Goal: Information Seeking & Learning: Learn about a topic

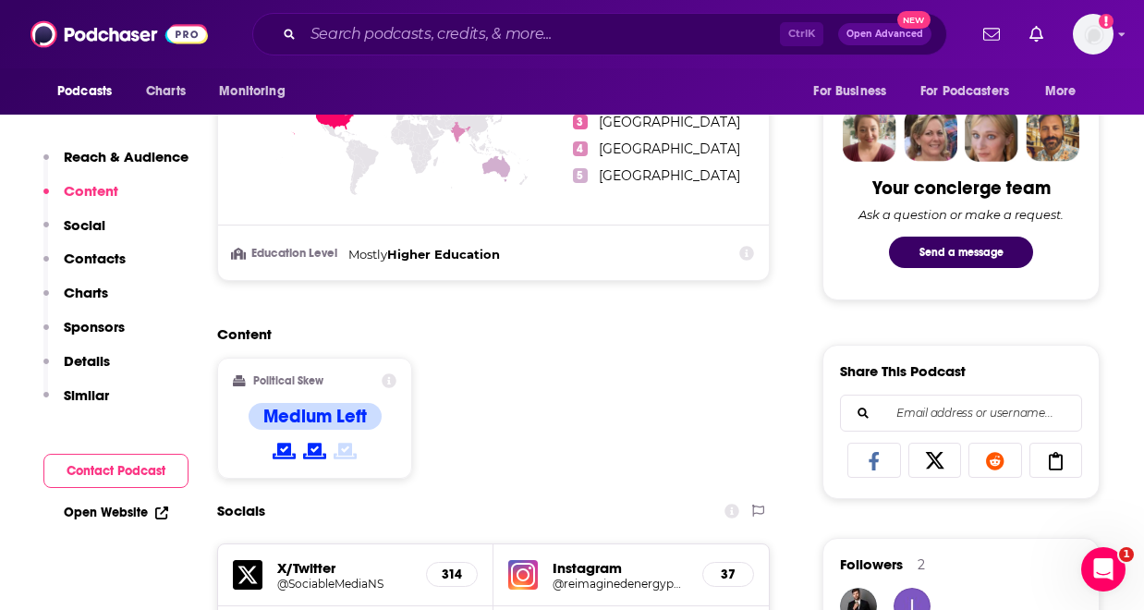
scroll to position [961, 0]
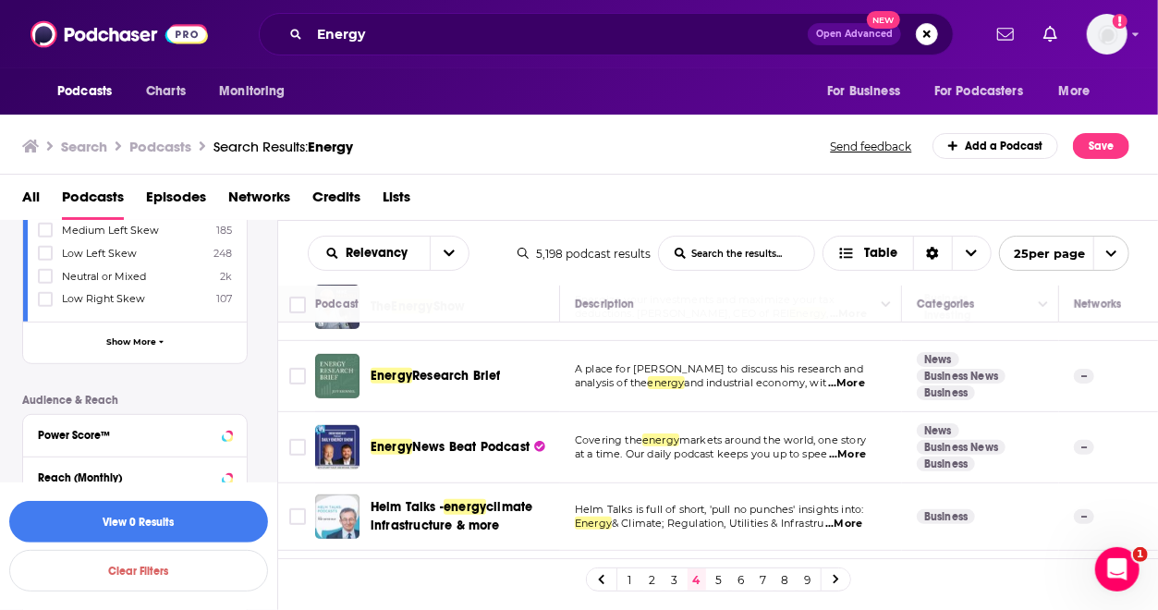
scroll to position [547, 0]
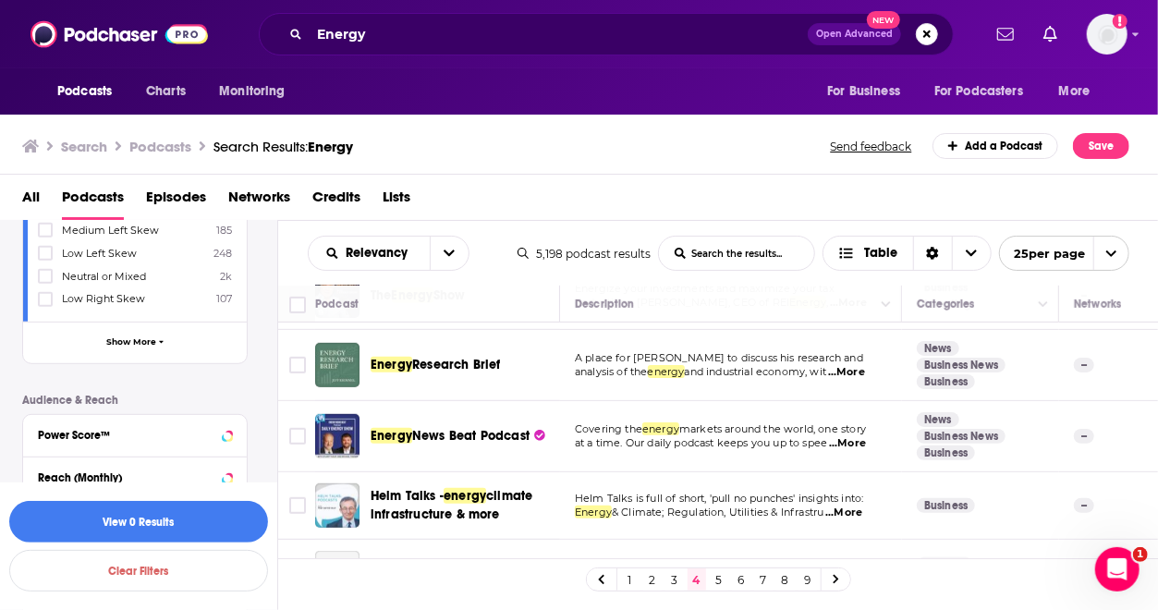
click at [859, 372] on span "...More" at bounding box center [846, 372] width 37 height 15
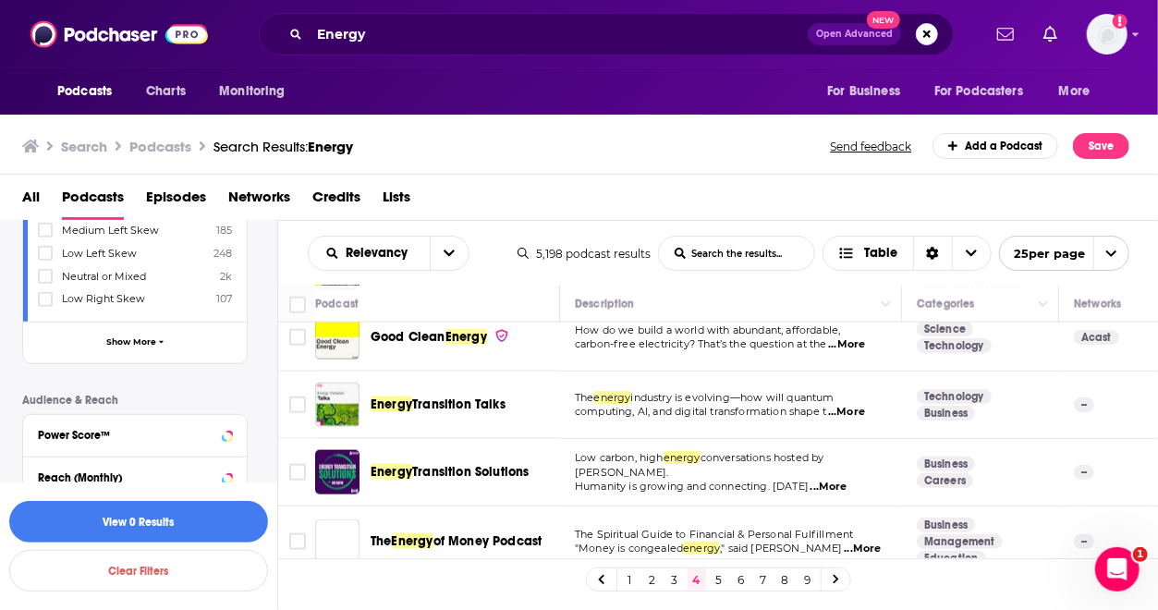
scroll to position [1232, 0]
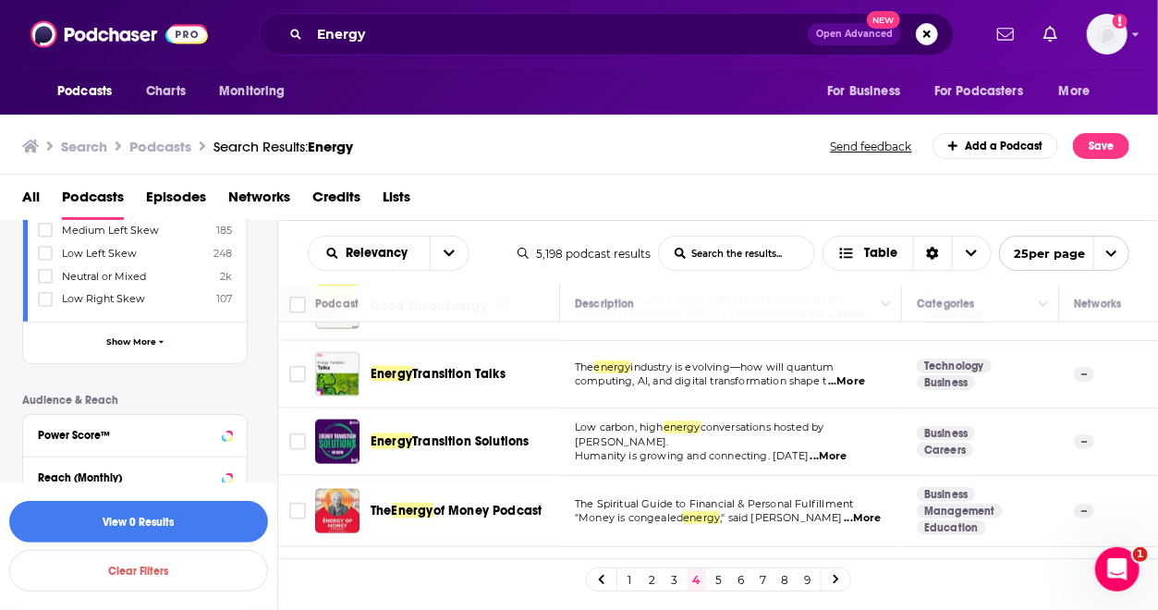
click at [850, 377] on span "...More" at bounding box center [846, 381] width 37 height 15
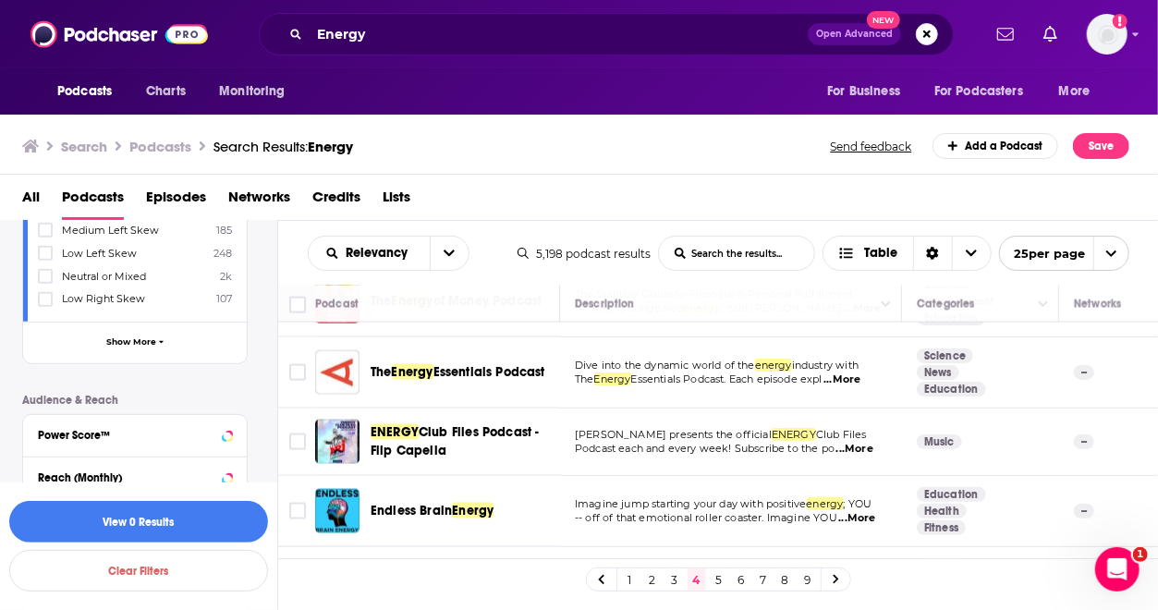
scroll to position [1447, 0]
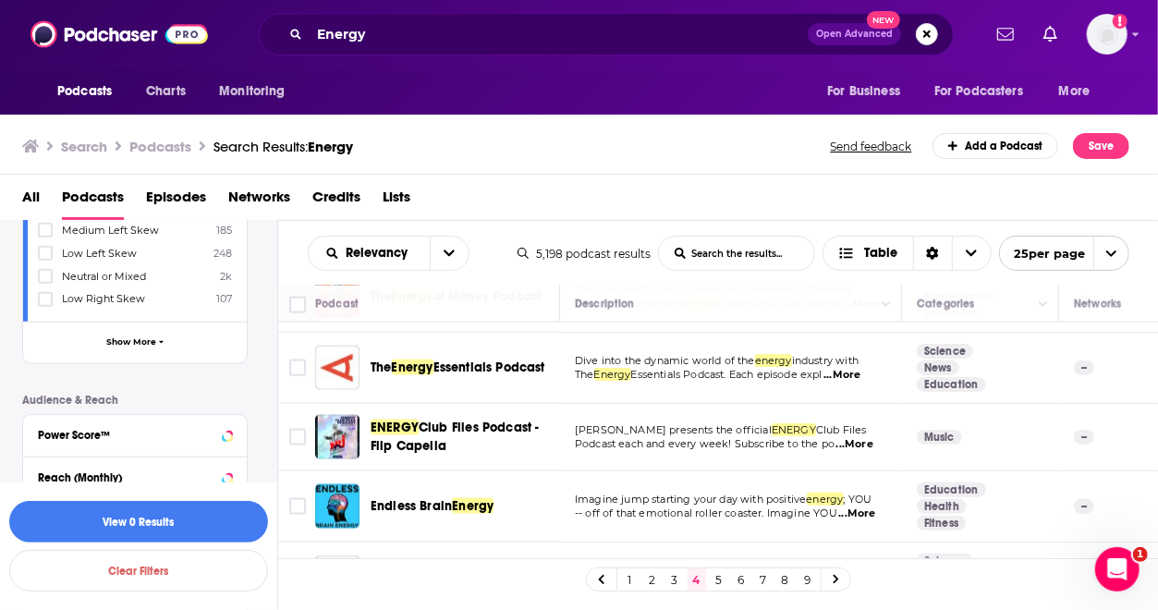
click at [853, 368] on span "...More" at bounding box center [841, 375] width 37 height 15
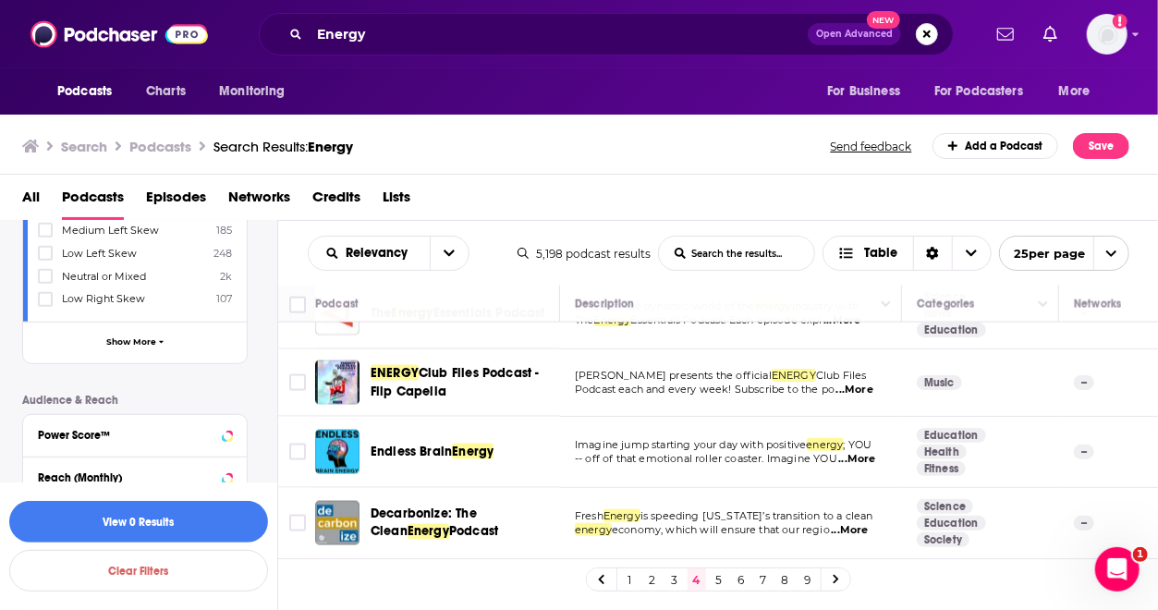
click at [631, 581] on link "1" at bounding box center [630, 579] width 18 height 22
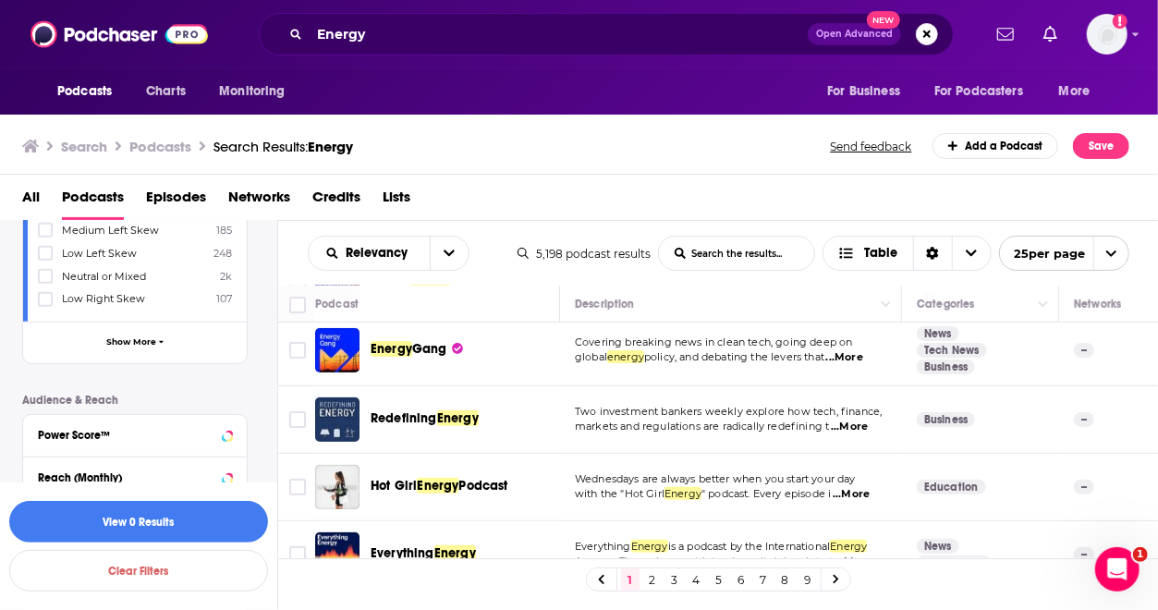
scroll to position [364, 0]
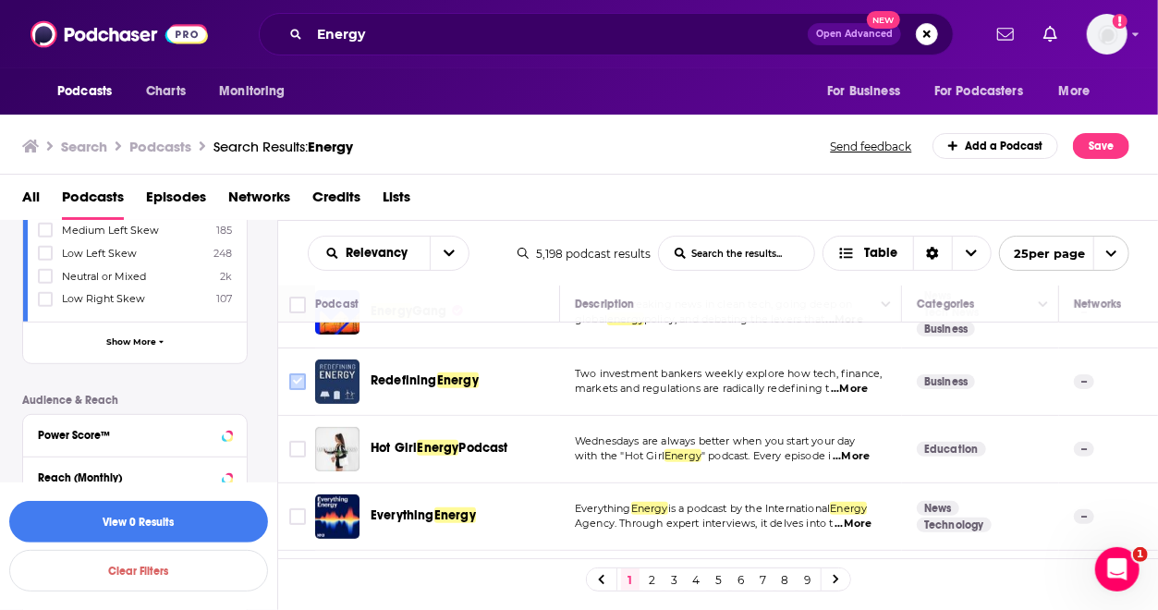
click at [301, 380] on input "Toggle select row" at bounding box center [297, 381] width 17 height 17
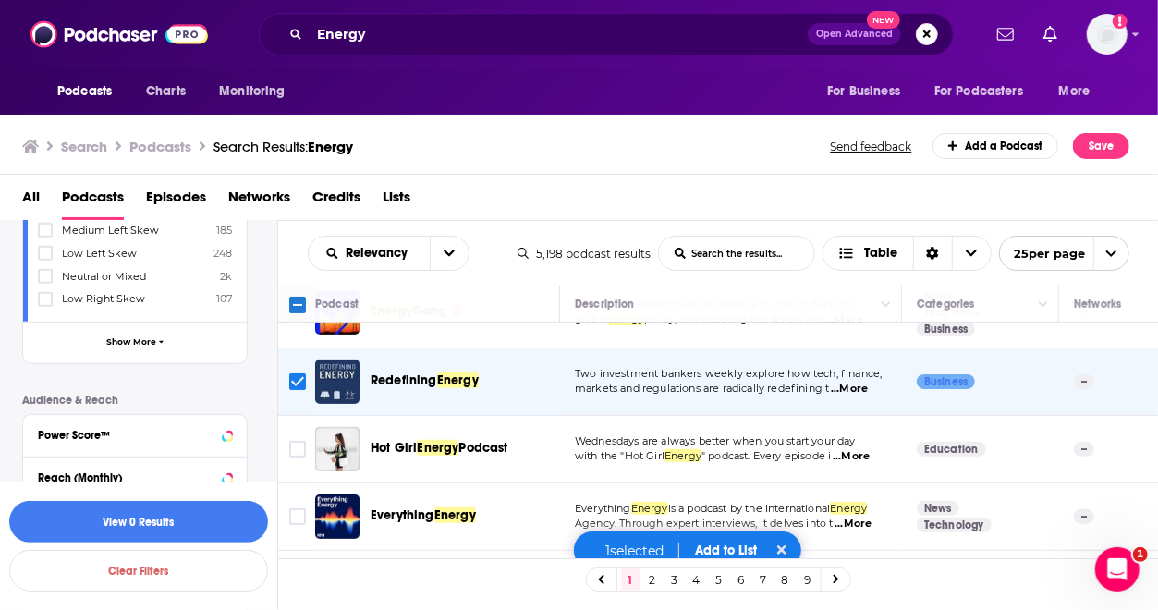
click at [721, 550] on button "Add to List" at bounding box center [725, 550] width 91 height 16
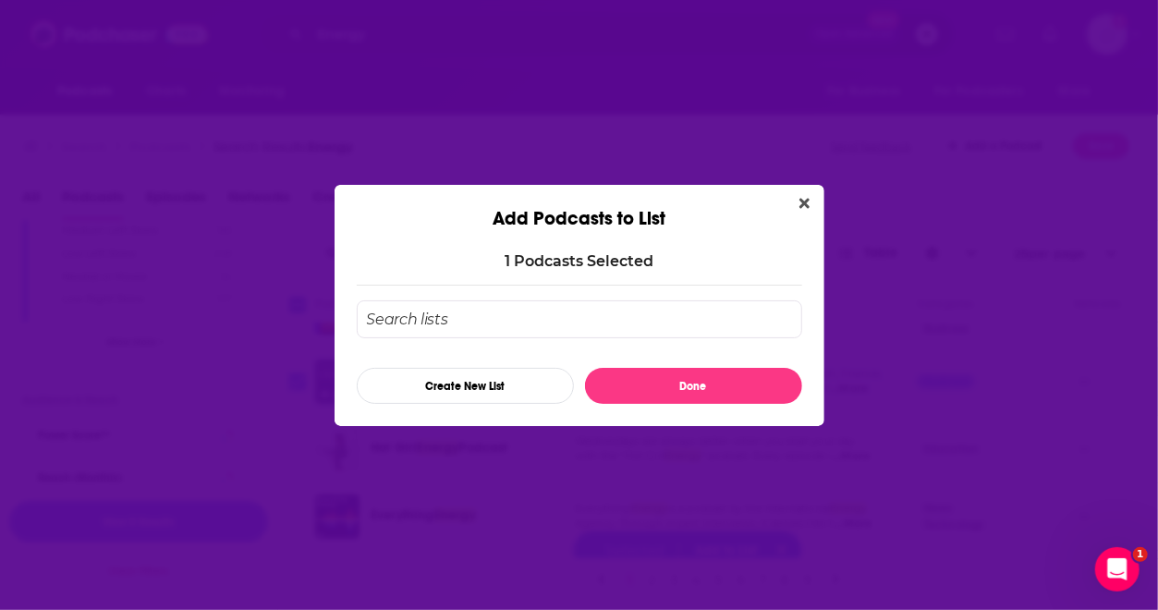
click at [617, 311] on input "Add Podcast To List" at bounding box center [579, 319] width 445 height 38
type input "Energy Podcasts"
click at [486, 396] on button "Create New List" at bounding box center [465, 386] width 217 height 36
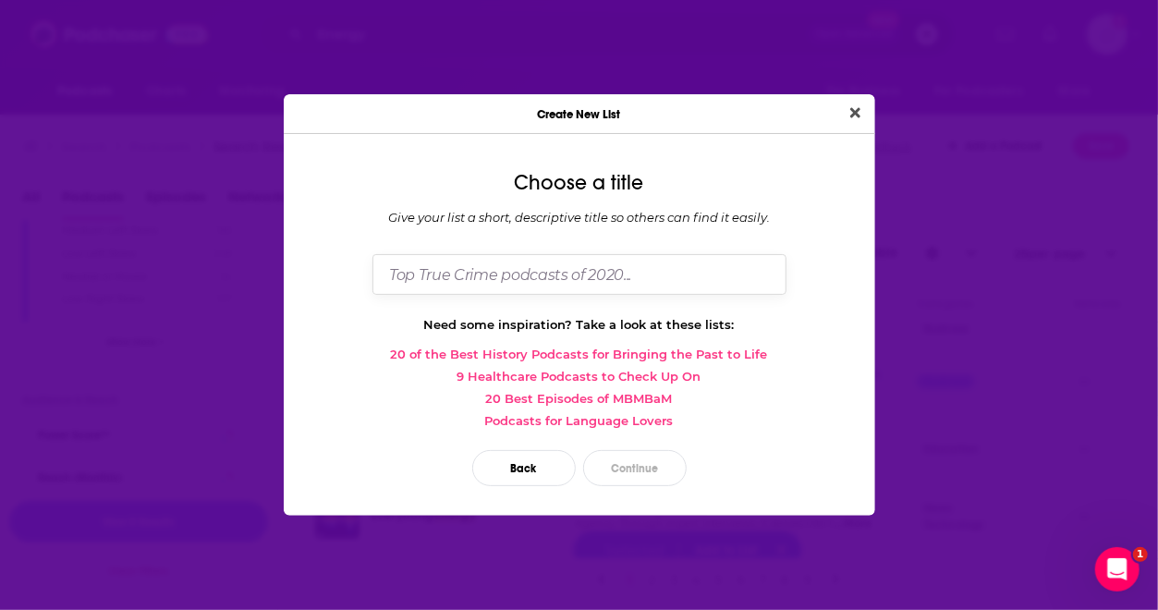
click at [555, 278] on input "Dialog" at bounding box center [579, 274] width 414 height 40
type input "Energy Podcasrs"
click at [843, 102] on button "Close" at bounding box center [855, 113] width 25 height 23
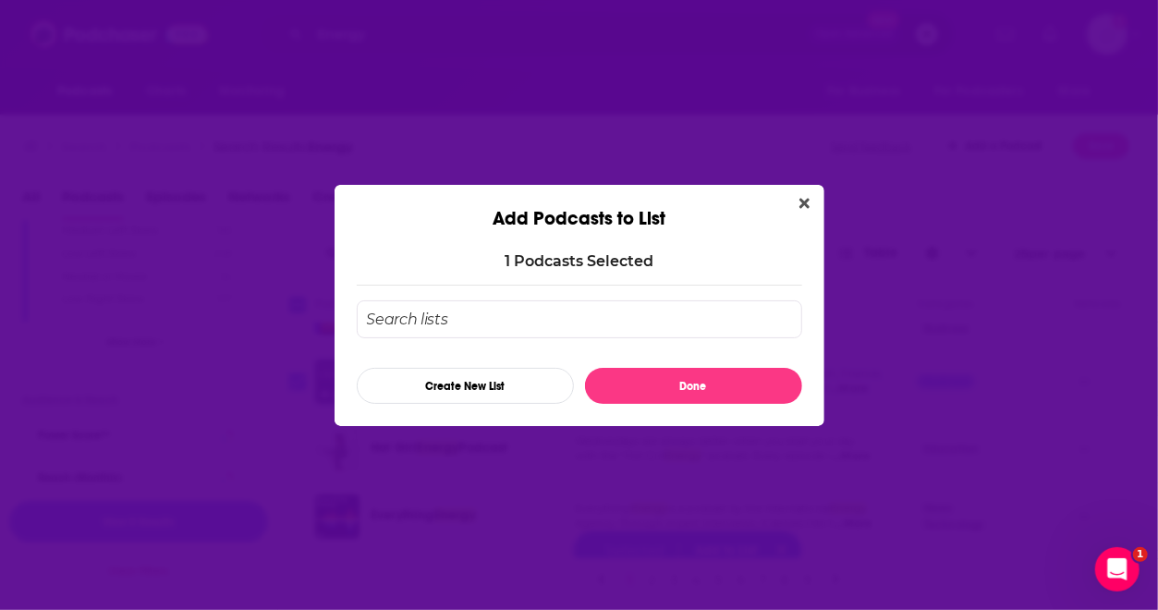
click at [673, 308] on input "Add Podcast To List" at bounding box center [579, 319] width 445 height 38
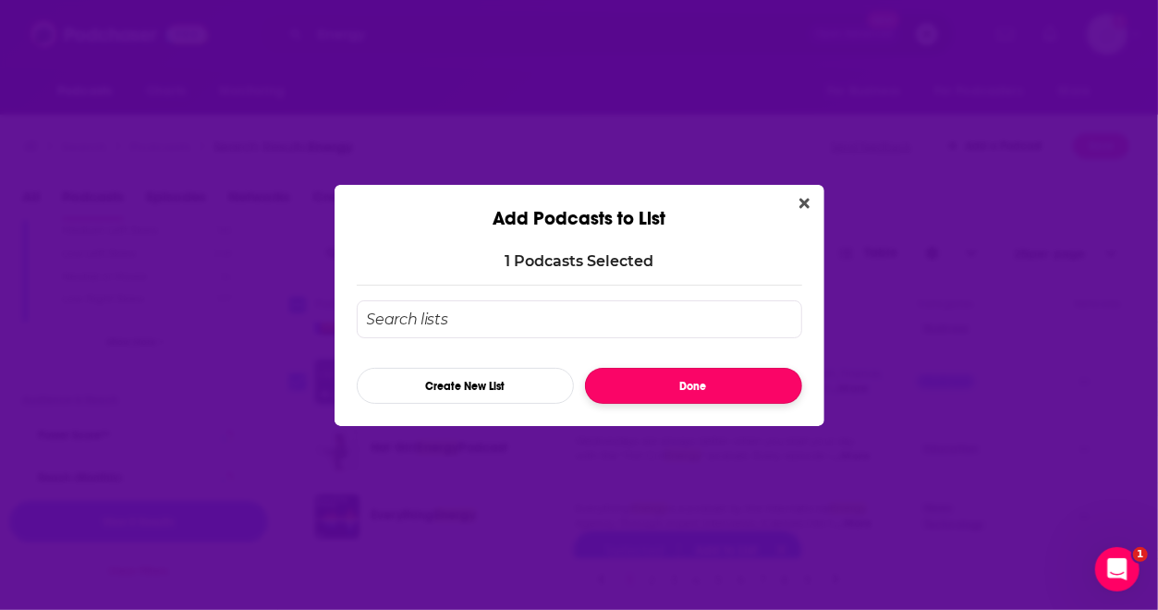
click at [709, 379] on button "Done" at bounding box center [693, 386] width 217 height 36
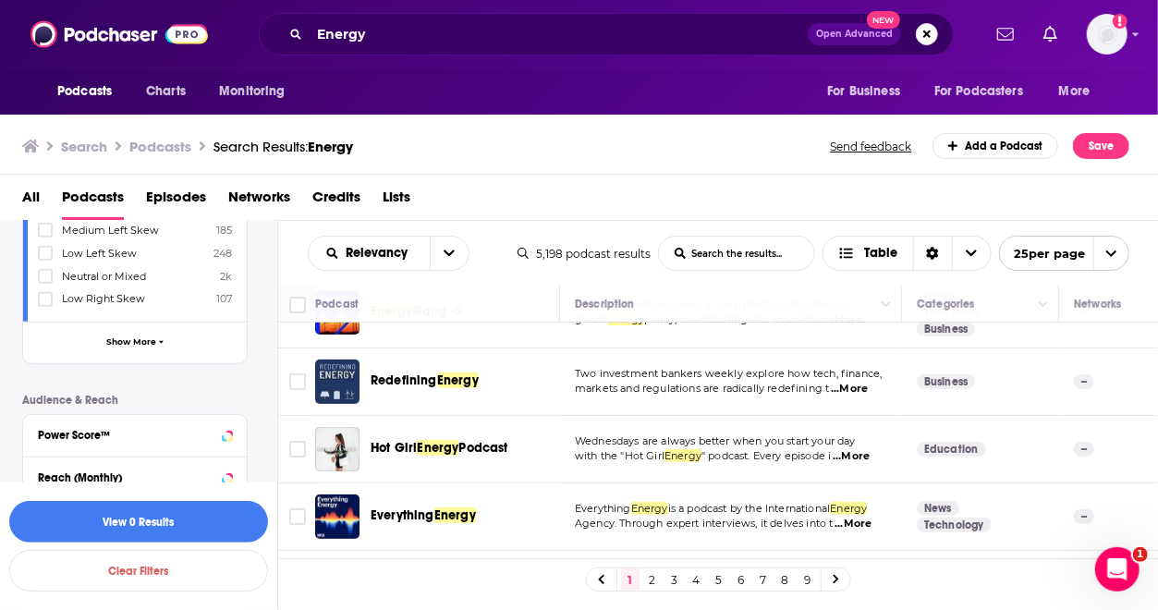
click at [719, 585] on link "5" at bounding box center [719, 579] width 18 height 22
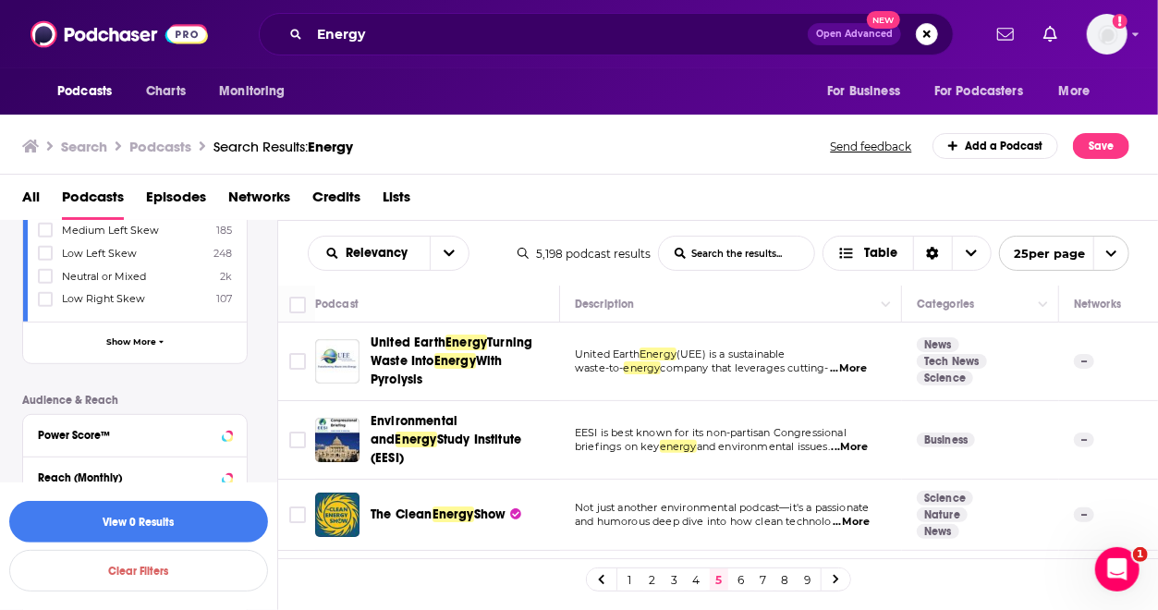
click at [868, 440] on span "...More" at bounding box center [849, 447] width 37 height 15
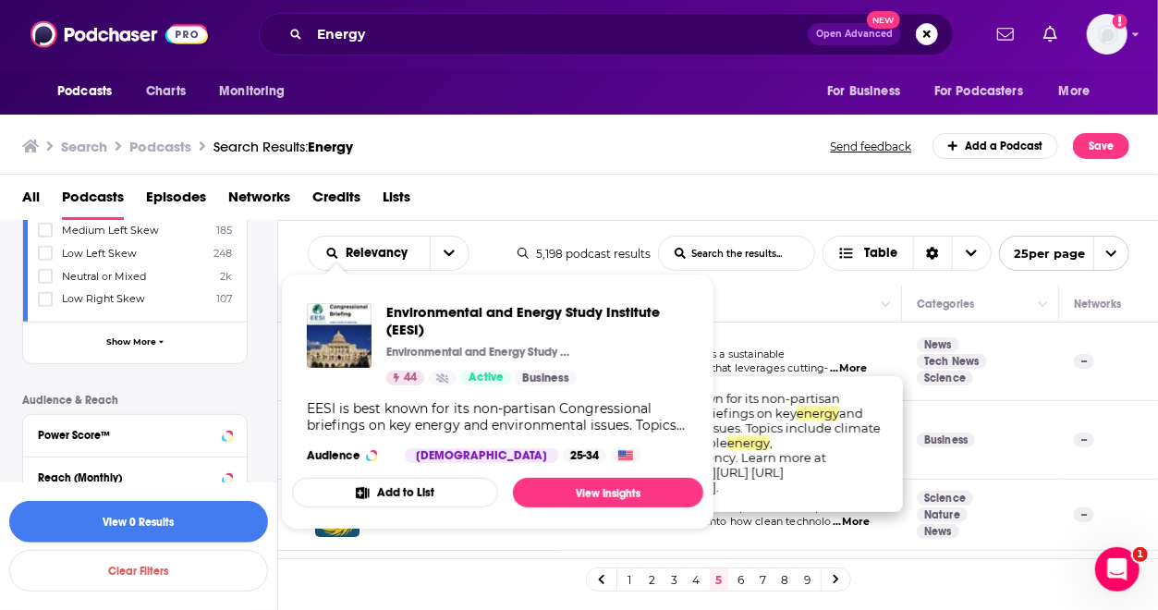
click at [342, 440] on div "Environmental and Energy Study Institute (EESI) Environmental and Energy Study …" at bounding box center [497, 382] width 411 height 189
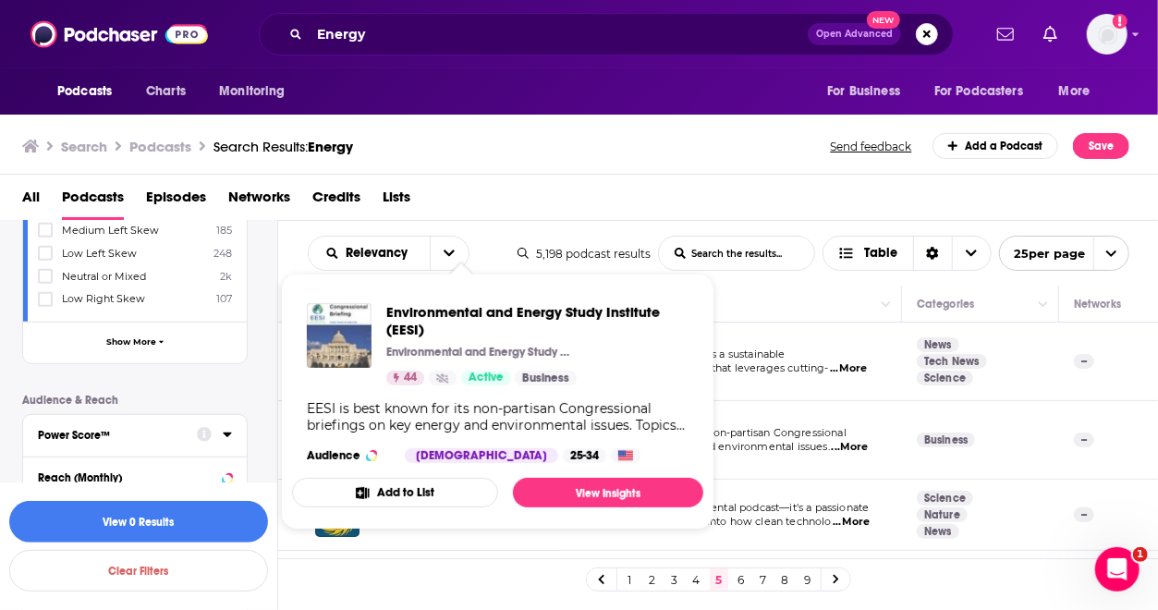
drag, startPoint x: 402, startPoint y: 424, endPoint x: 355, endPoint y: 317, distance: 117.1
click at [355, 317] on img "Environmental and Energy Study Institute (EESI)" at bounding box center [339, 335] width 65 height 65
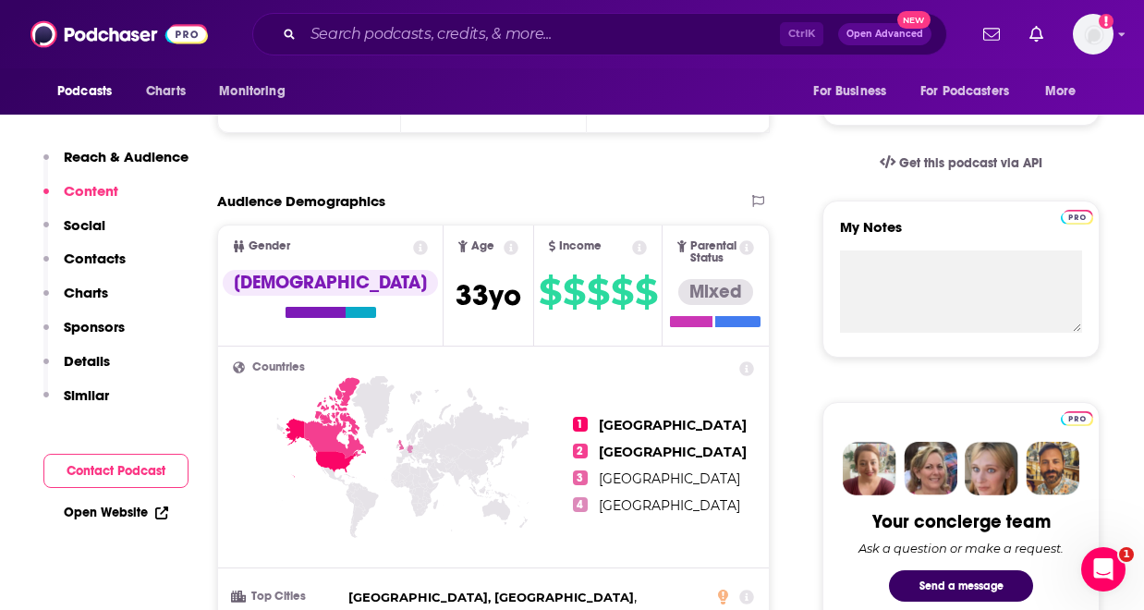
scroll to position [364, 0]
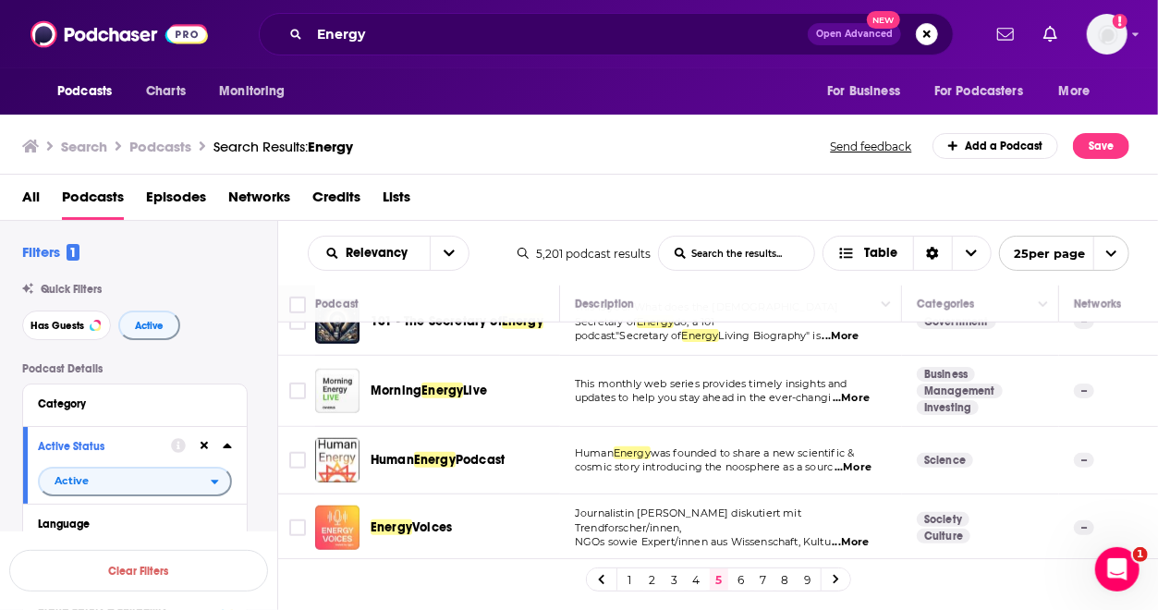
scroll to position [765, 0]
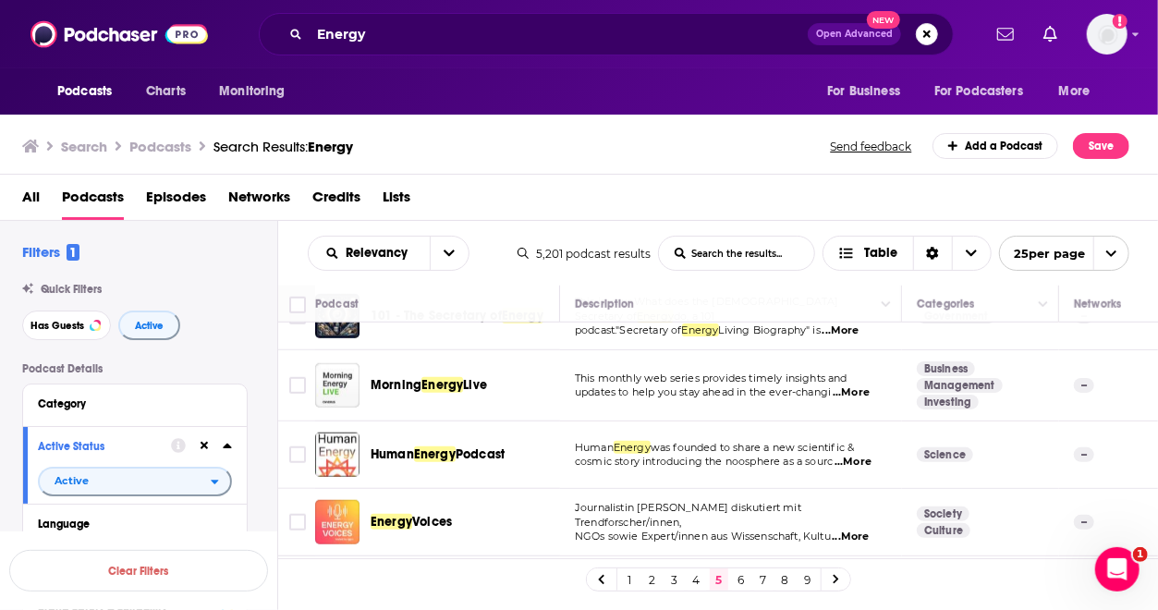
click at [869, 385] on span "...More" at bounding box center [850, 392] width 37 height 15
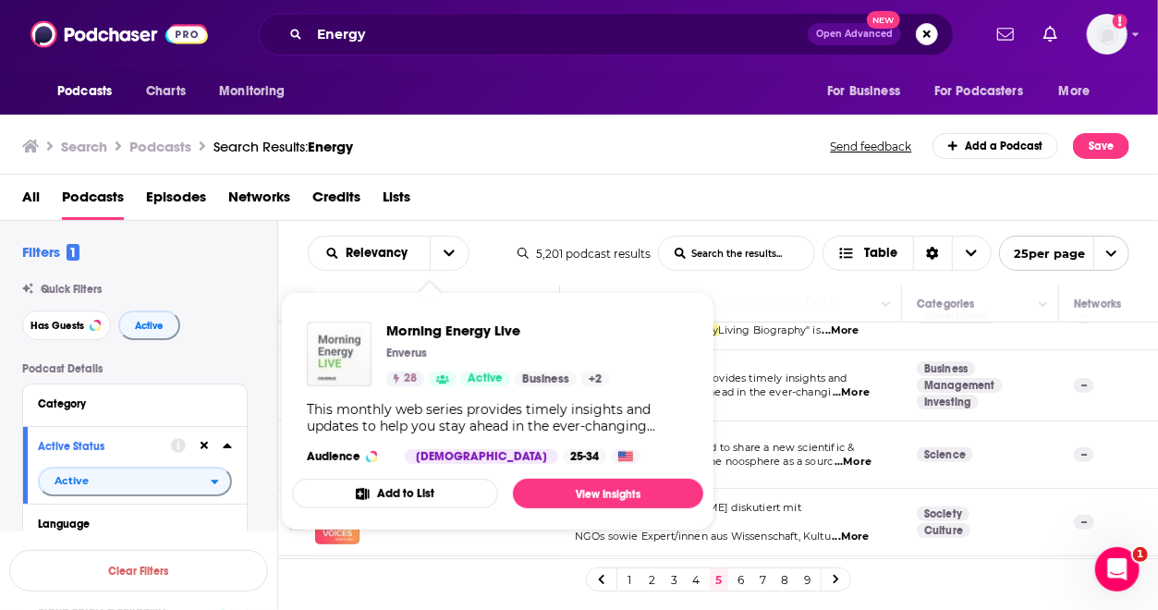
drag, startPoint x: 379, startPoint y: 370, endPoint x: 357, endPoint y: 358, distance: 25.7
click at [691, 167] on div "Search Podcasts Search Results: Energy Send feedback Add a Podcast Save" at bounding box center [579, 143] width 1159 height 64
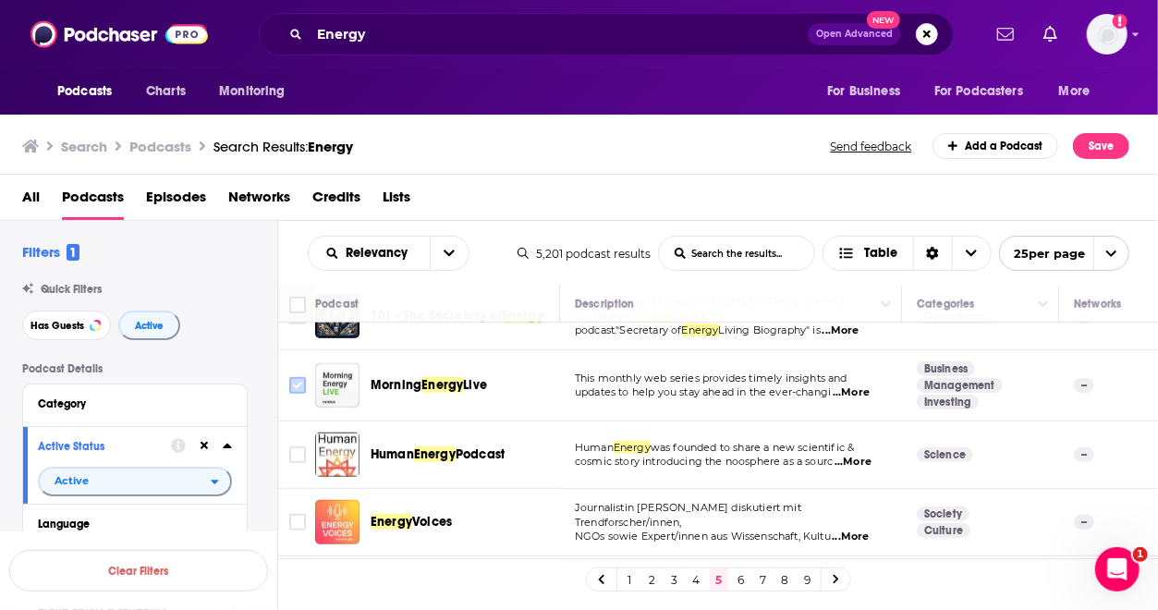
click at [301, 377] on input "Toggle select row" at bounding box center [297, 385] width 17 height 17
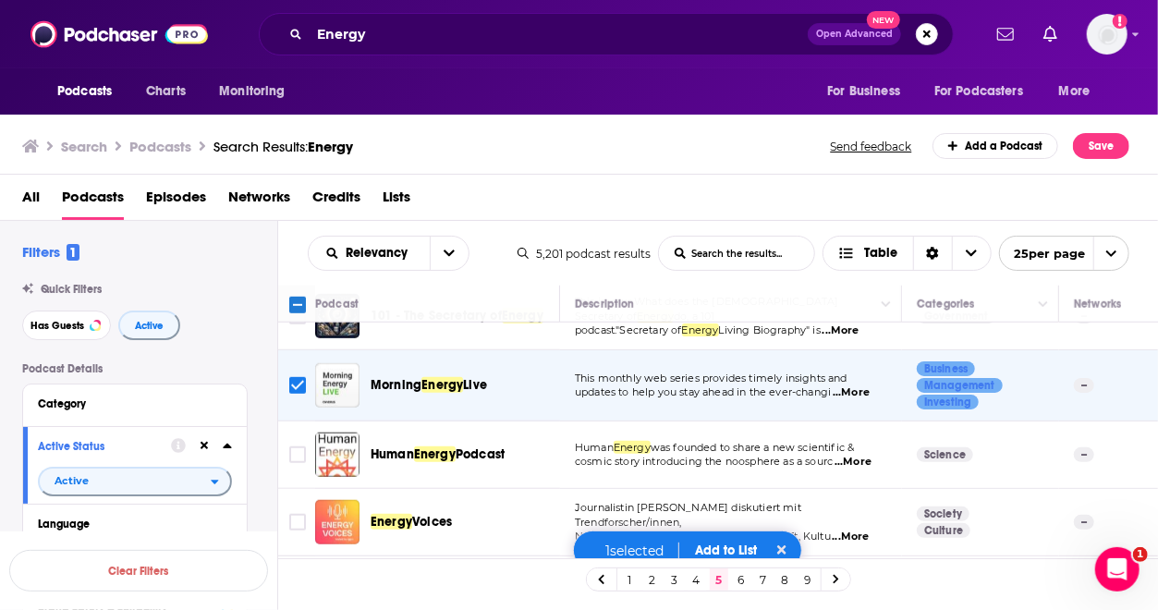
click at [721, 552] on button "Add to List" at bounding box center [725, 550] width 91 height 16
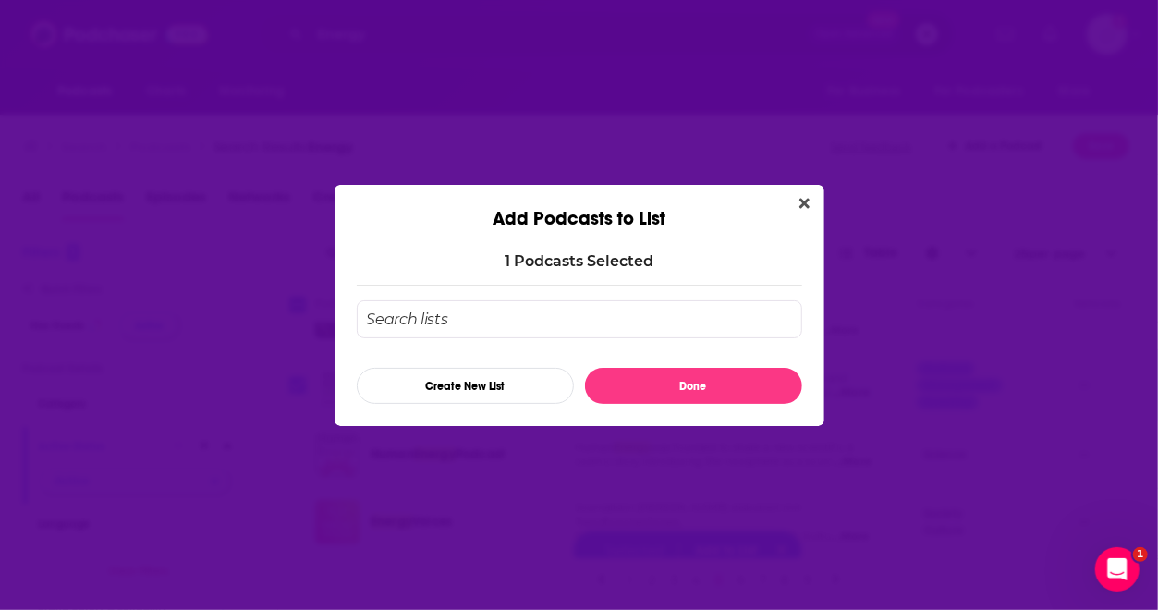
click at [548, 328] on input "Add Podcast To List" at bounding box center [579, 319] width 445 height 38
type input "energy"
click at [804, 201] on icon "Close" at bounding box center [804, 203] width 10 height 10
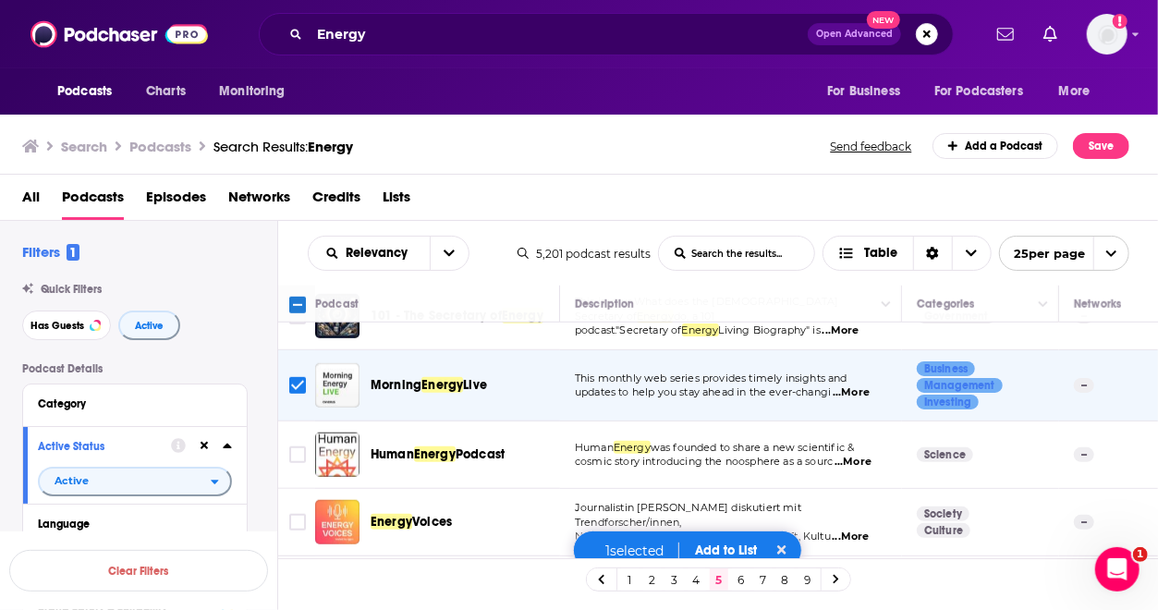
click at [748, 156] on div "Search Podcasts Search Results: Energy Send feedback Add a Podcast Save" at bounding box center [575, 146] width 1107 height 26
click at [736, 544] on button "Add to List" at bounding box center [725, 550] width 91 height 16
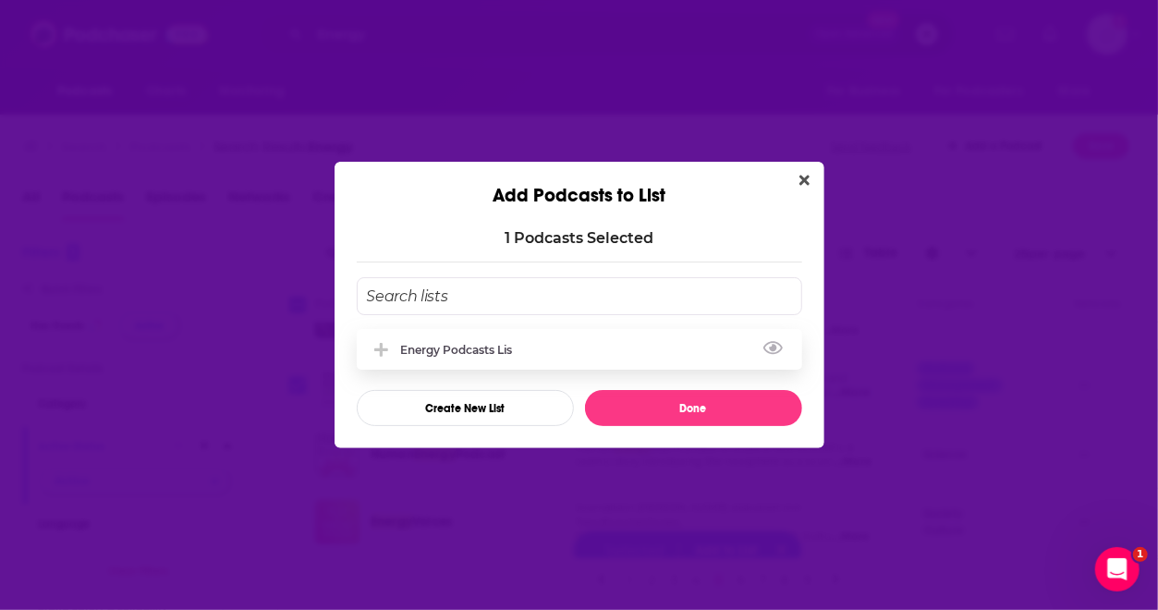
click at [515, 350] on div "Energy Podcasts Lis" at bounding box center [462, 350] width 123 height 14
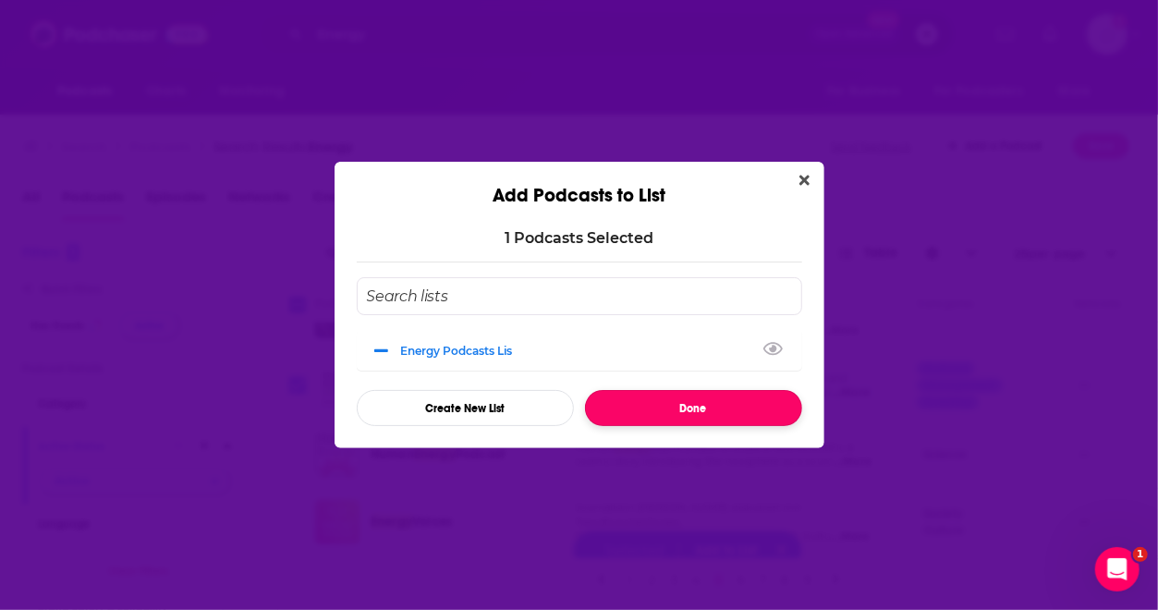
click at [734, 403] on button "Done" at bounding box center [693, 408] width 217 height 36
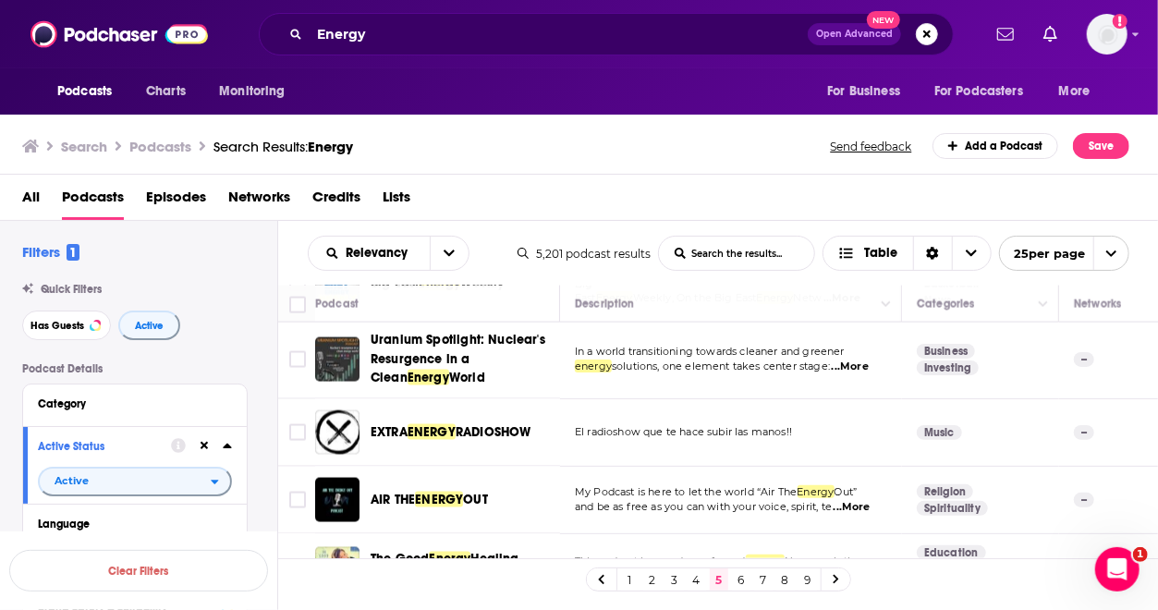
scroll to position [1519, 0]
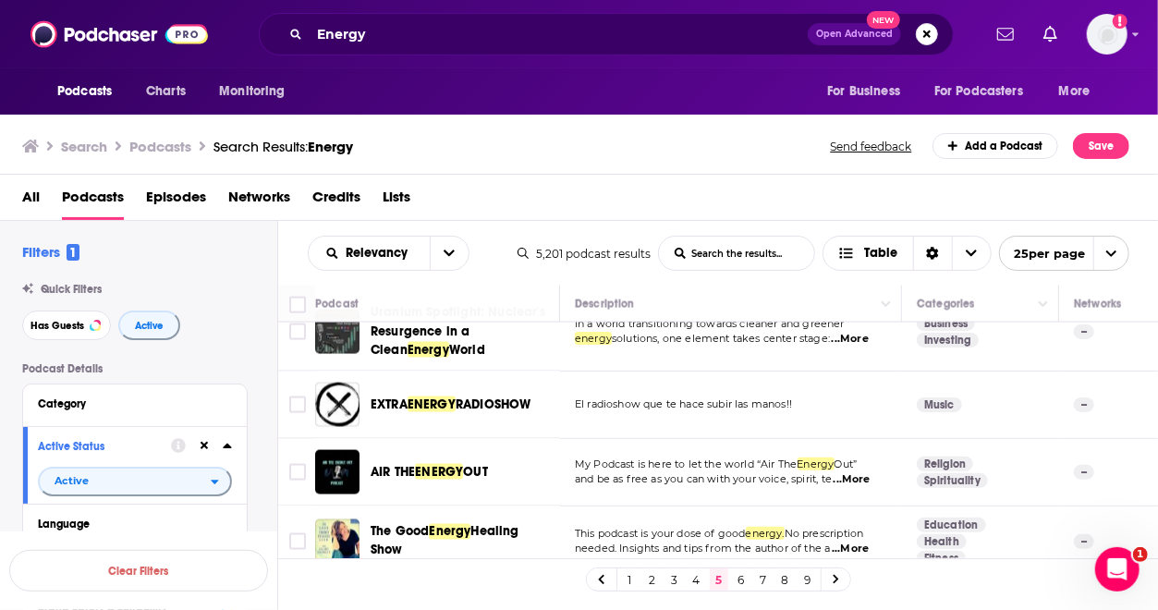
click at [629, 574] on link "1" at bounding box center [630, 579] width 18 height 22
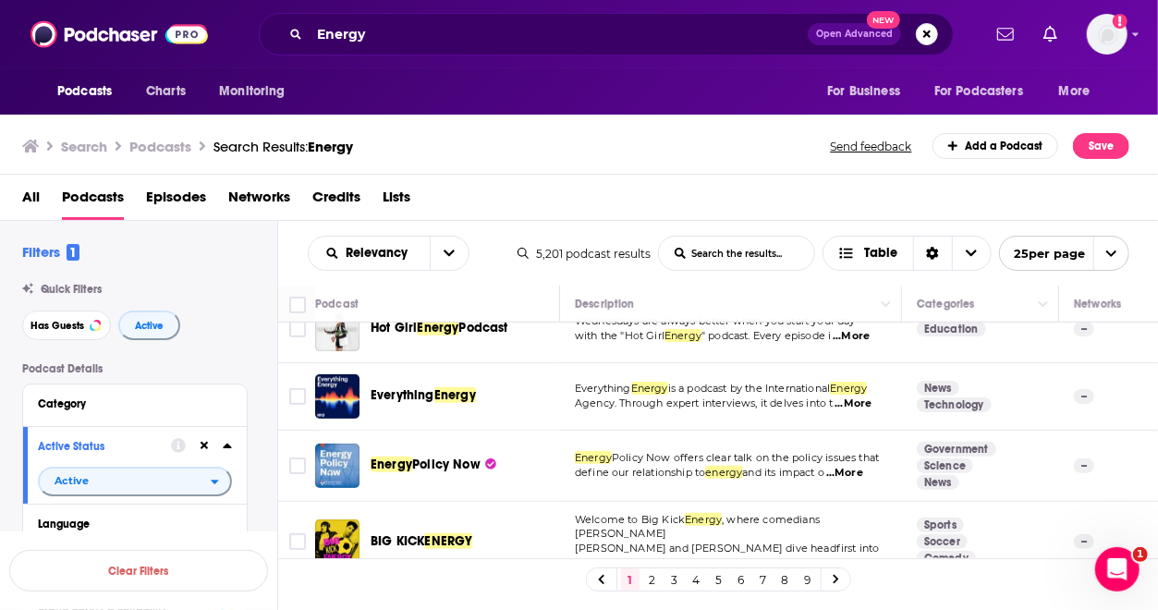
scroll to position [490, 0]
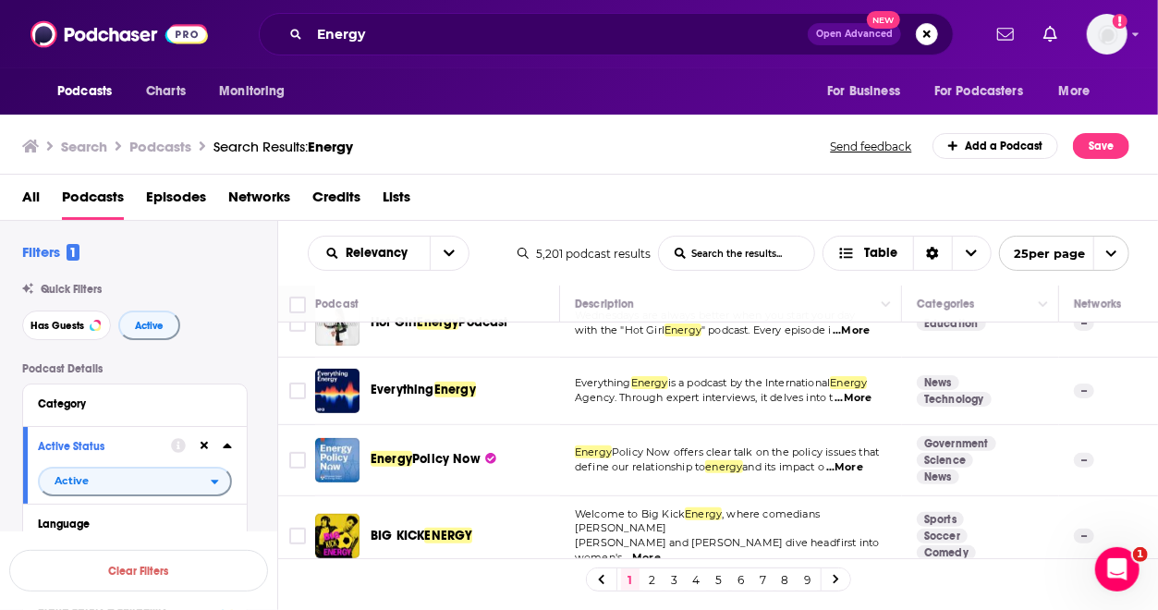
click at [856, 461] on span "...More" at bounding box center [844, 467] width 37 height 15
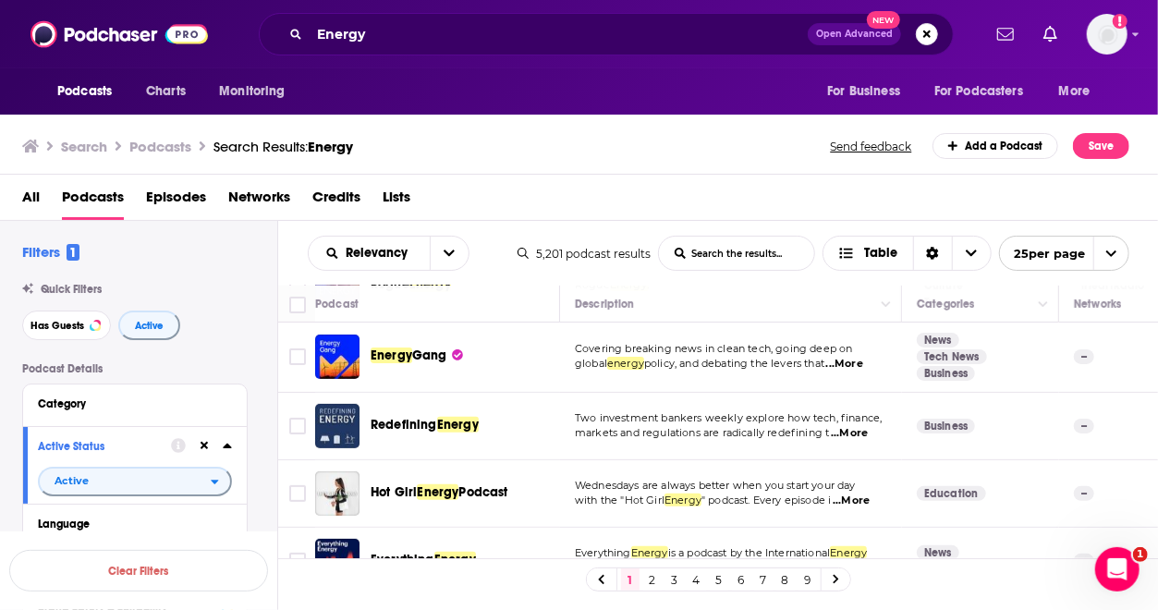
scroll to position [336, 0]
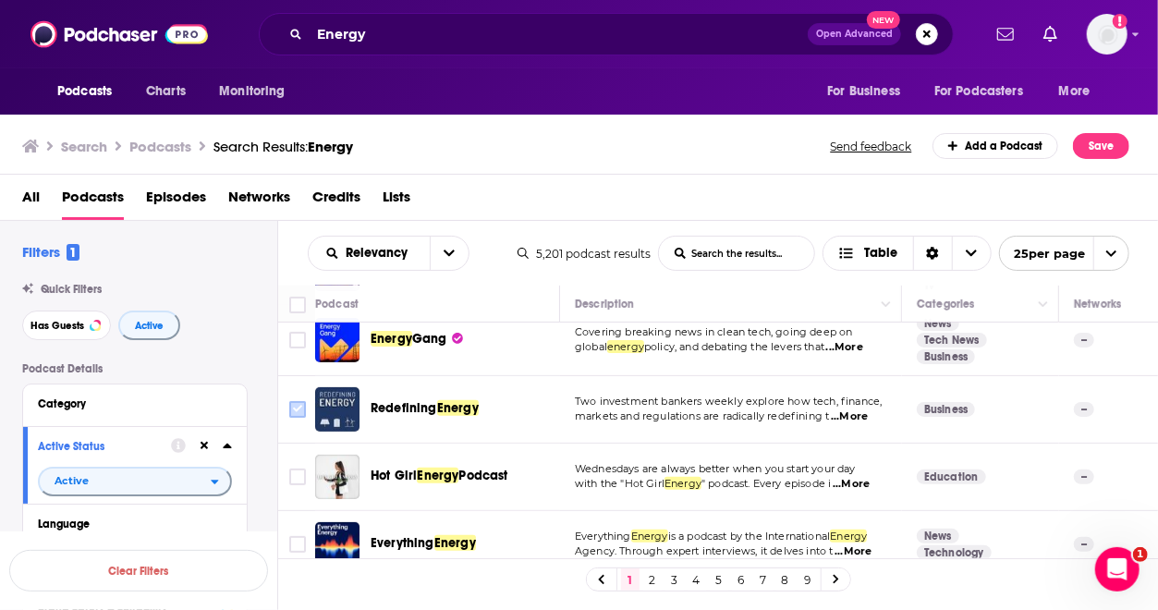
click at [300, 401] on input "Toggle select row" at bounding box center [297, 409] width 17 height 17
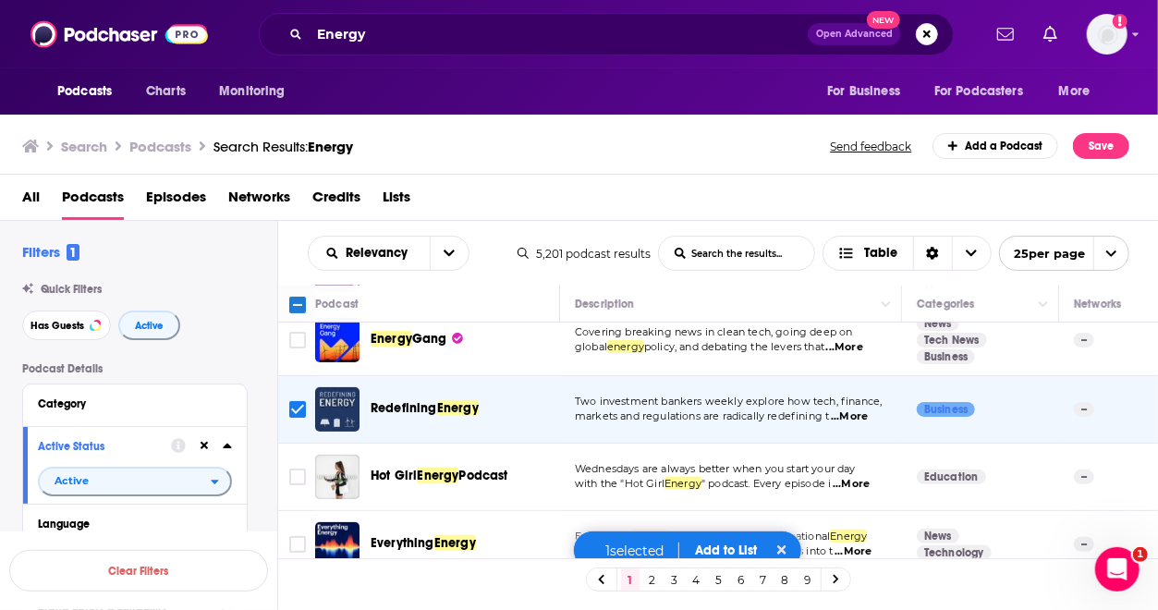
click at [729, 546] on button "Add to List" at bounding box center [725, 550] width 91 height 16
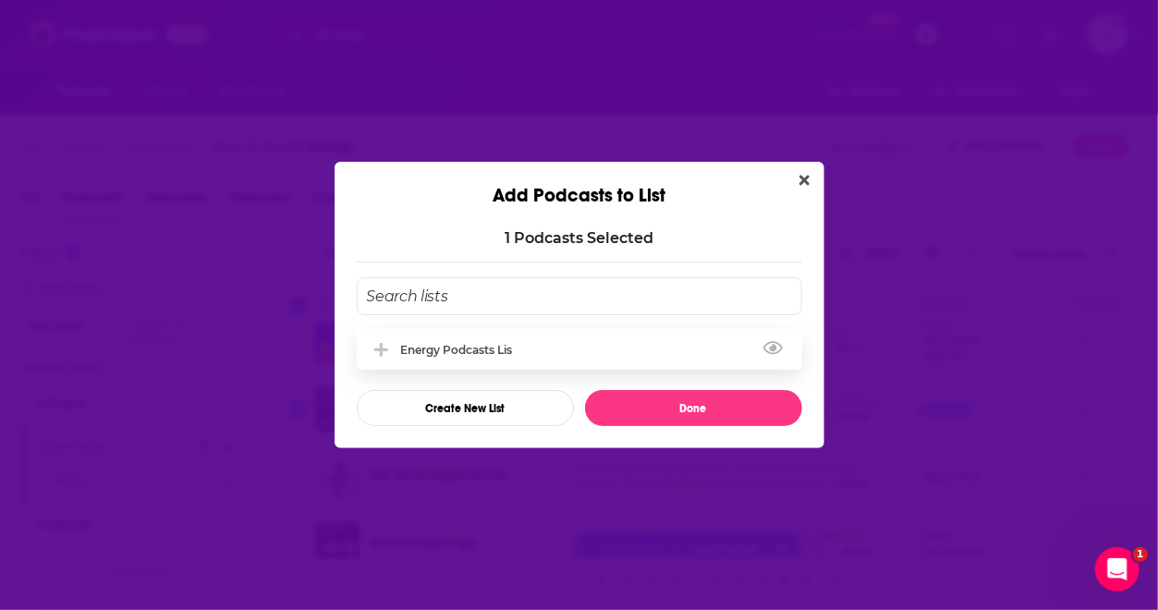
click at [524, 344] on div "Energy Podcasts Lis" at bounding box center [462, 350] width 123 height 14
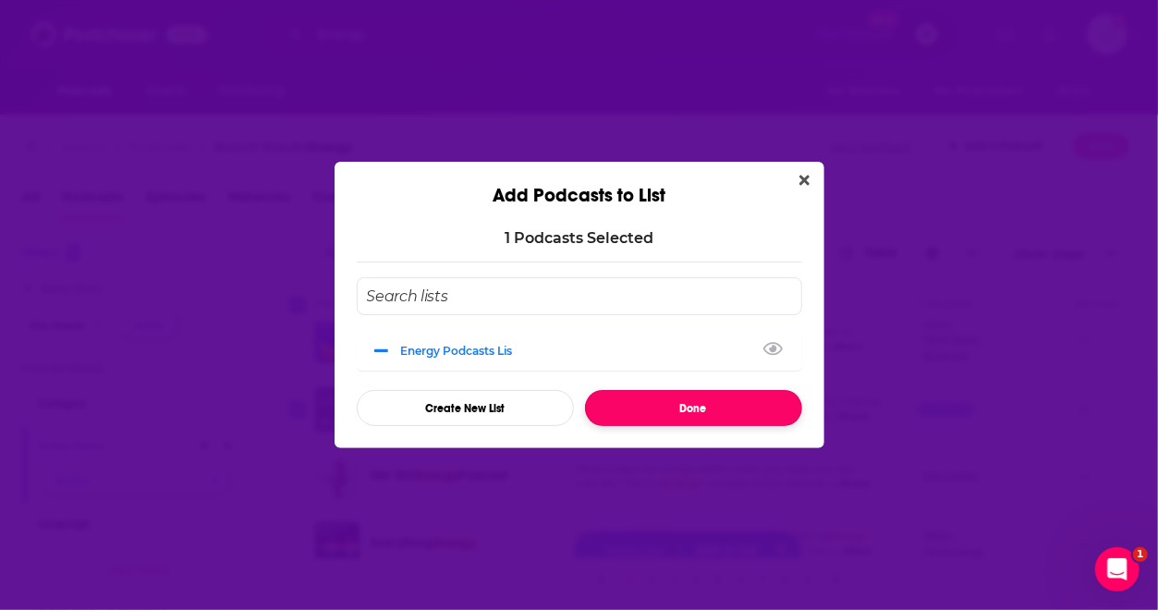
click at [682, 397] on button "Done" at bounding box center [693, 408] width 217 height 36
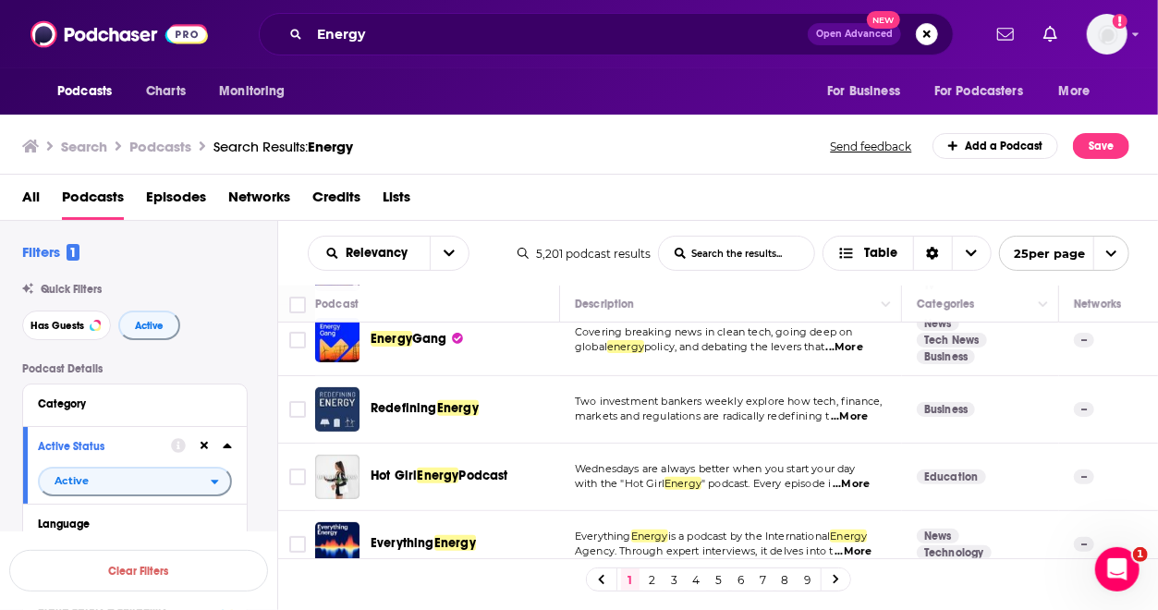
click at [745, 577] on link "6" at bounding box center [741, 579] width 18 height 22
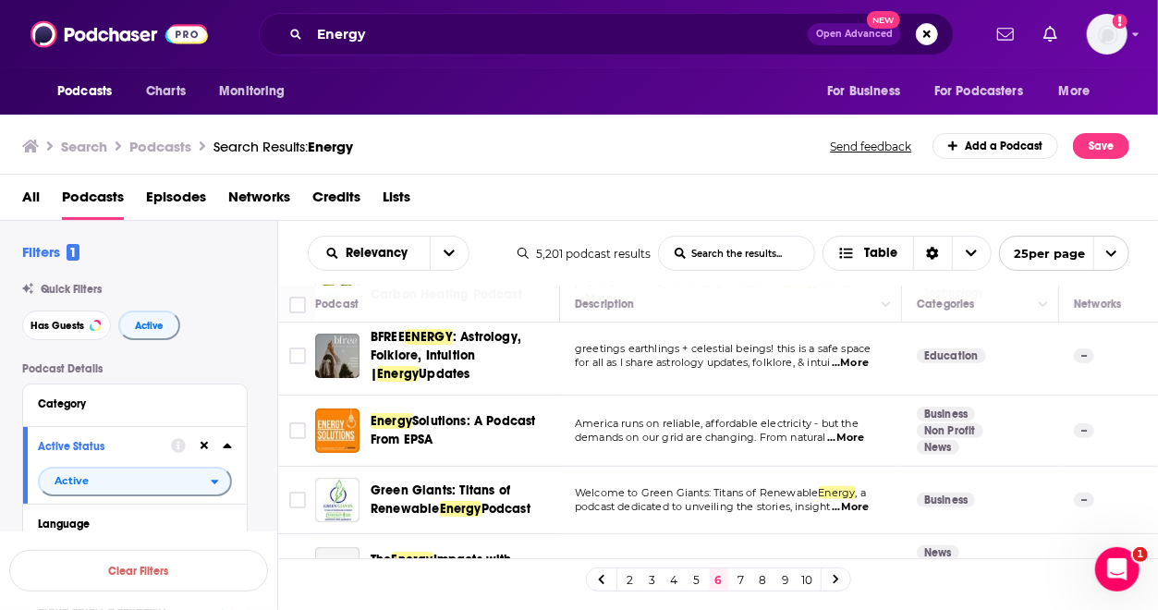
scroll to position [205, 0]
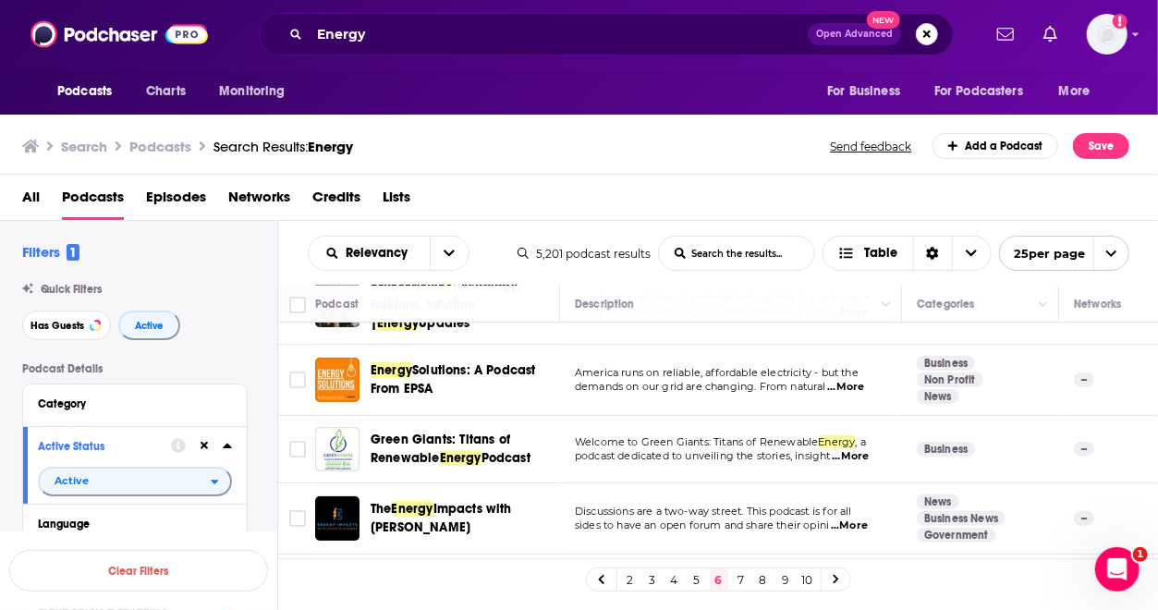
click at [858, 387] on span "...More" at bounding box center [845, 387] width 37 height 15
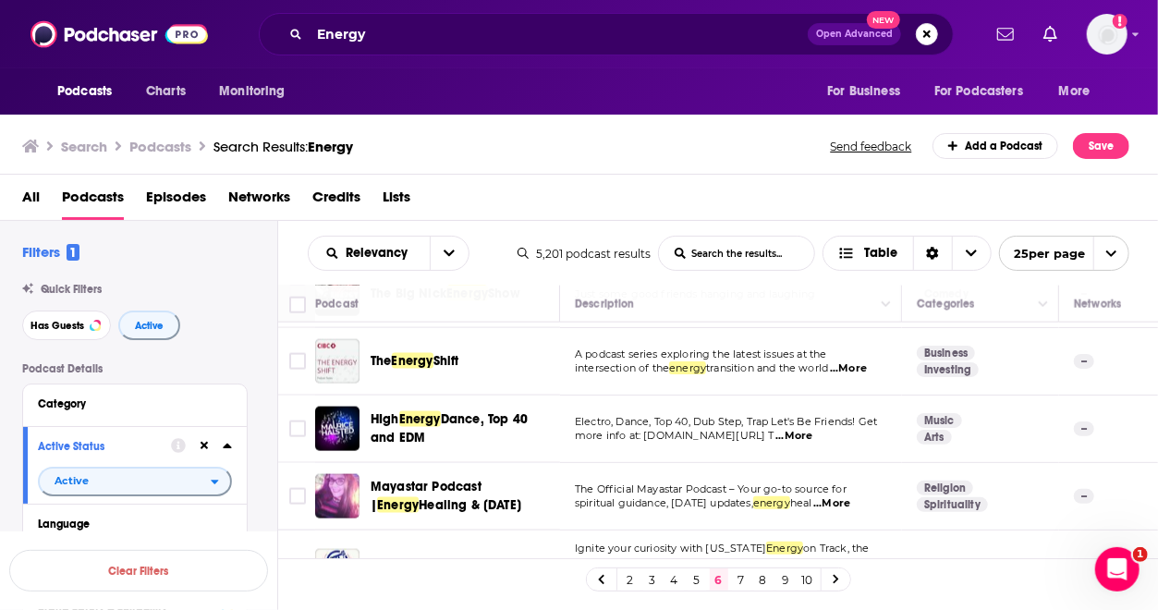
scroll to position [1258, 0]
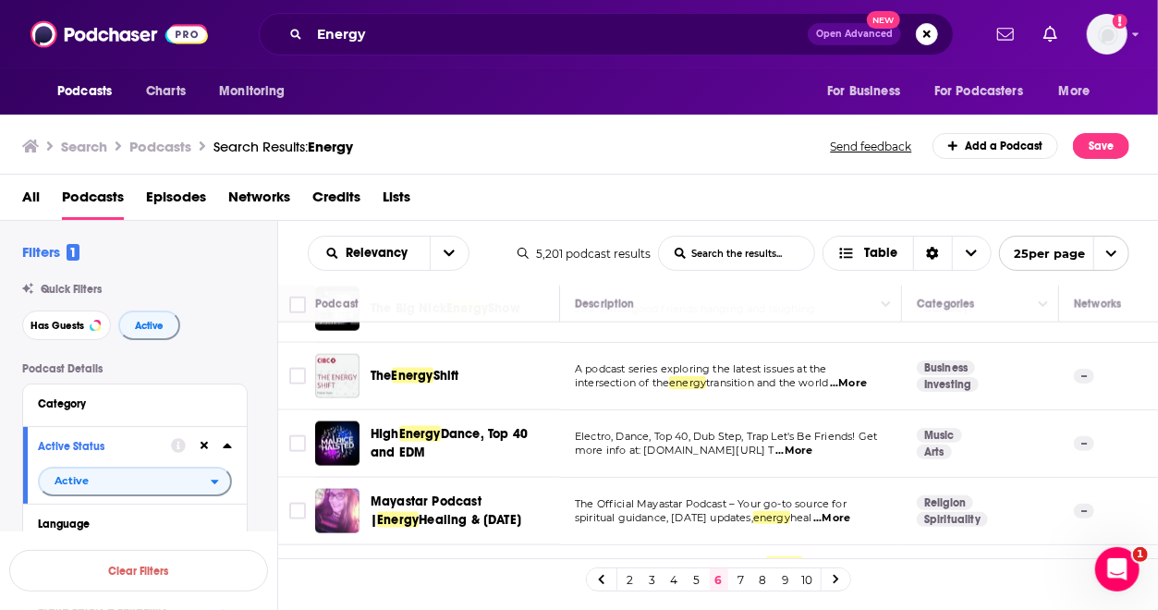
click at [867, 376] on span "...More" at bounding box center [848, 383] width 37 height 15
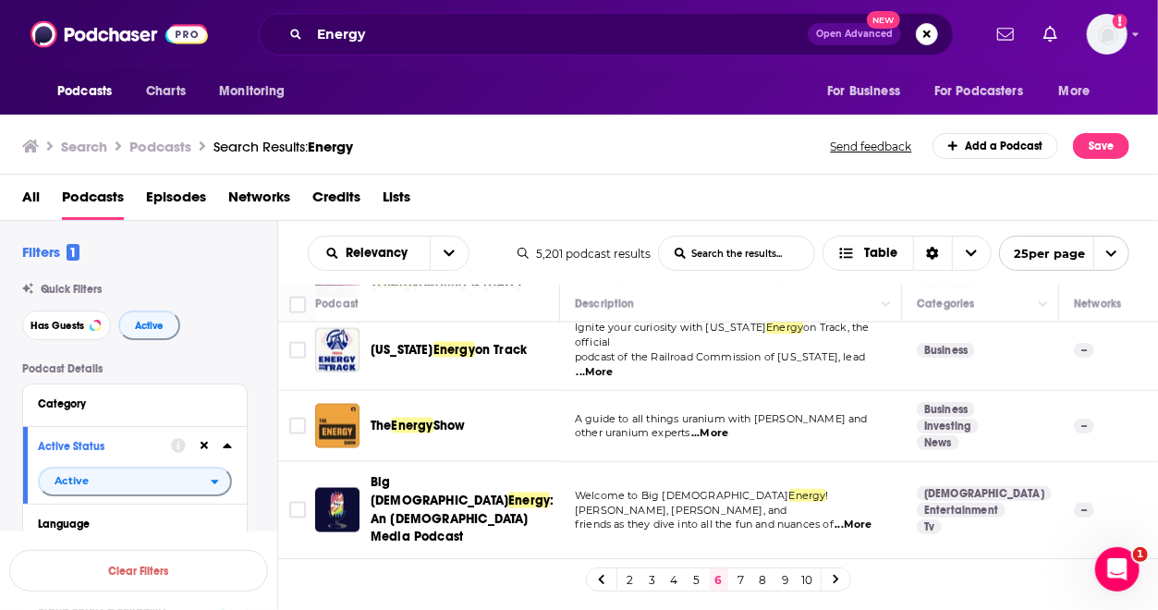
scroll to position [1511, 0]
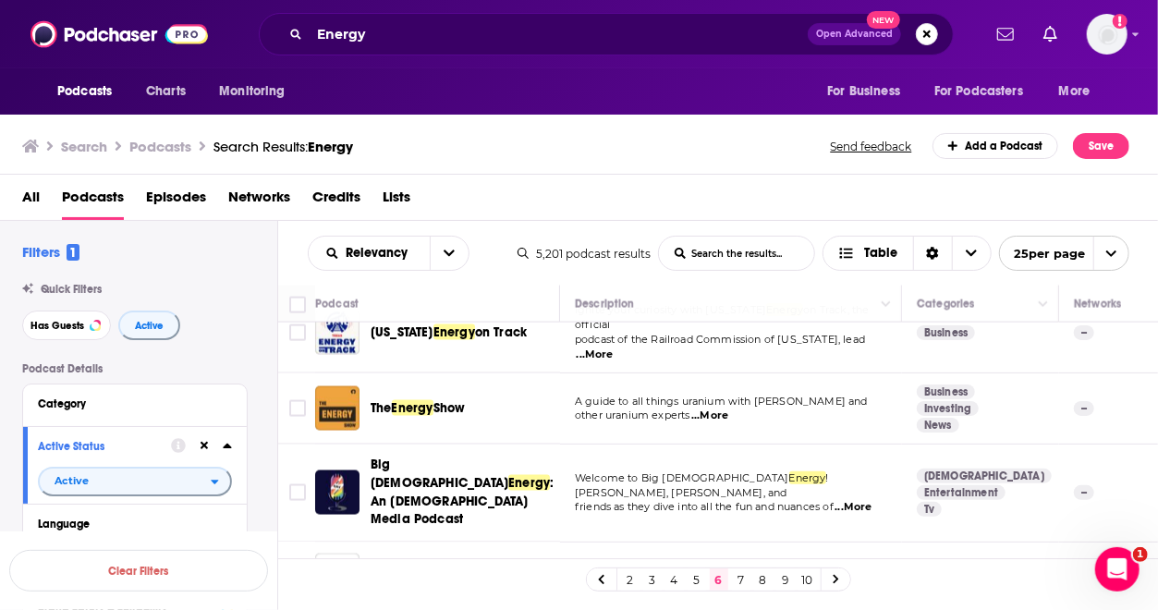
click at [742, 581] on link "7" at bounding box center [741, 579] width 18 height 22
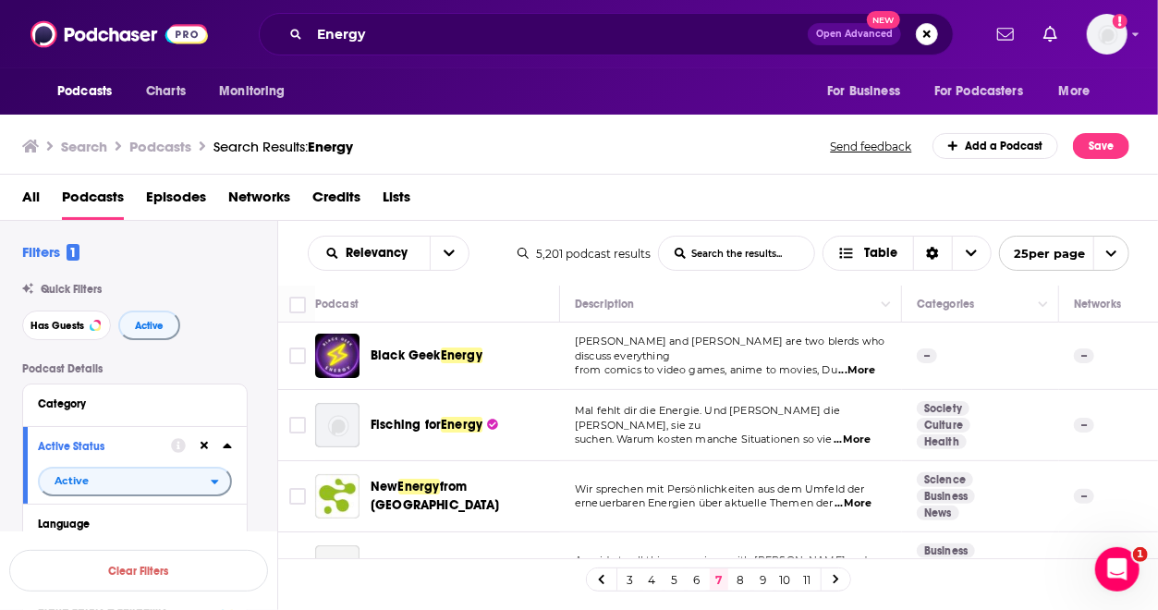
click at [700, 579] on link "6" at bounding box center [696, 579] width 18 height 22
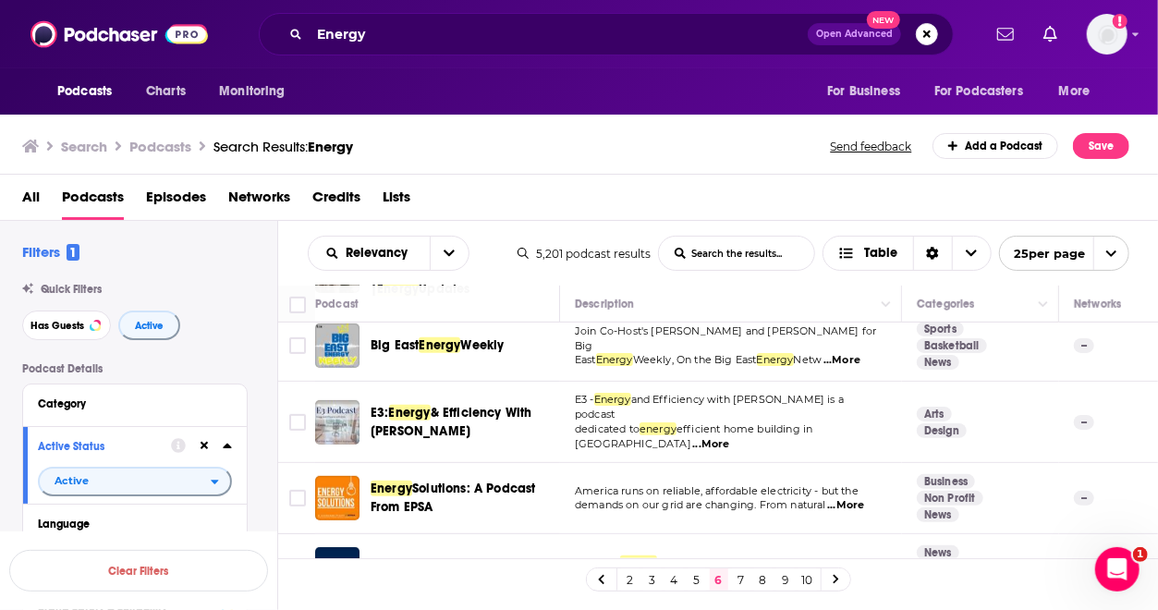
scroll to position [474, 0]
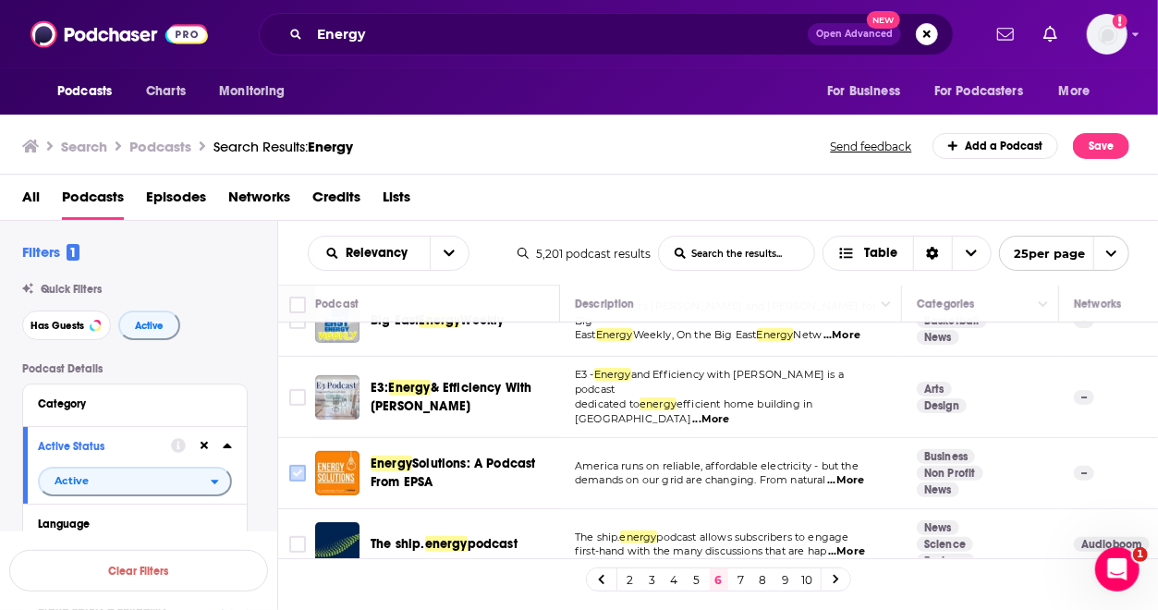
click at [302, 465] on input "Toggle select row" at bounding box center [297, 473] width 17 height 17
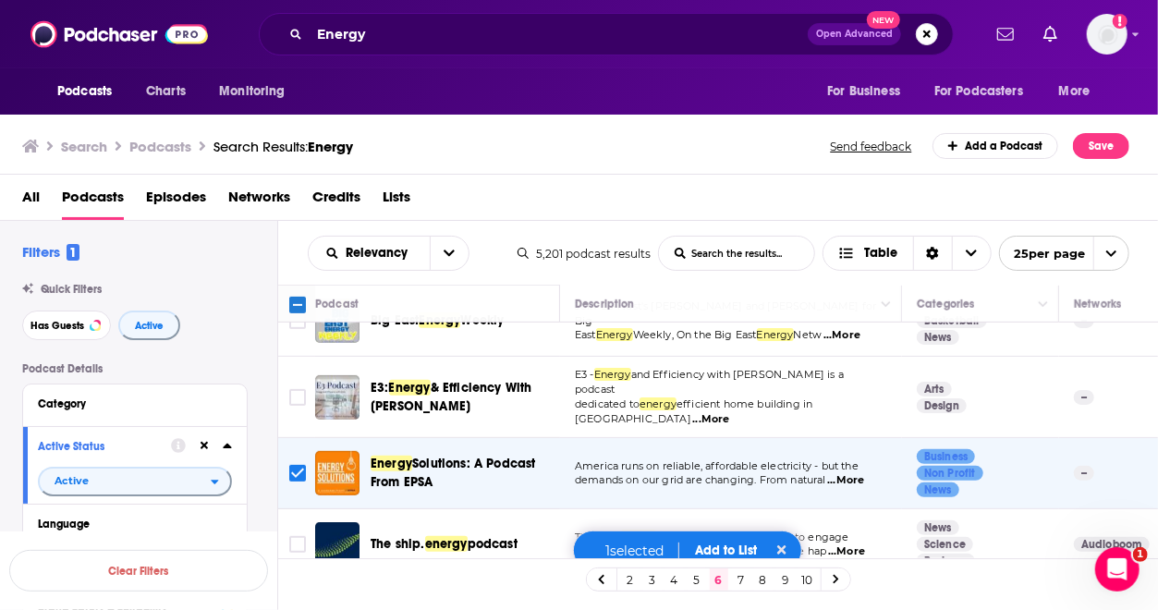
click at [713, 552] on button "Add to List" at bounding box center [725, 550] width 91 height 16
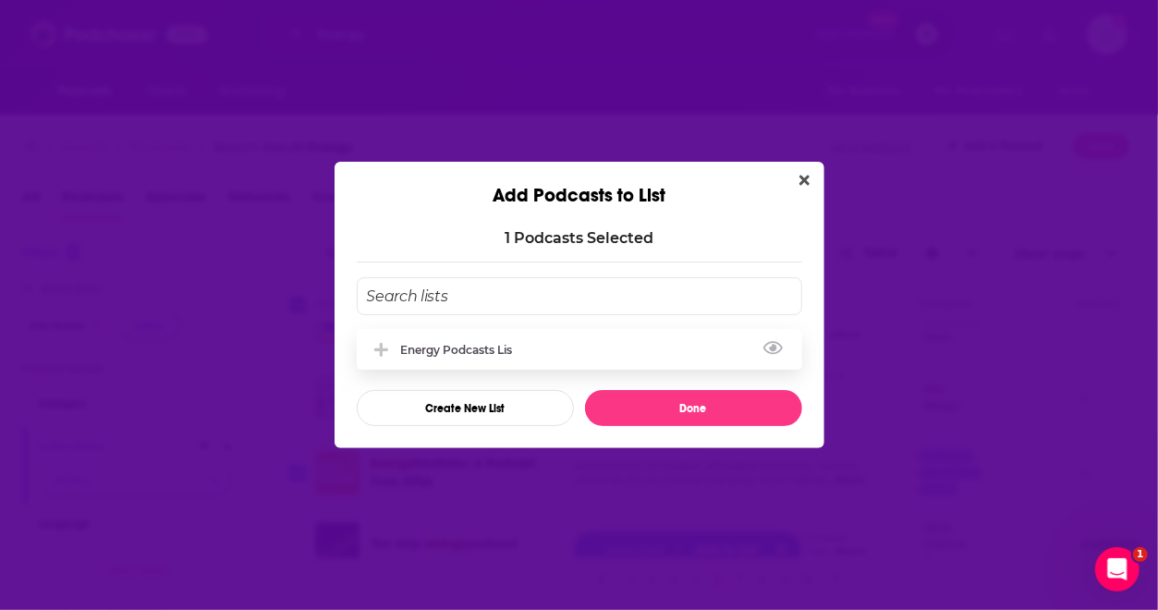
click at [517, 341] on div "Energy Podcasts Lis" at bounding box center [579, 349] width 445 height 41
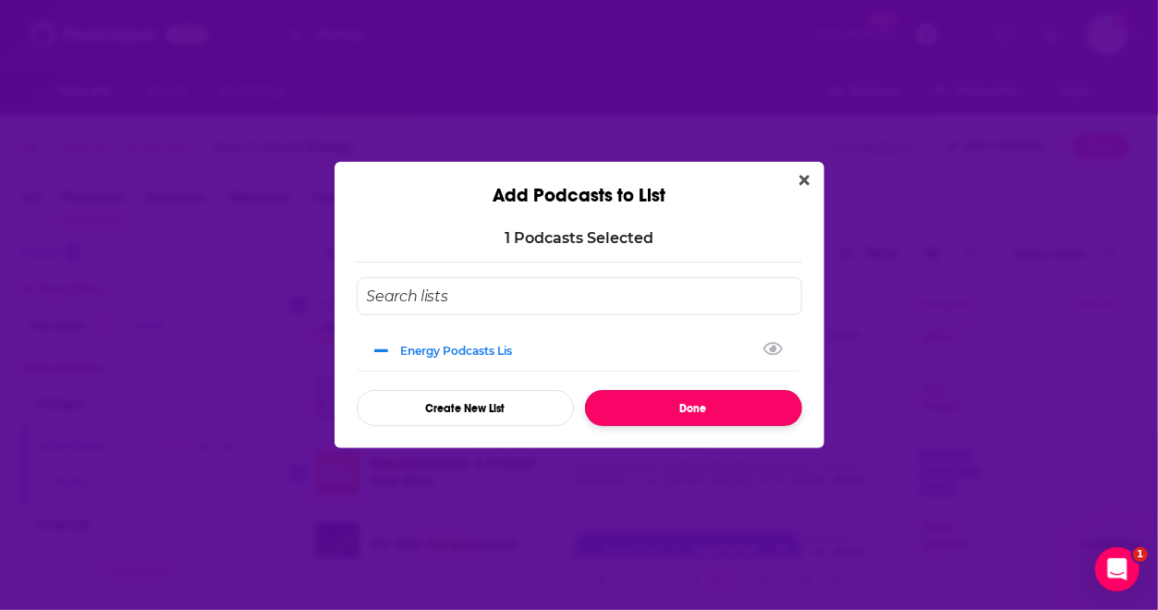
click at [643, 413] on button "Done" at bounding box center [693, 408] width 217 height 36
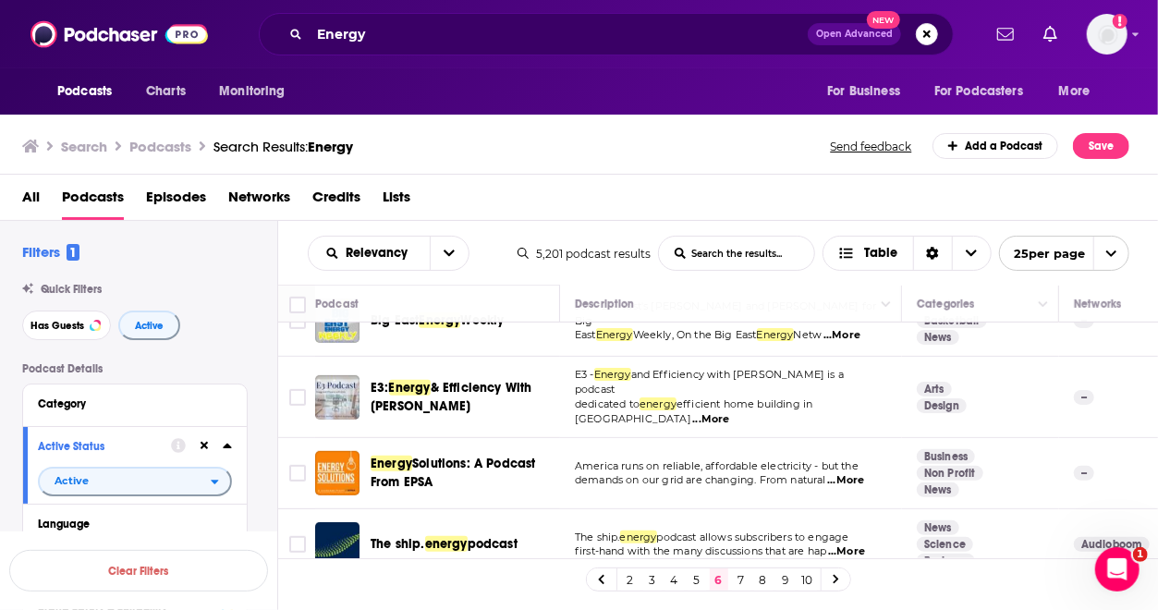
click at [745, 579] on link "7" at bounding box center [741, 579] width 18 height 22
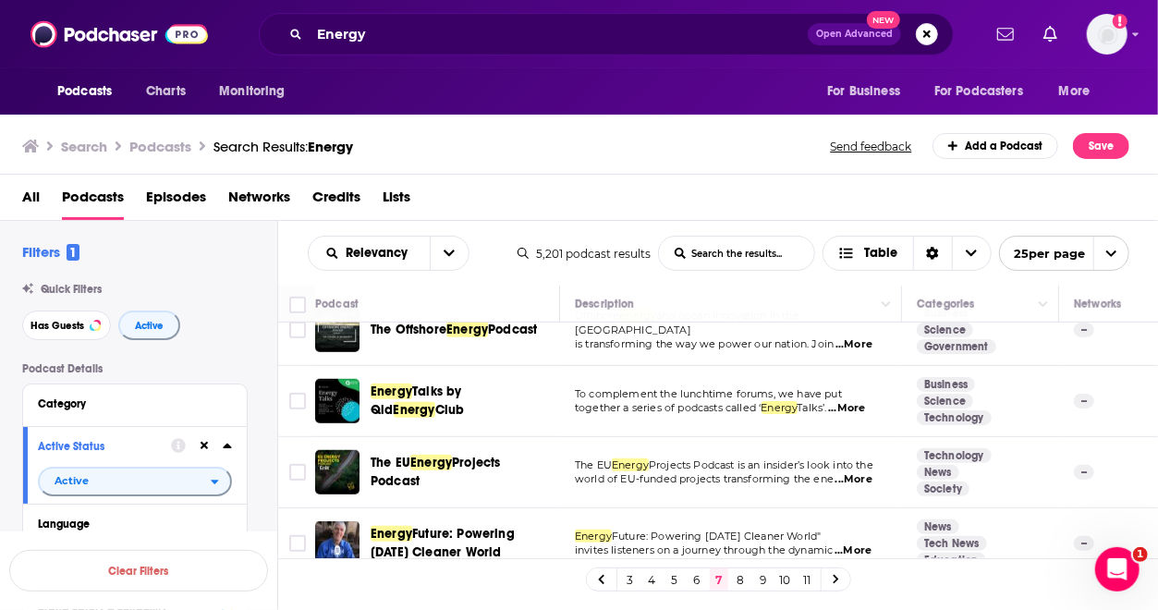
scroll to position [678, 0]
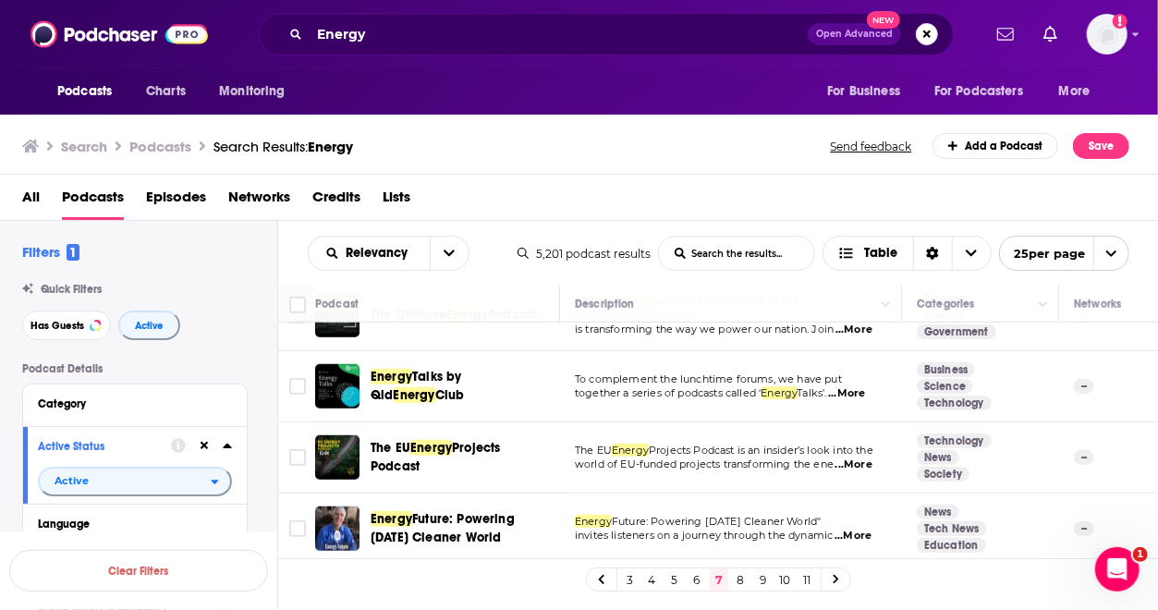
click at [865, 386] on span "...More" at bounding box center [846, 393] width 37 height 15
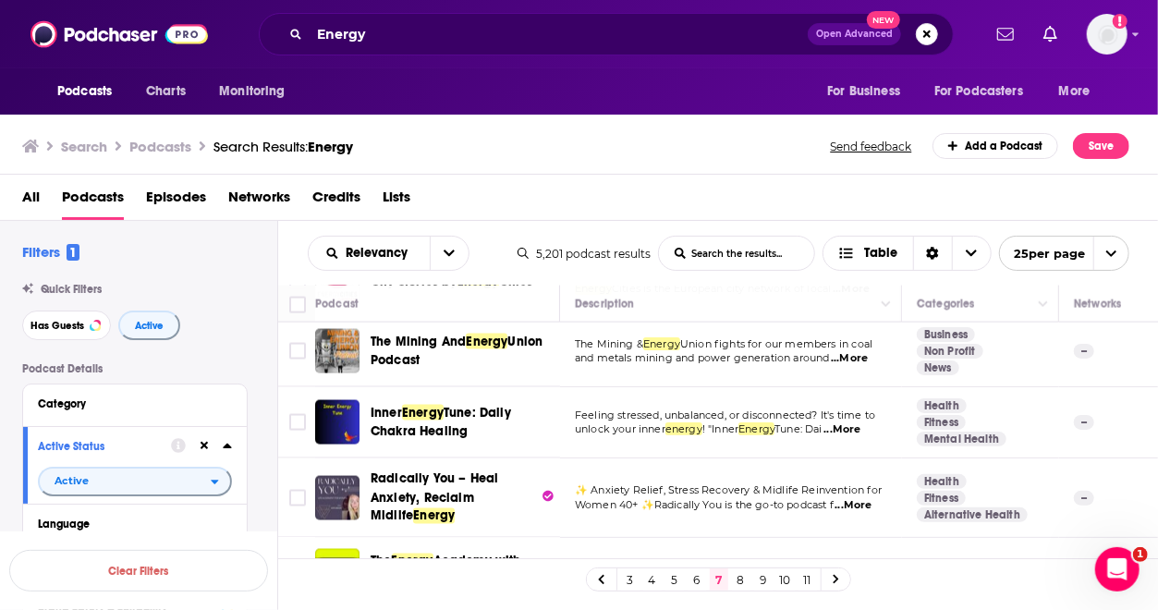
scroll to position [1515, 0]
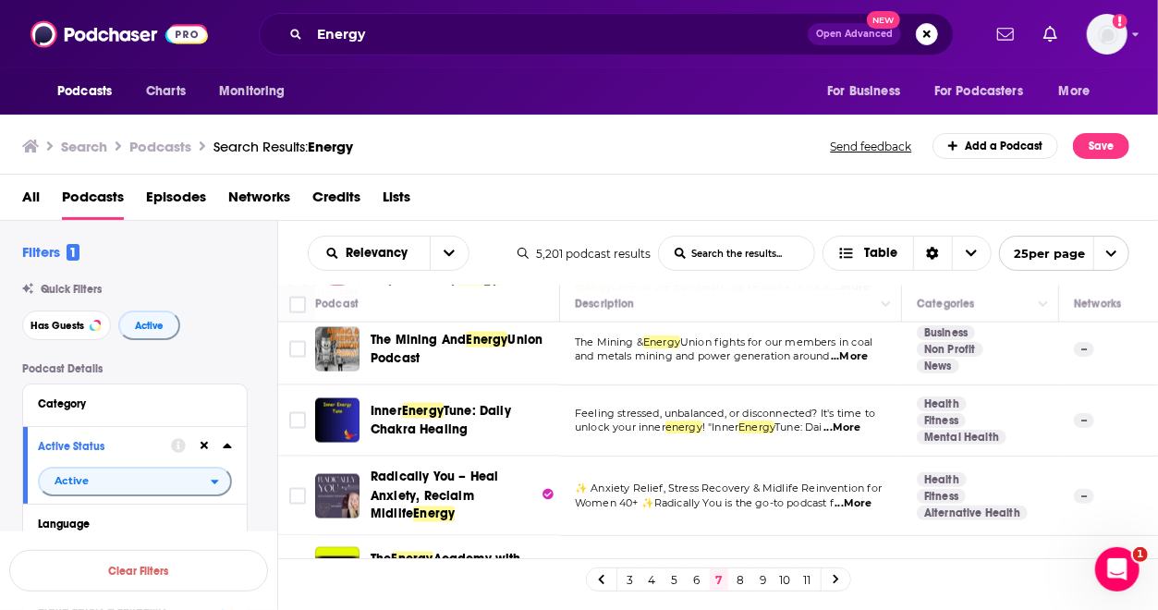
click at [736, 585] on link "8" at bounding box center [741, 579] width 18 height 22
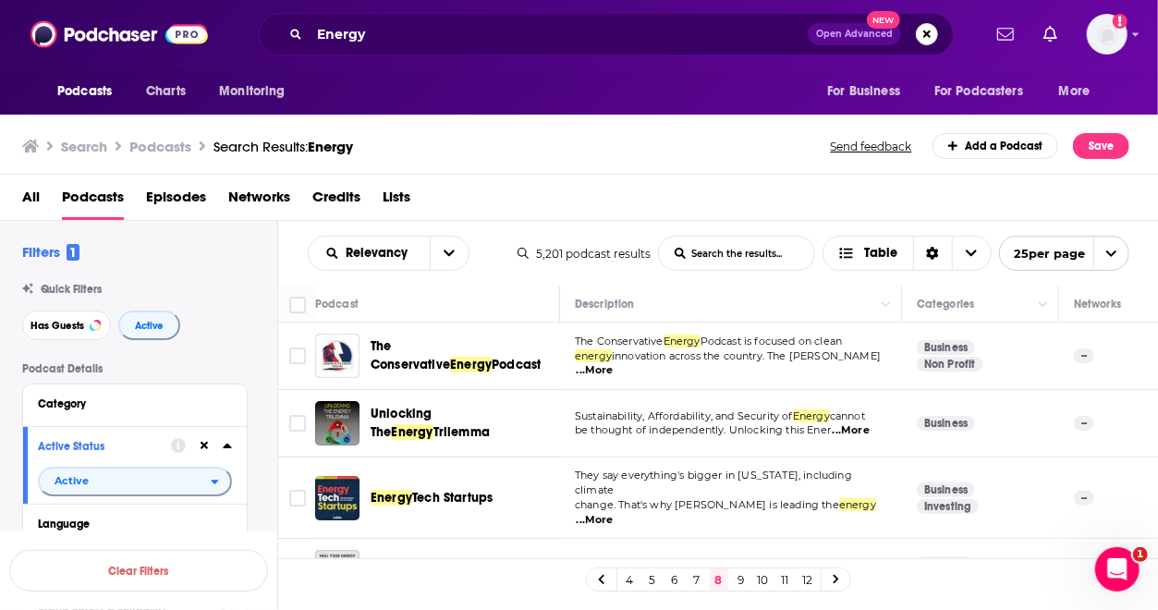
click at [613, 364] on span "...More" at bounding box center [594, 370] width 37 height 15
click at [288, 358] on icon "Toggle select row" at bounding box center [297, 356] width 22 height 22
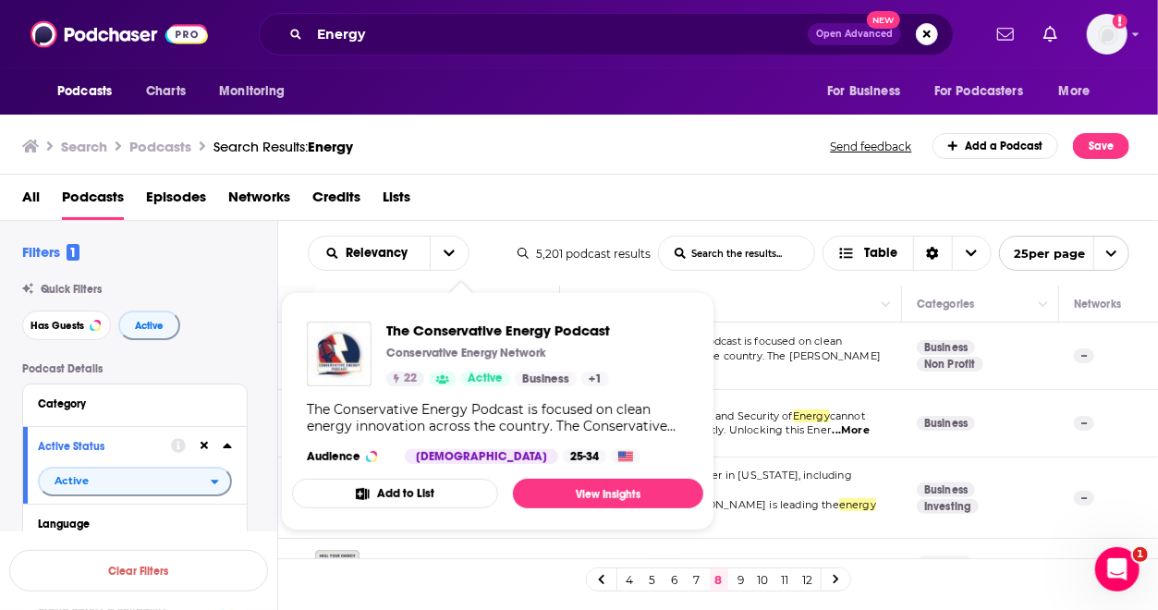
click at [443, 488] on button "Add to List" at bounding box center [395, 494] width 206 height 30
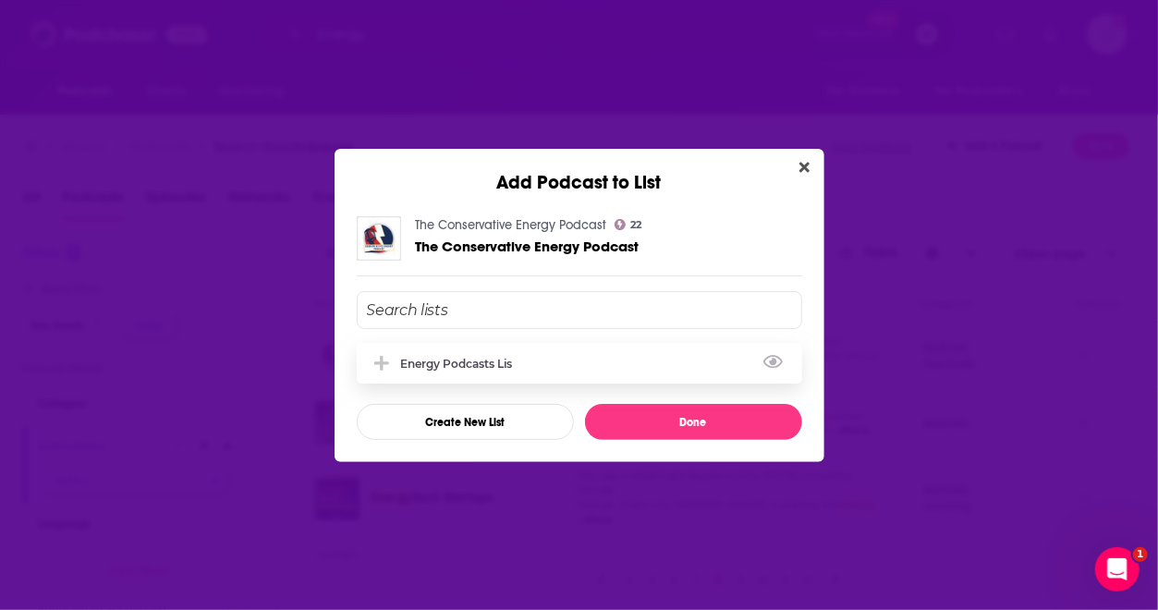
click at [617, 368] on div "Energy Podcasts Lis" at bounding box center [579, 363] width 445 height 41
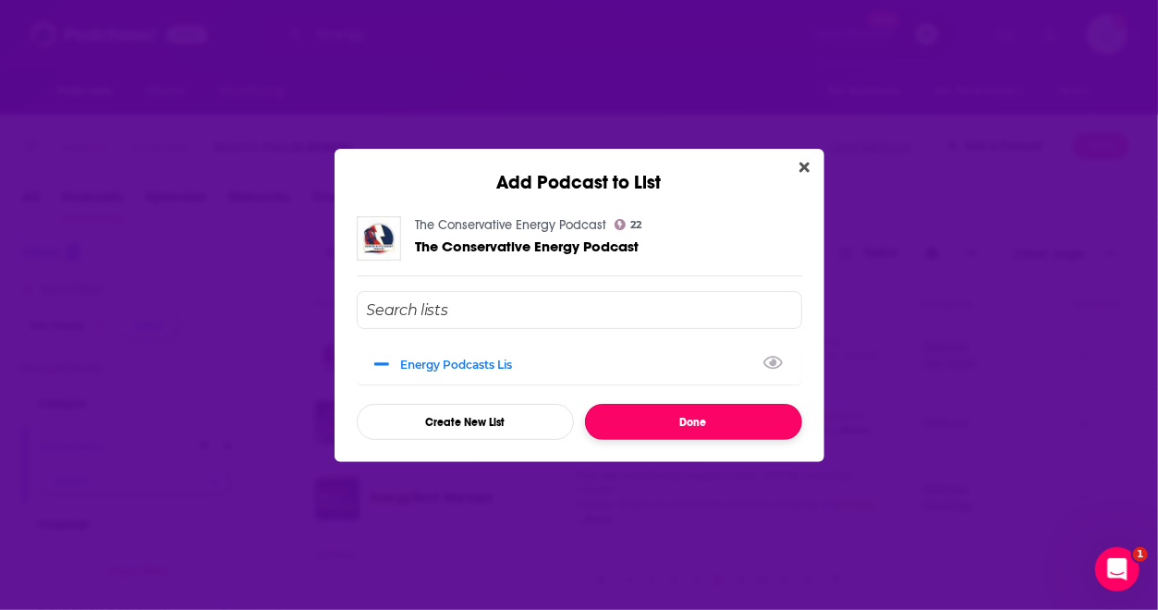
click at [677, 426] on button "Done" at bounding box center [693, 422] width 217 height 36
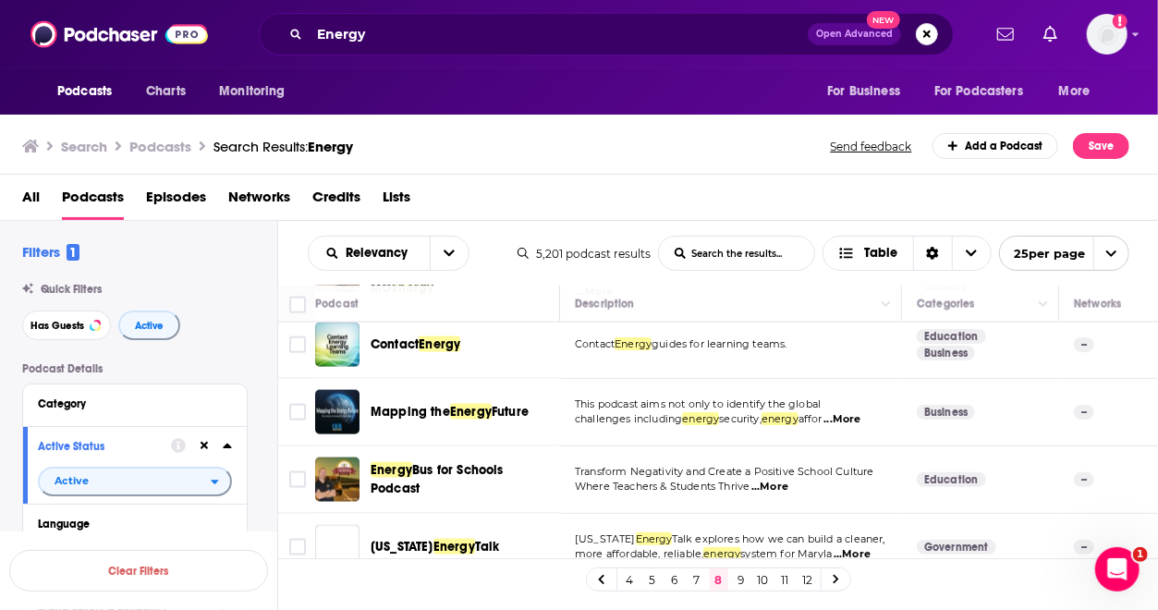
scroll to position [1433, 0]
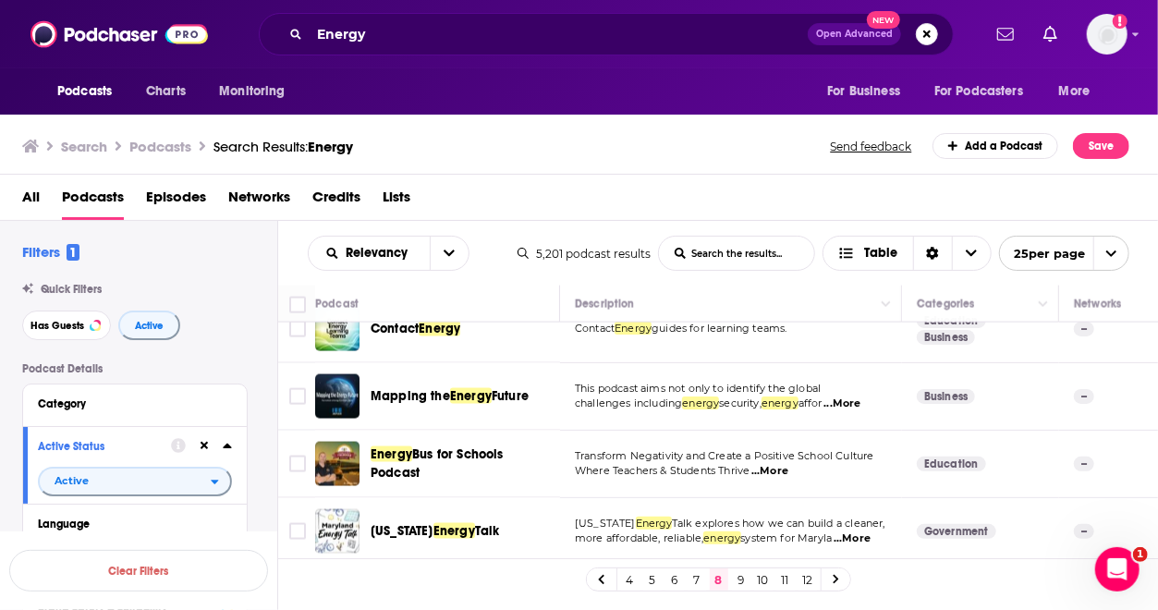
click at [852, 396] on span "...More" at bounding box center [841, 403] width 37 height 15
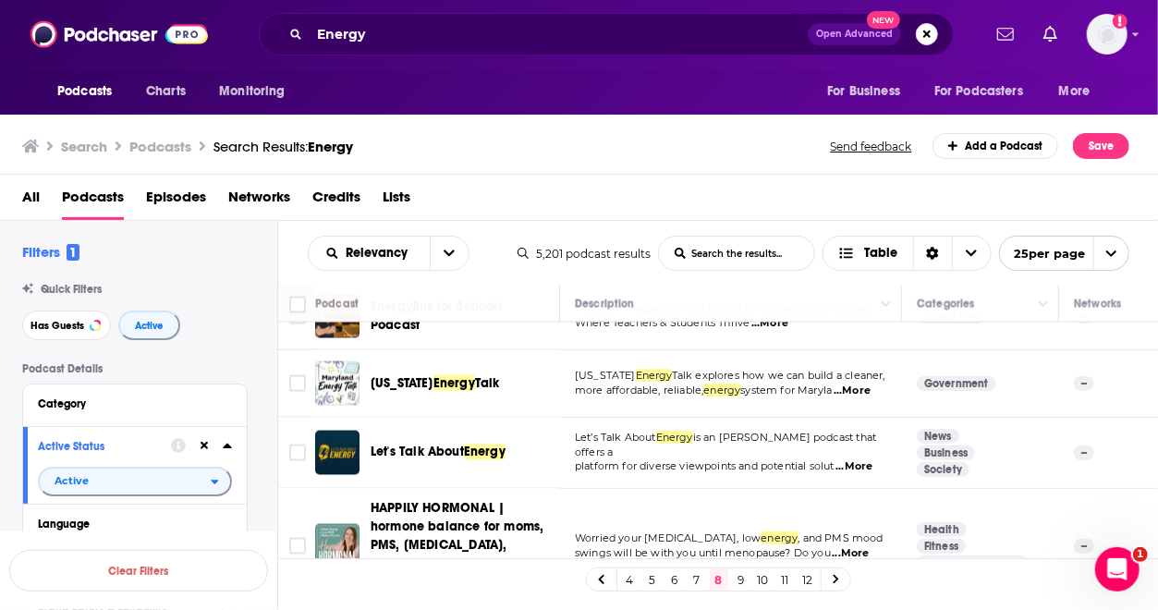
scroll to position [1589, 0]
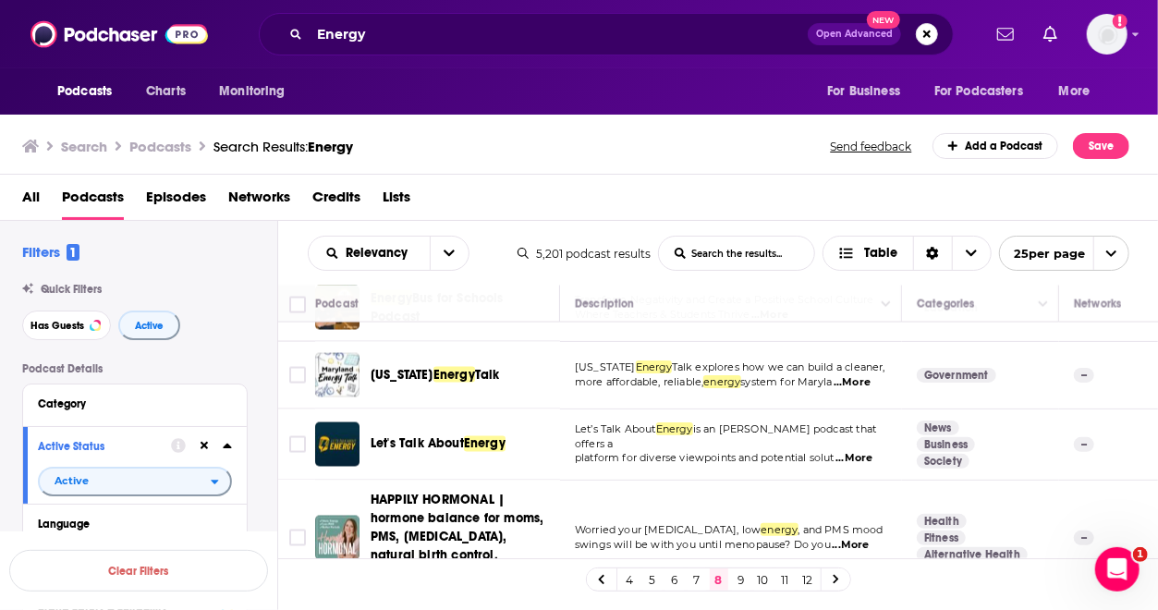
click at [739, 581] on link "9" at bounding box center [741, 579] width 18 height 22
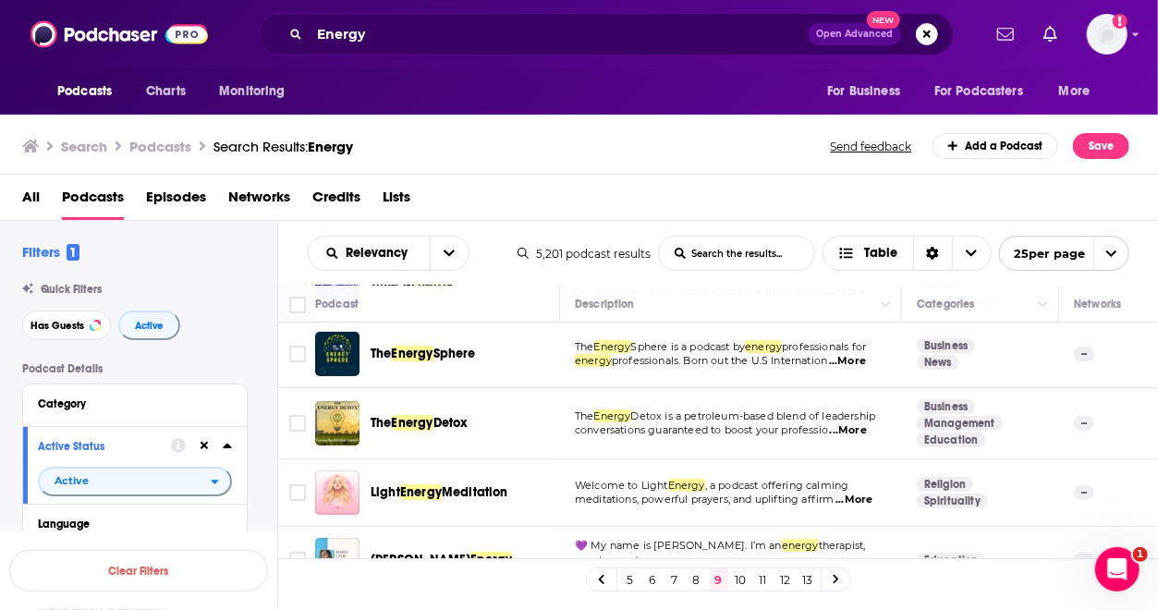
scroll to position [198, 0]
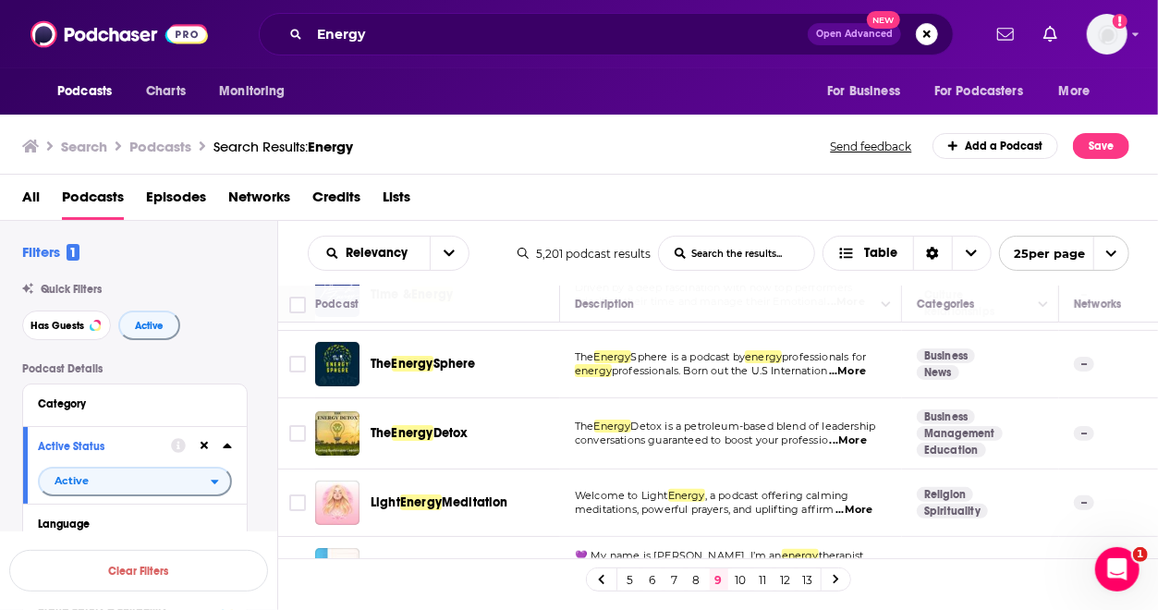
click at [854, 367] on span "...More" at bounding box center [847, 371] width 37 height 15
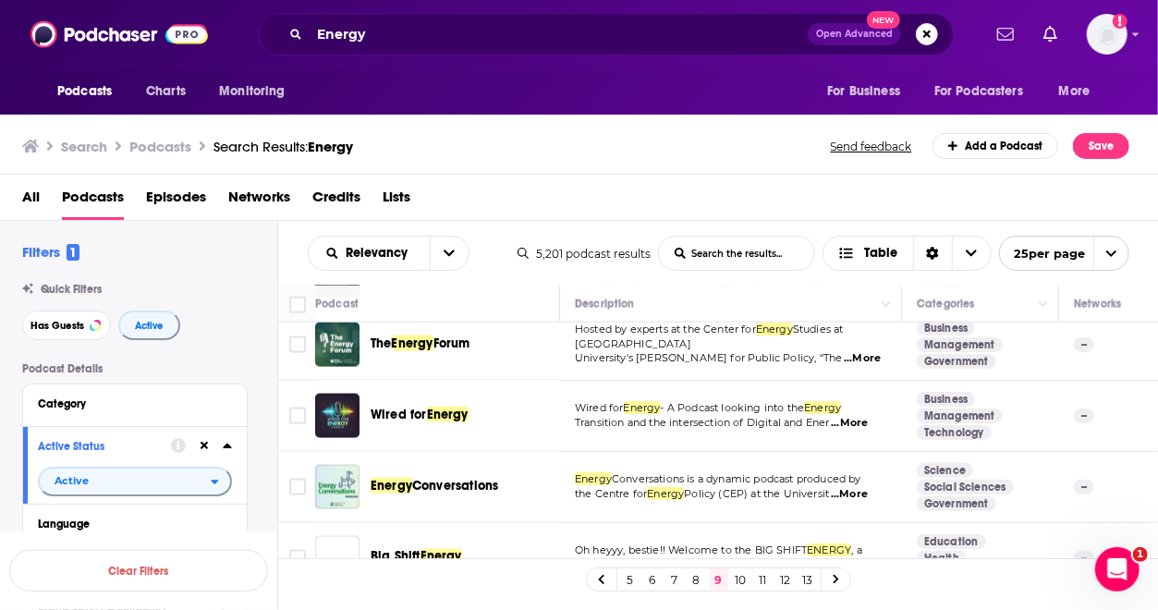
scroll to position [1537, 0]
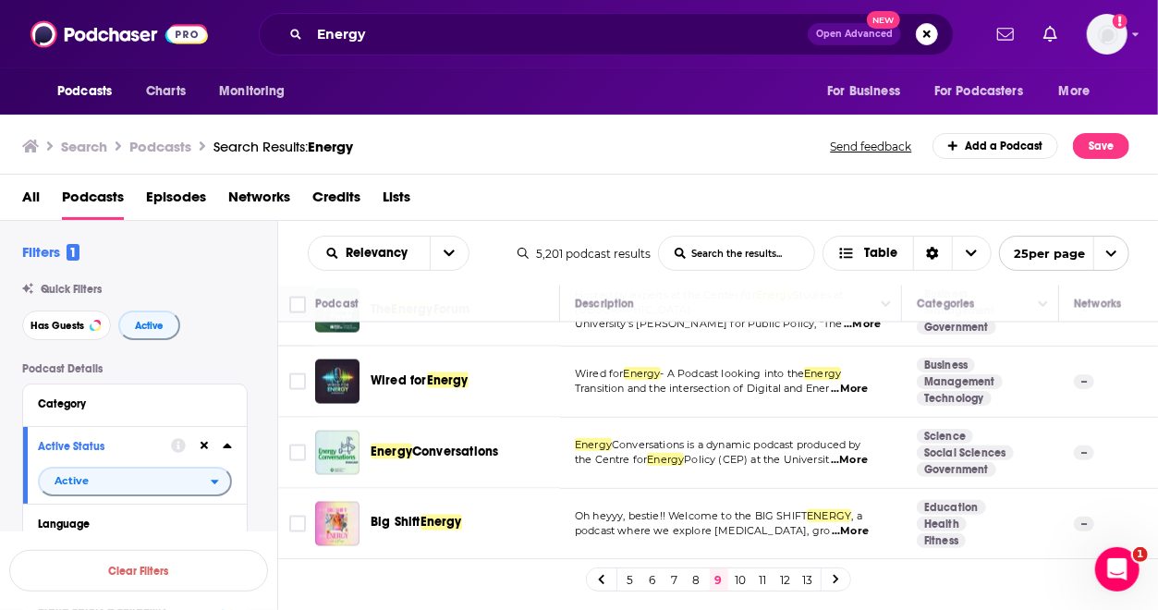
click at [741, 580] on link "10" at bounding box center [741, 579] width 18 height 22
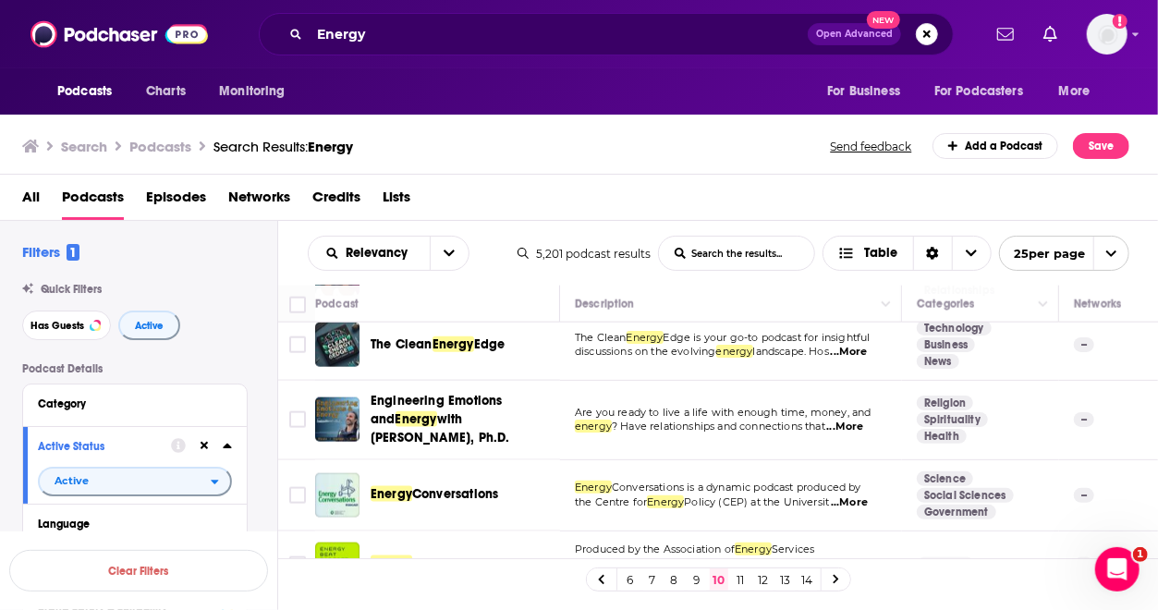
scroll to position [1236, 0]
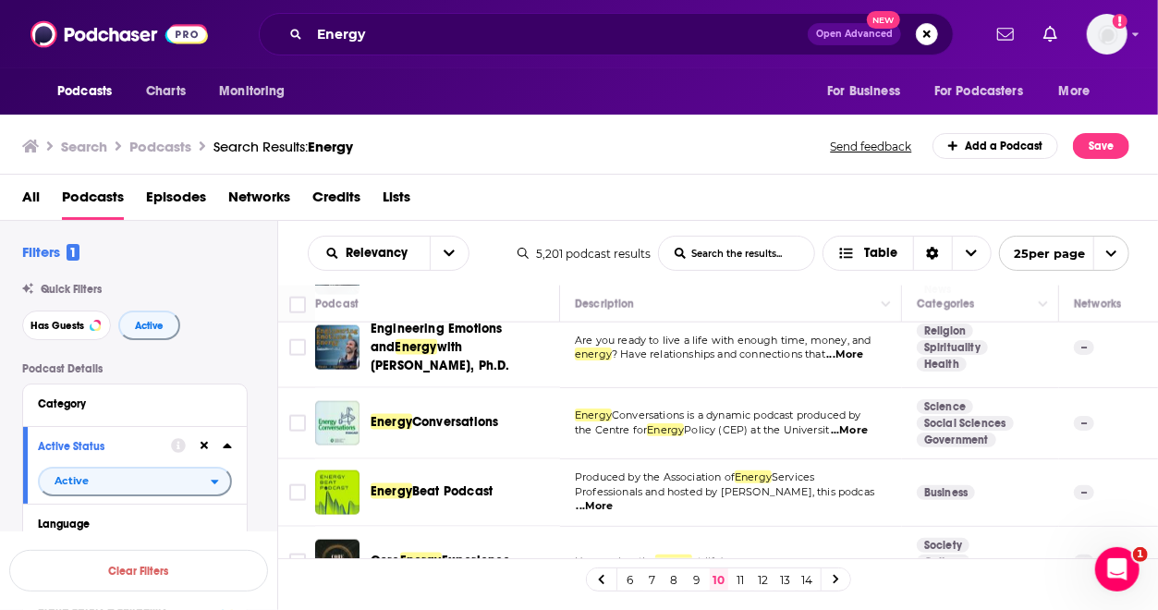
click at [856, 423] on span "...More" at bounding box center [849, 430] width 37 height 15
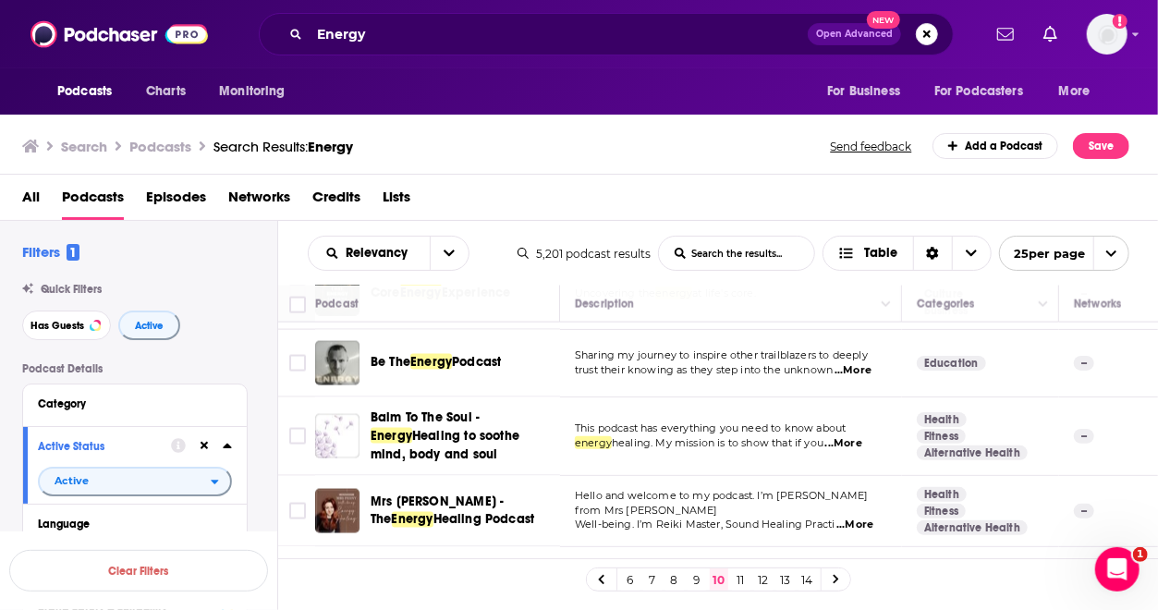
scroll to position [1530, 0]
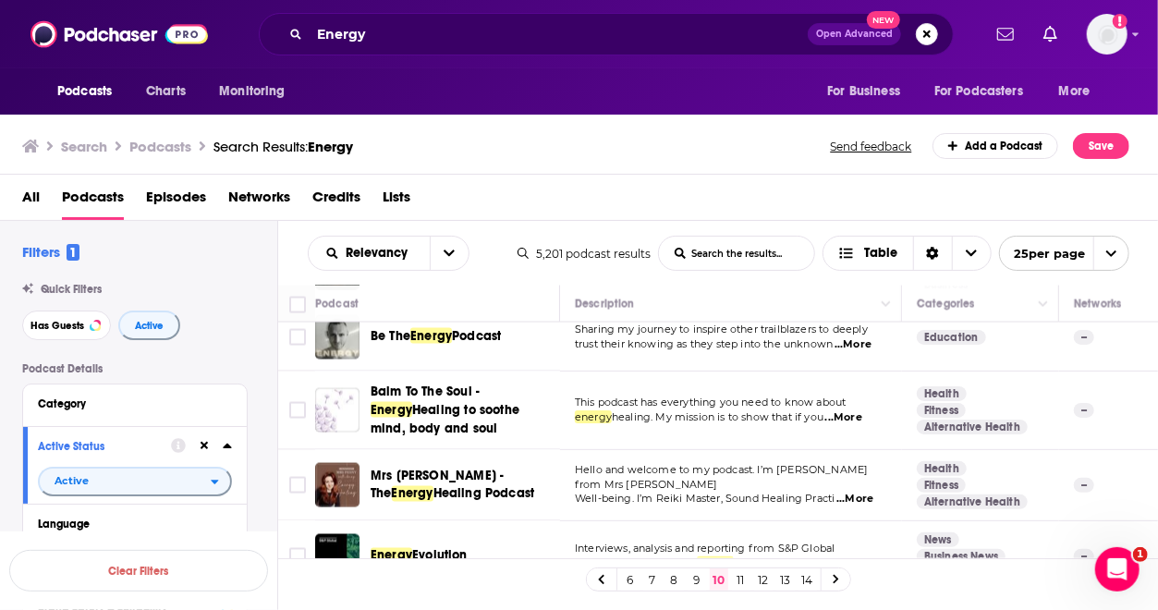
click at [739, 579] on link "11" at bounding box center [741, 579] width 18 height 22
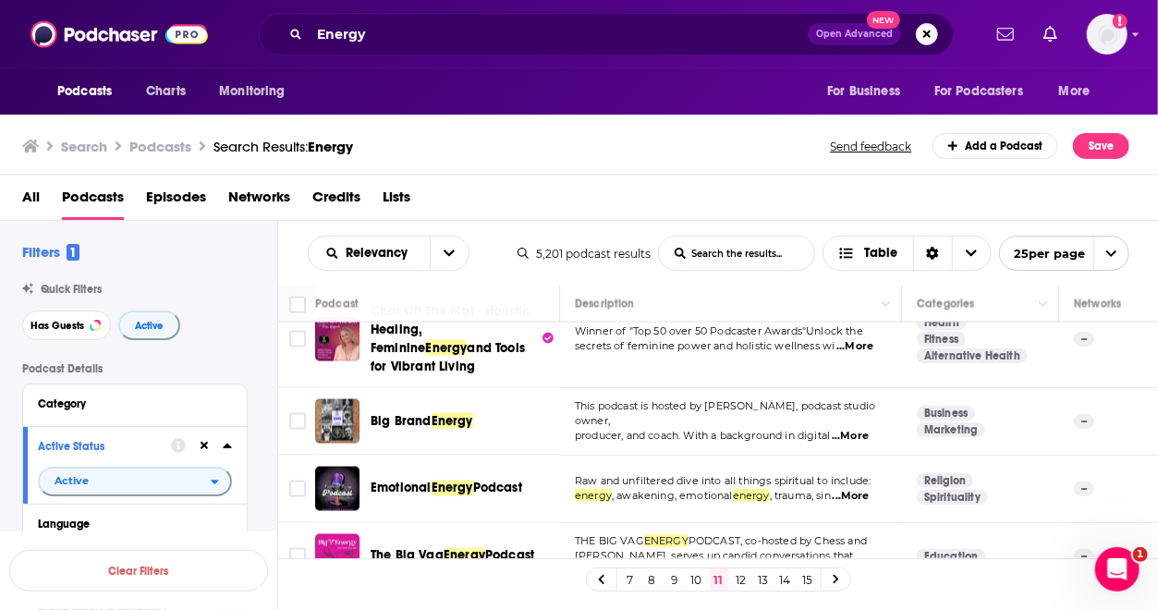
scroll to position [1582, 0]
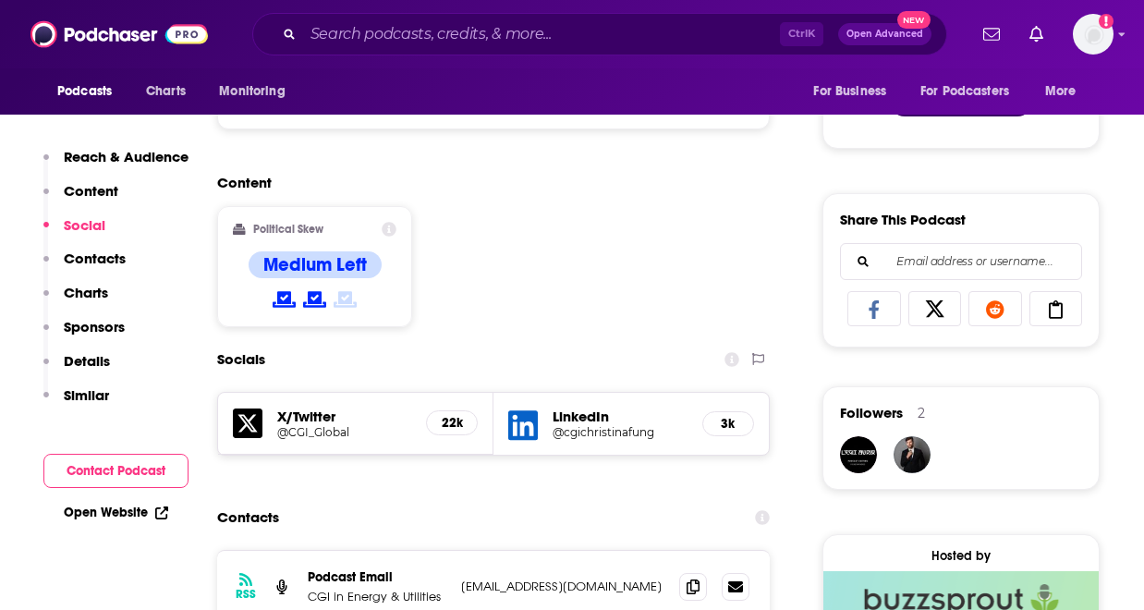
scroll to position [1035, 0]
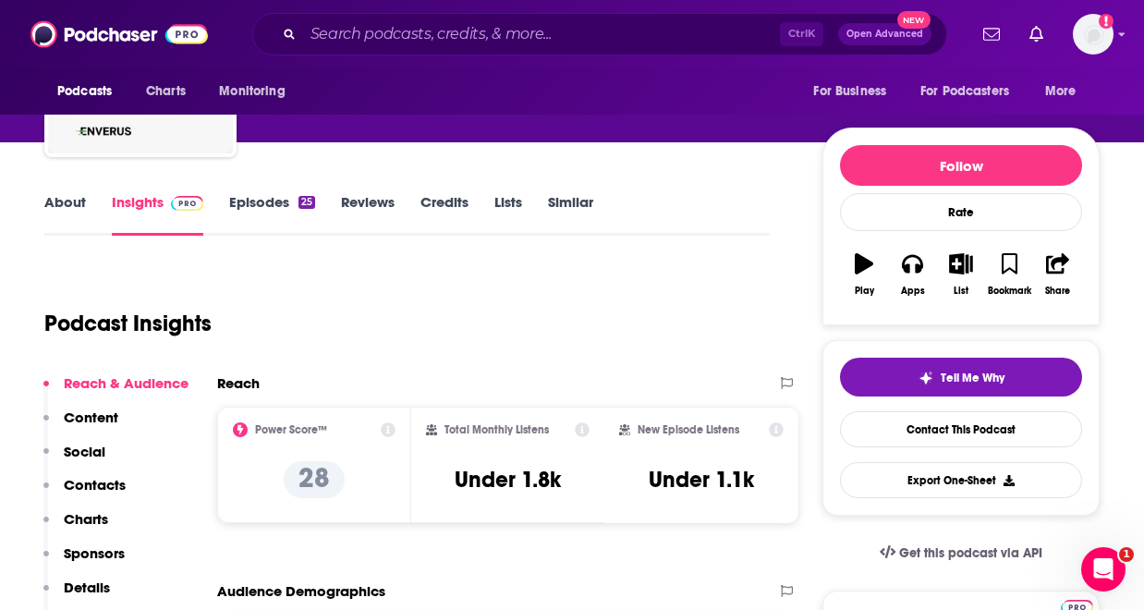
scroll to position [111, 0]
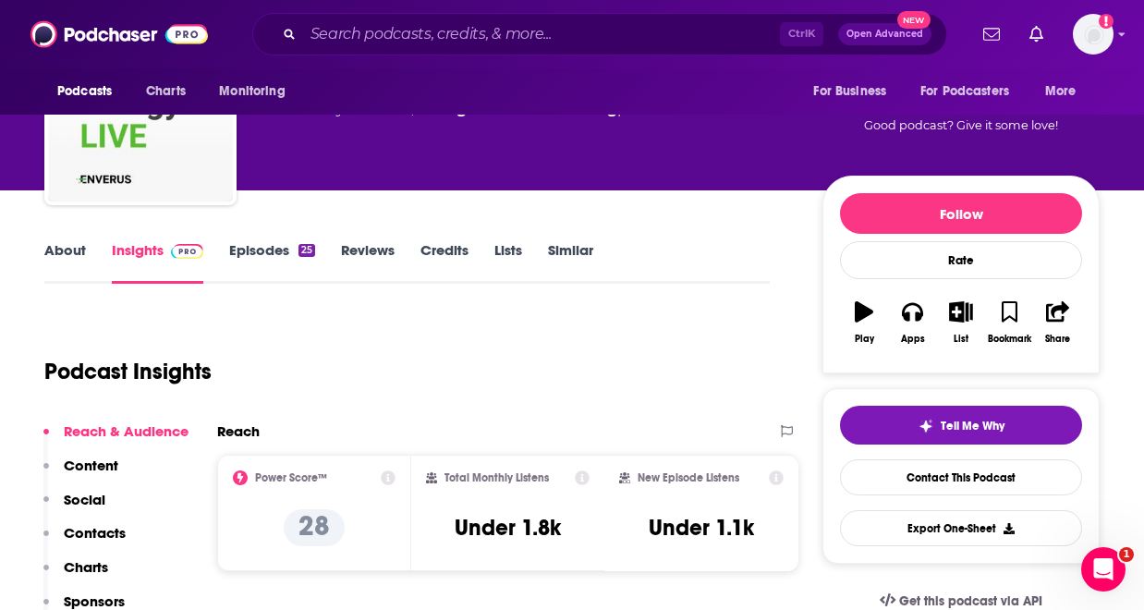
click at [235, 258] on link "Episodes 25" at bounding box center [272, 262] width 86 height 42
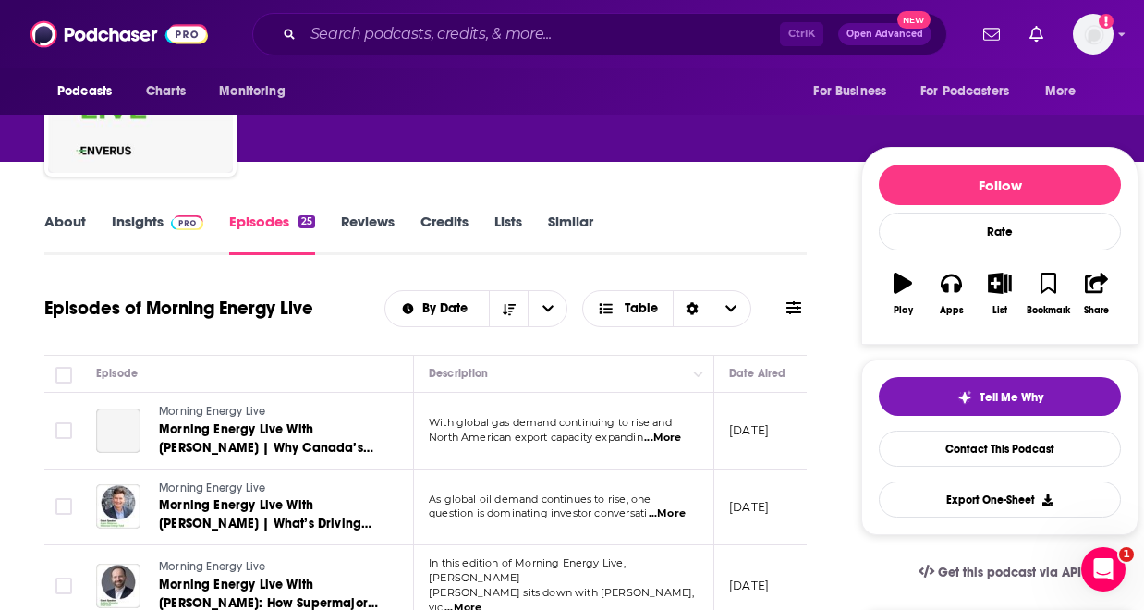
scroll to position [333, 0]
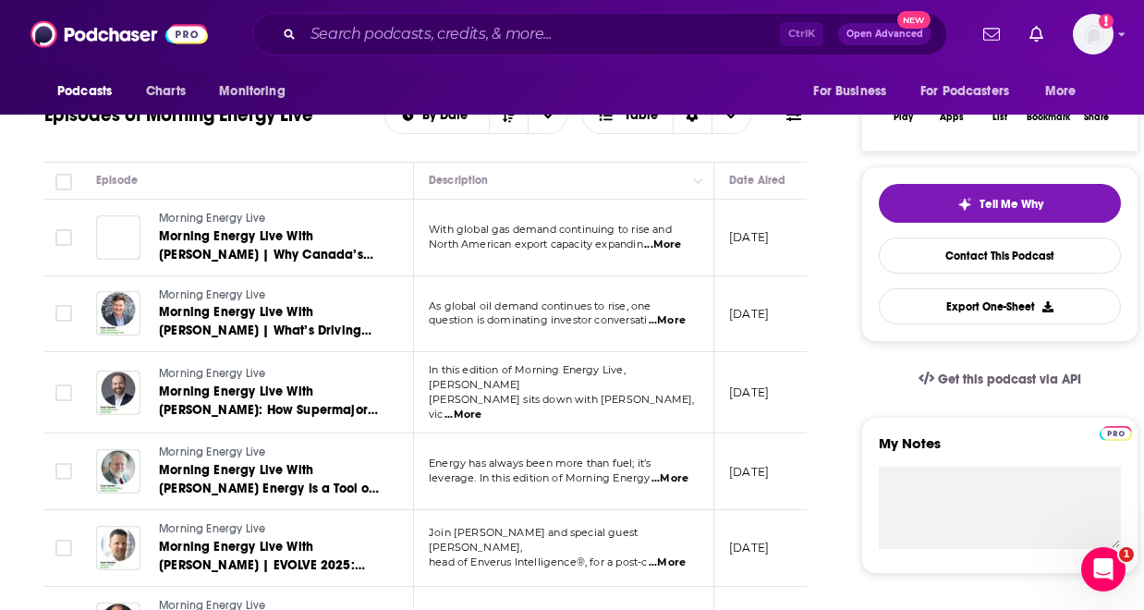
click at [680, 244] on span "...More" at bounding box center [662, 244] width 37 height 15
click at [754, 271] on td "September 18, 2025" at bounding box center [774, 238] width 120 height 77
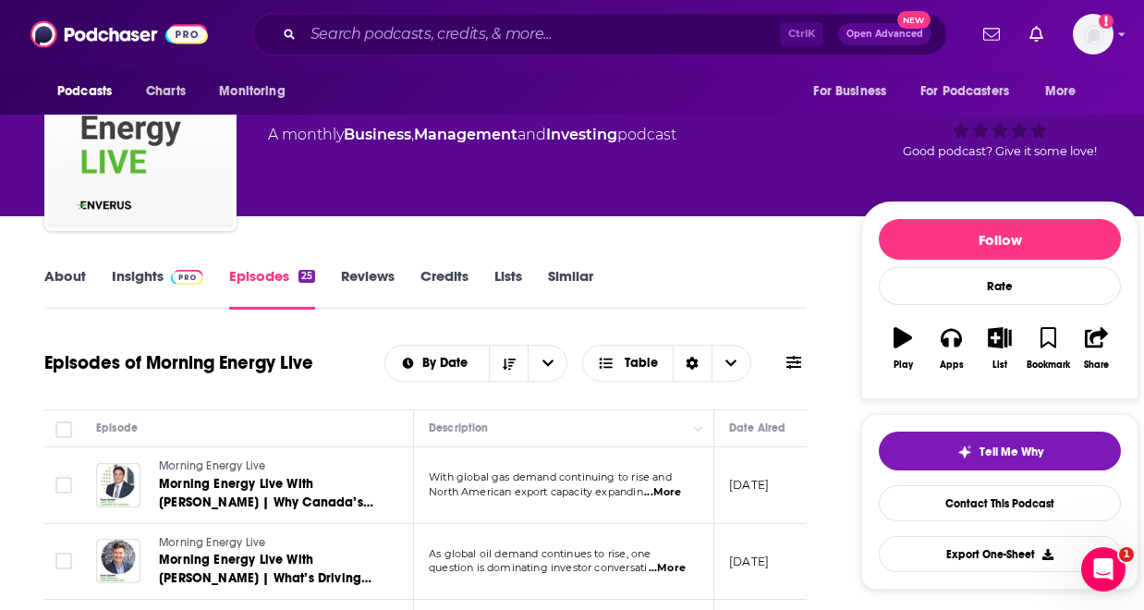
scroll to position [0, 0]
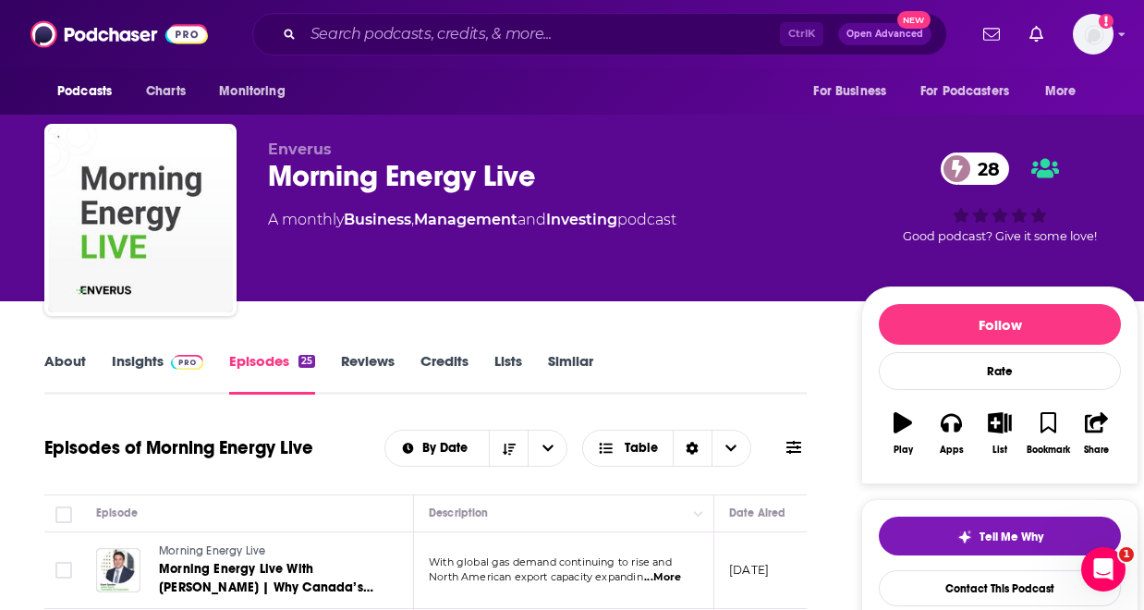
click at [60, 367] on link "About" at bounding box center [65, 373] width 42 height 42
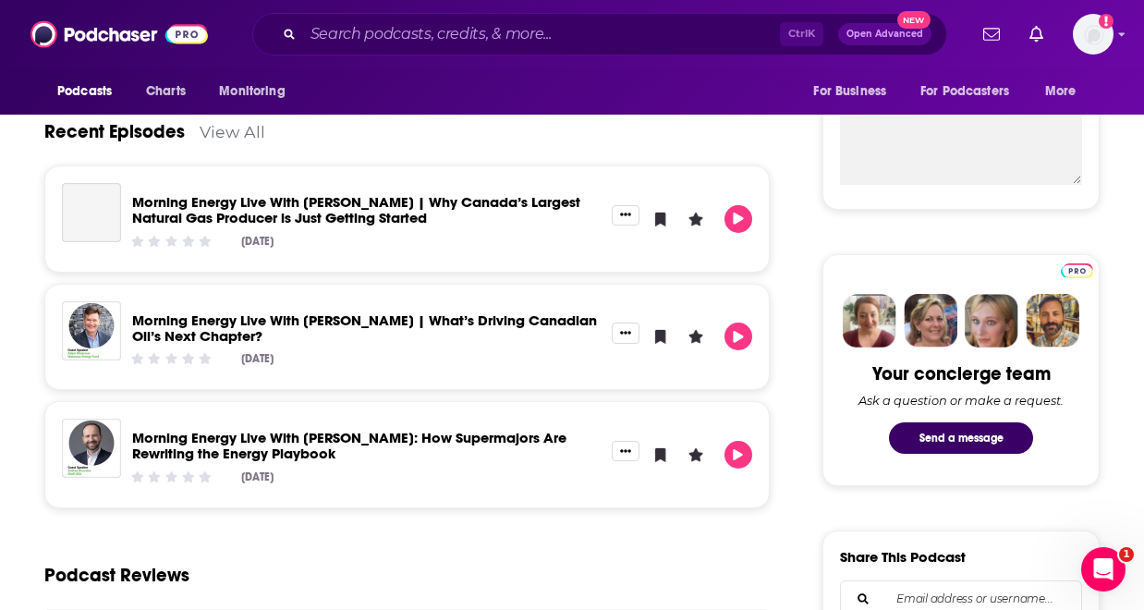
scroll to position [702, 0]
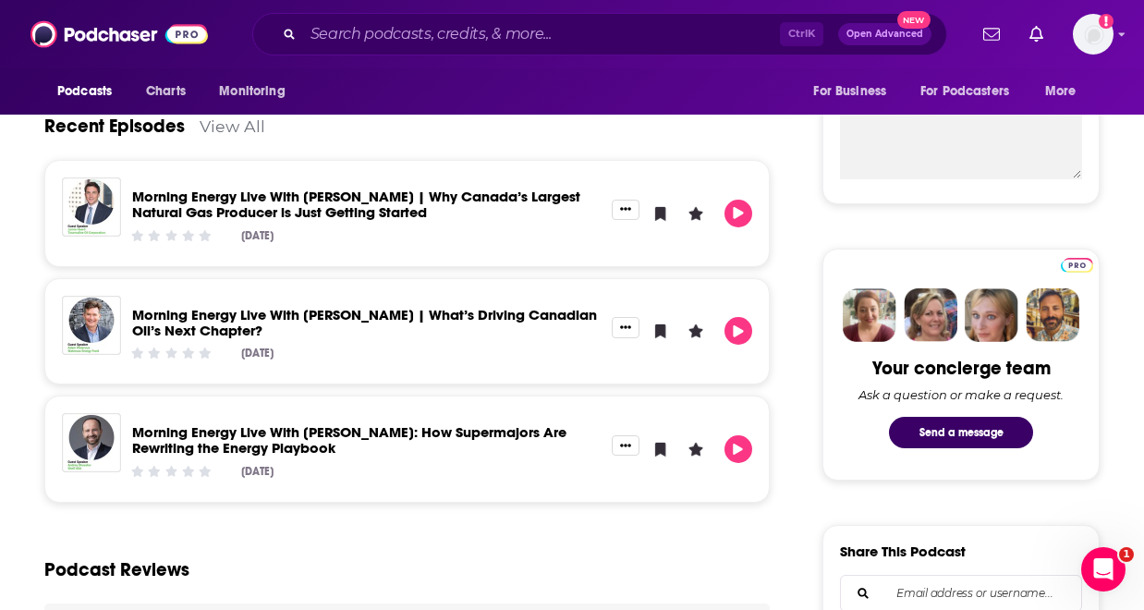
click at [245, 444] on link "Morning Energy Live With Andrey Shuvalov: How Supermajors Are Rewriting the Ene…" at bounding box center [349, 439] width 434 height 33
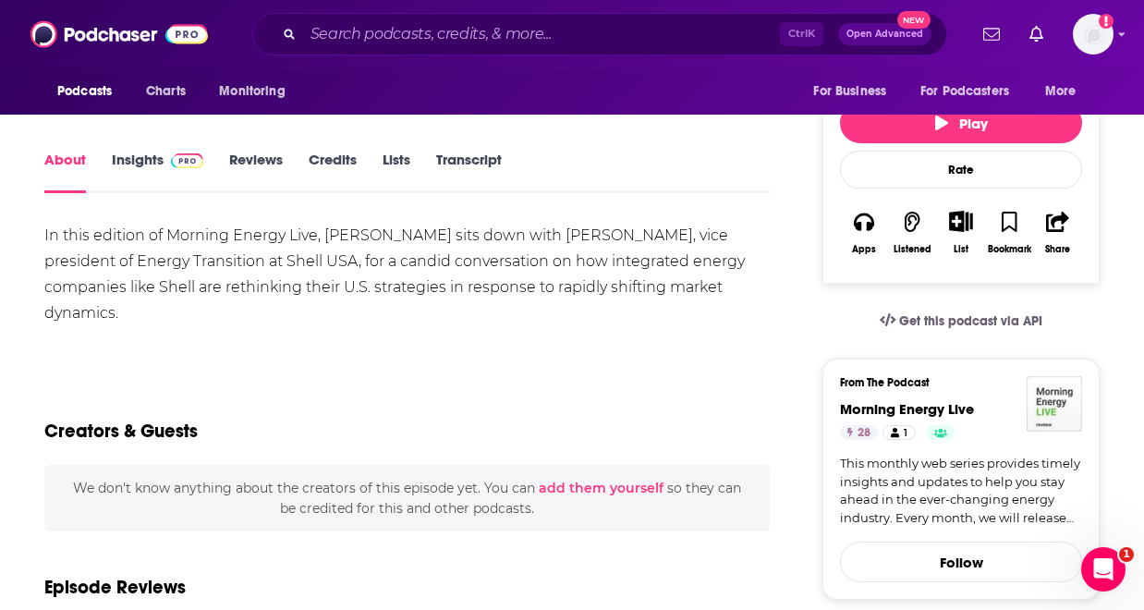
scroll to position [296, 0]
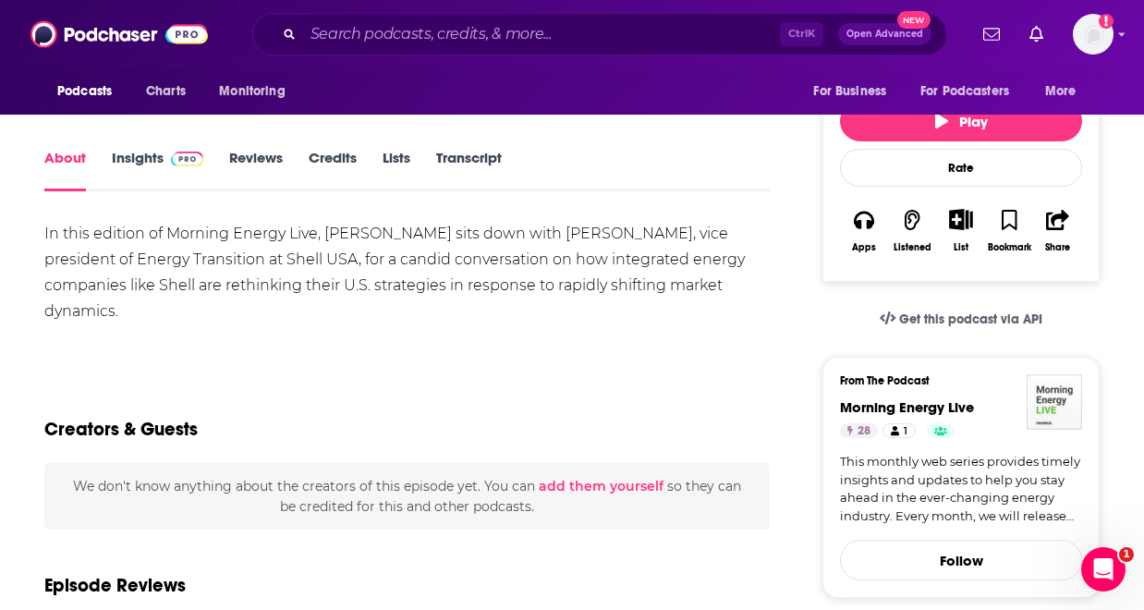
click at [245, 444] on div "Creators & Guests" at bounding box center [406, 418] width 725 height 90
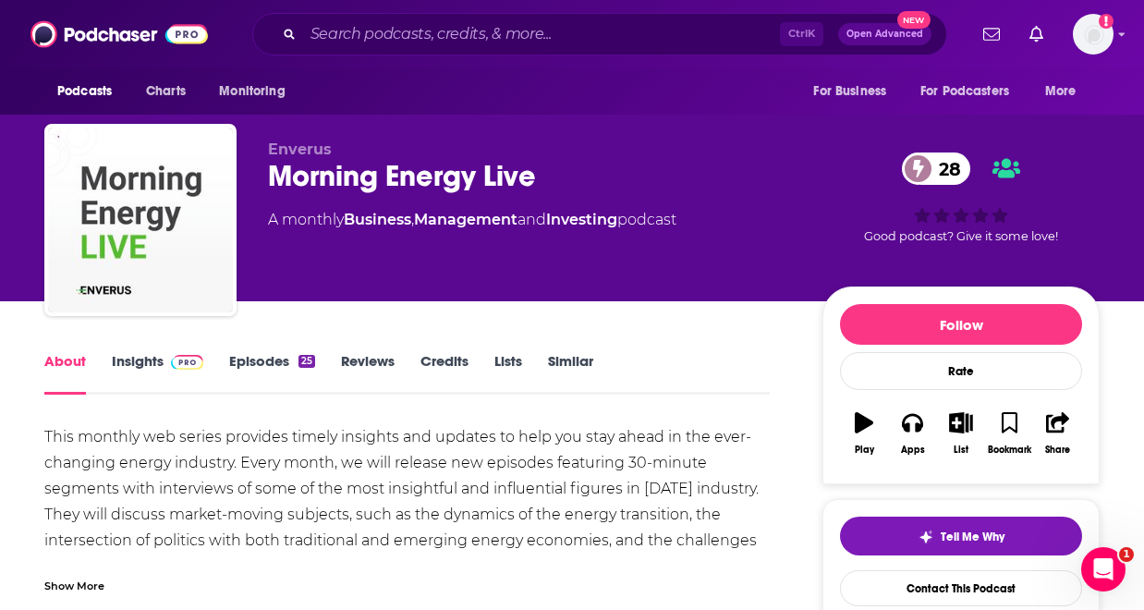
click at [261, 367] on link "Episodes 25" at bounding box center [272, 373] width 86 height 42
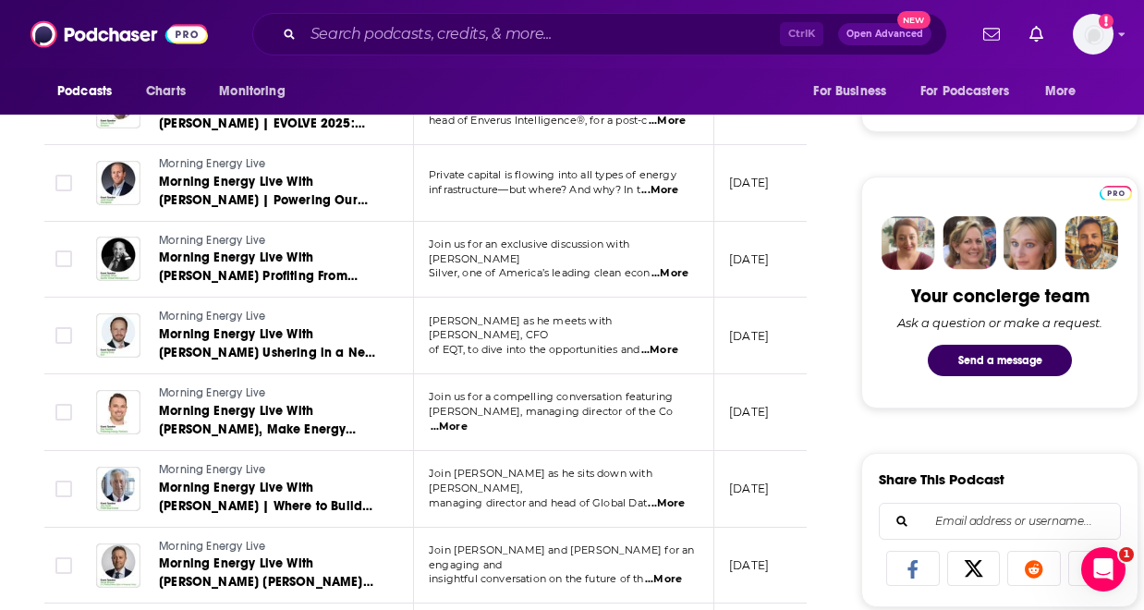
scroll to position [776, 0]
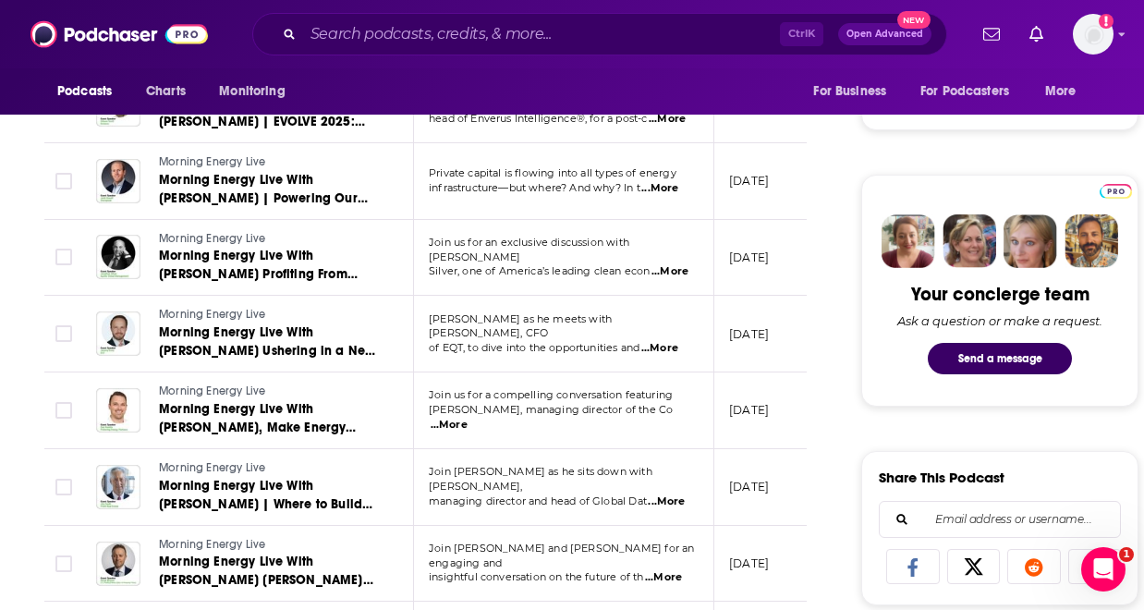
click at [662, 494] on span "...More" at bounding box center [666, 501] width 37 height 15
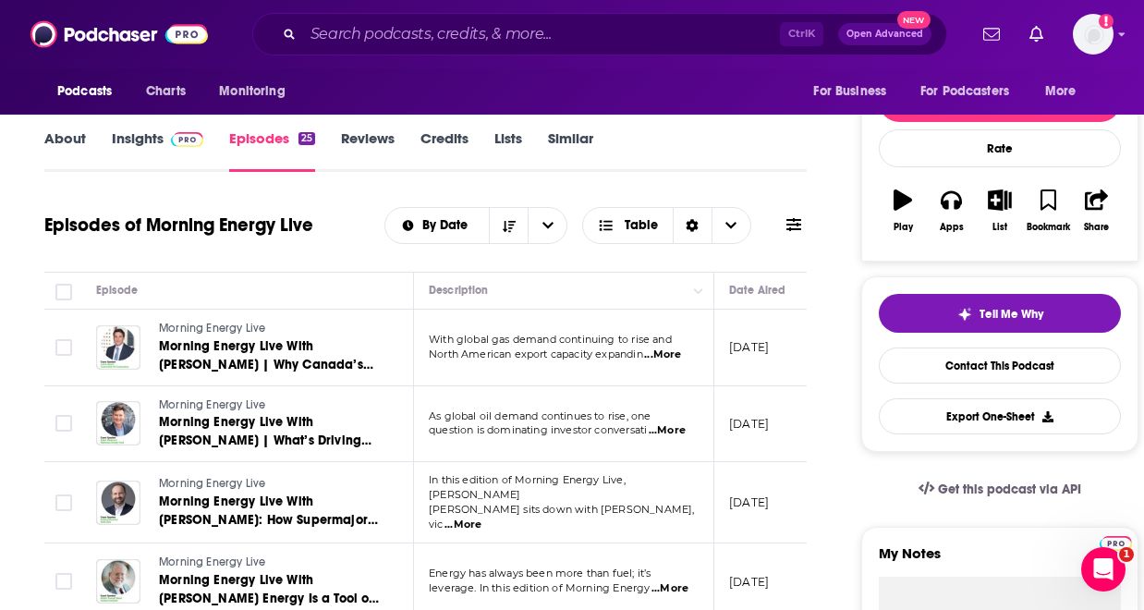
scroll to position [222, 0]
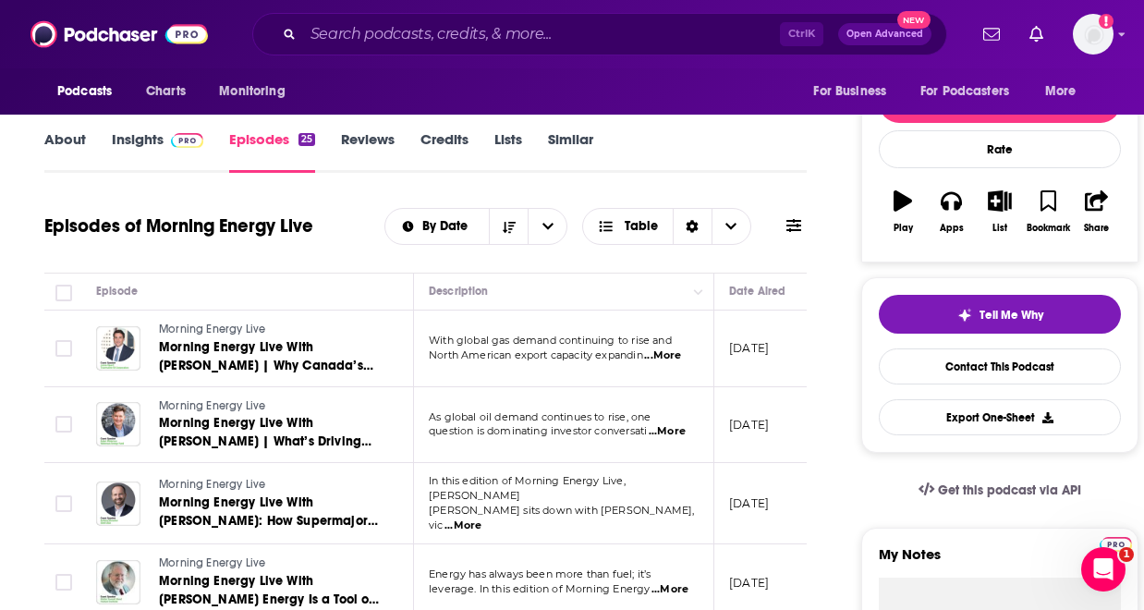
click at [134, 141] on link "Insights" at bounding box center [157, 151] width 91 height 42
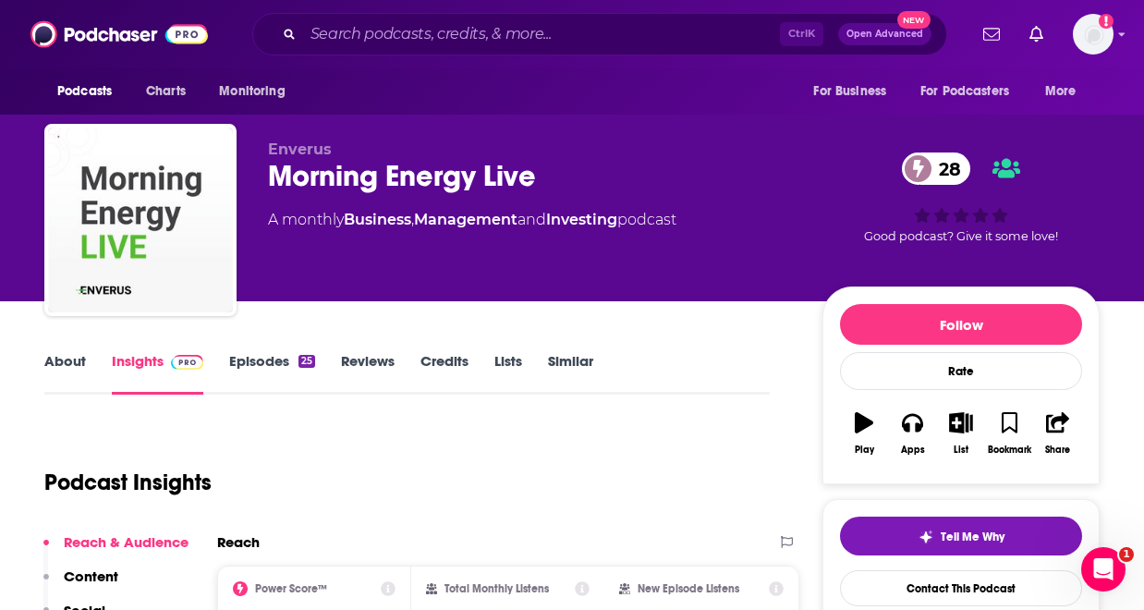
click at [382, 370] on link "Reviews" at bounding box center [368, 373] width 54 height 42
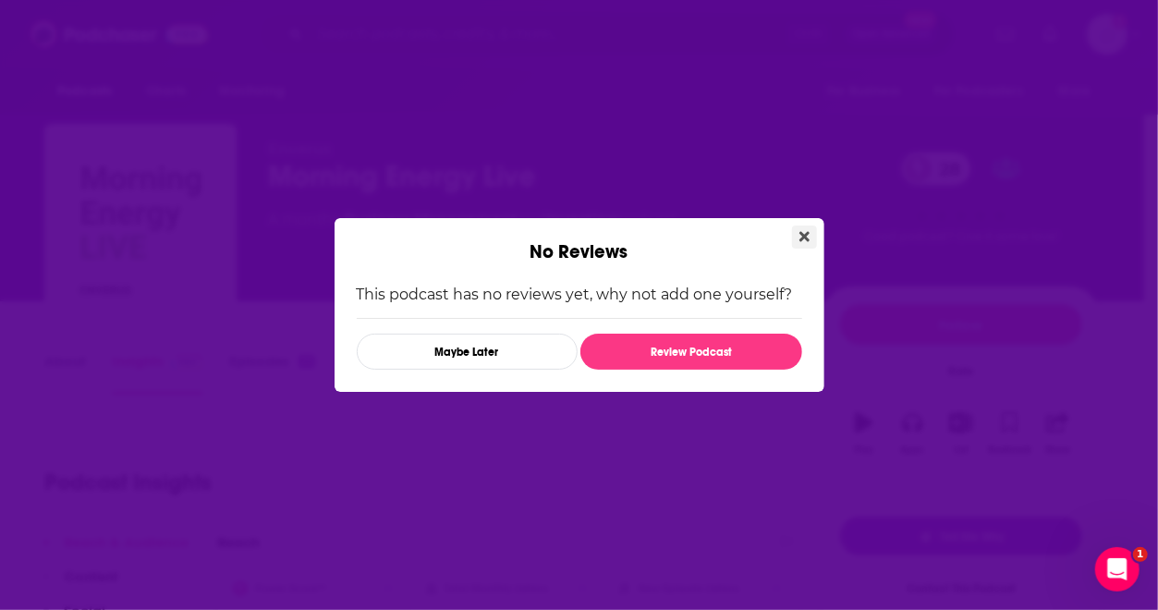
click at [807, 235] on icon "Close" at bounding box center [804, 237] width 10 height 10
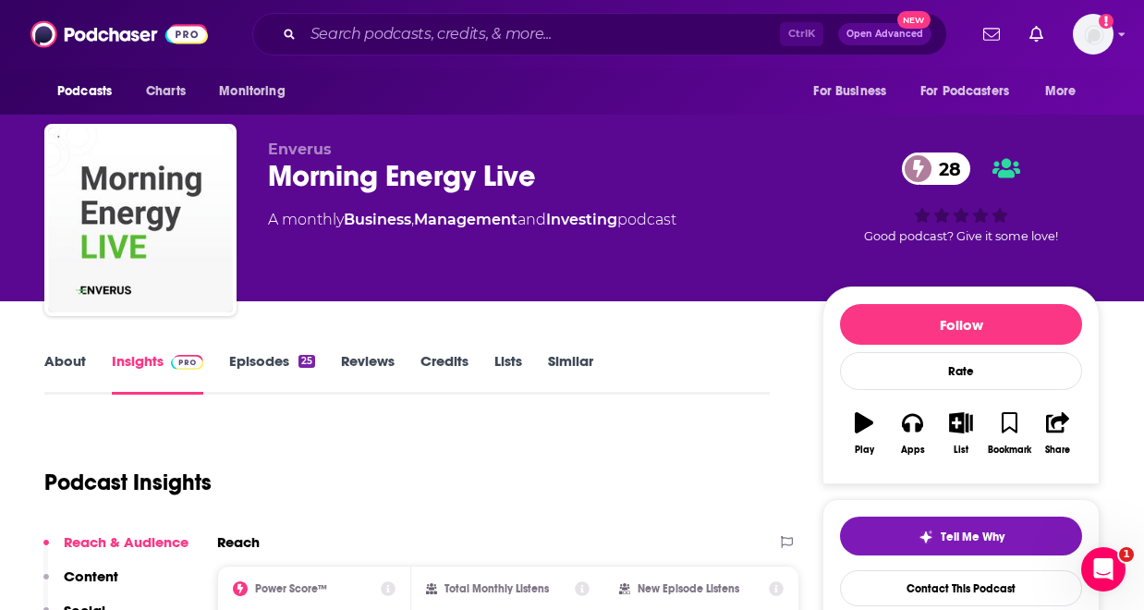
click at [84, 357] on link "About" at bounding box center [65, 373] width 42 height 42
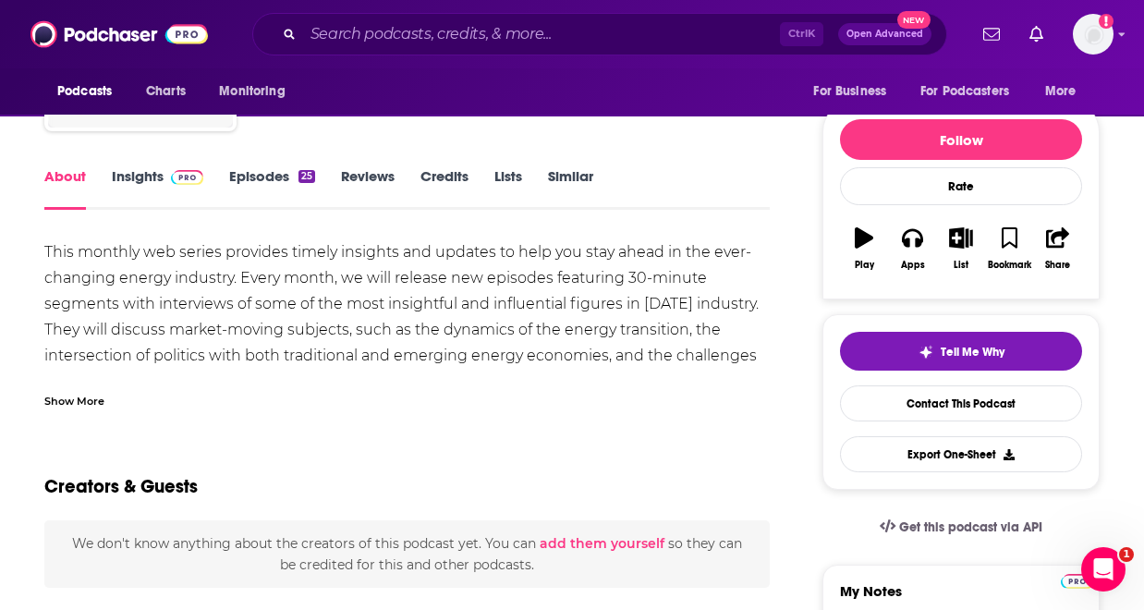
scroll to position [148, 0]
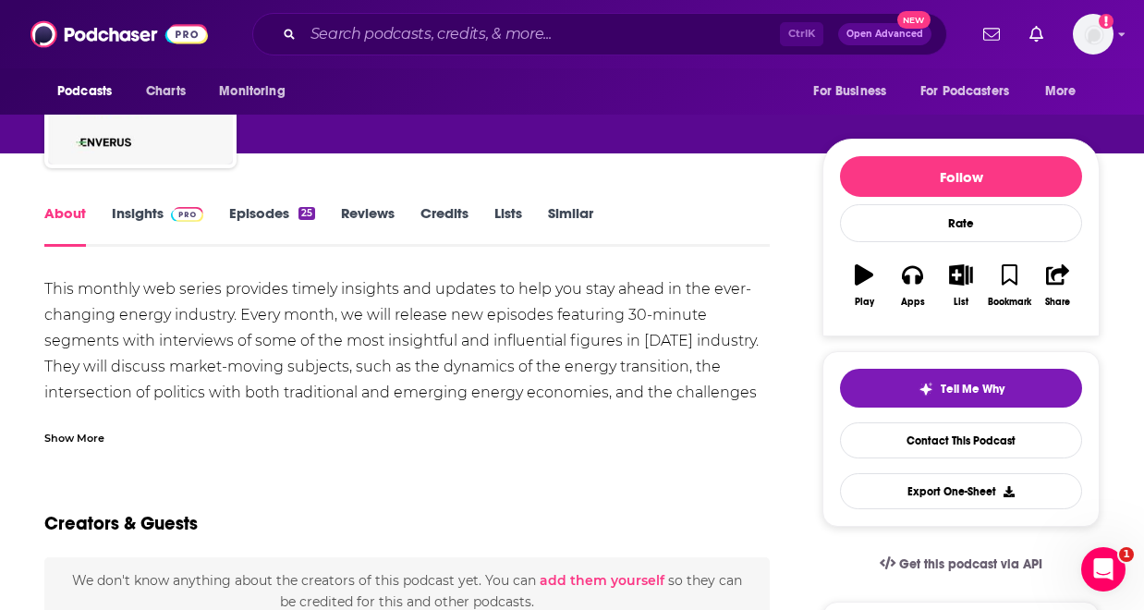
click at [129, 212] on link "Insights" at bounding box center [157, 225] width 91 height 42
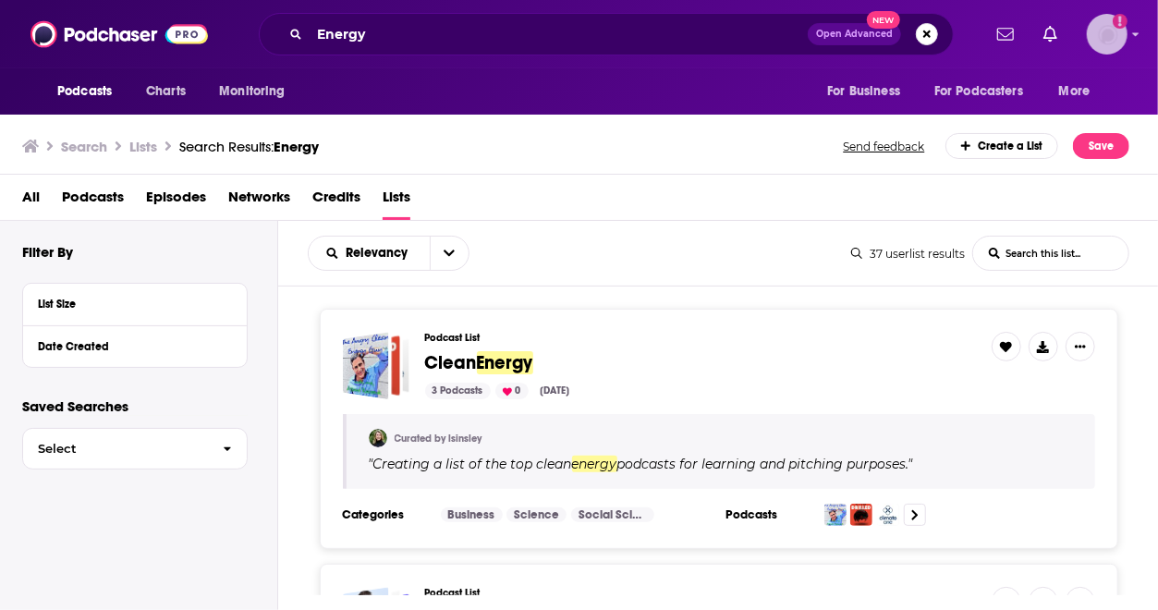
click at [1097, 42] on img "Logged in as juliafrontz" at bounding box center [1106, 34] width 41 height 41
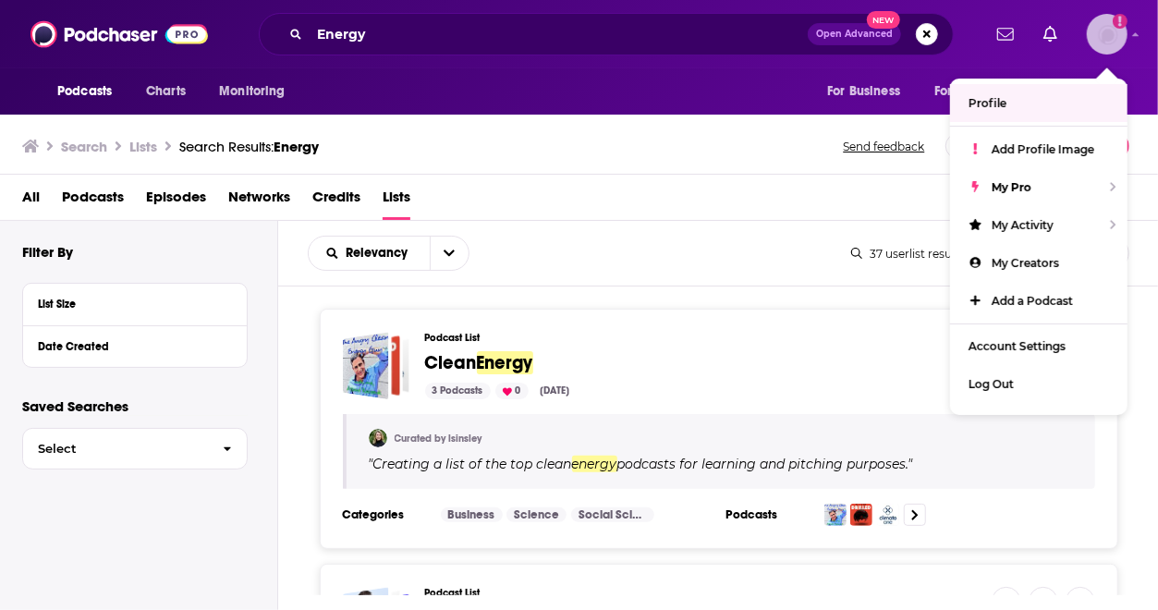
click at [1000, 100] on span "Profile" at bounding box center [987, 103] width 38 height 14
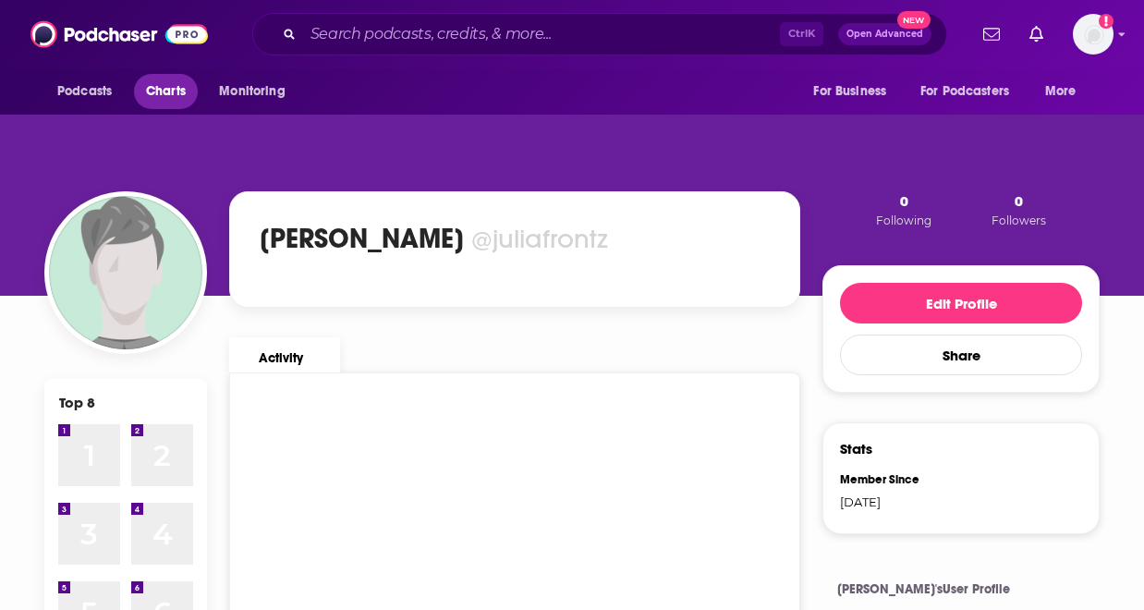
click at [152, 91] on span "Charts" at bounding box center [166, 92] width 40 height 26
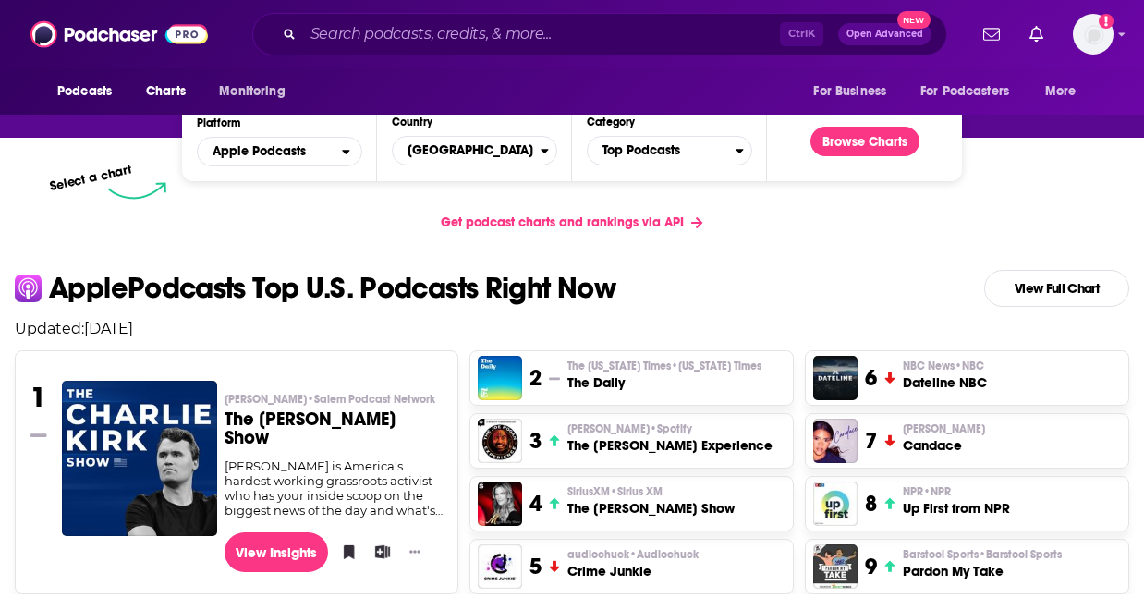
scroll to position [333, 0]
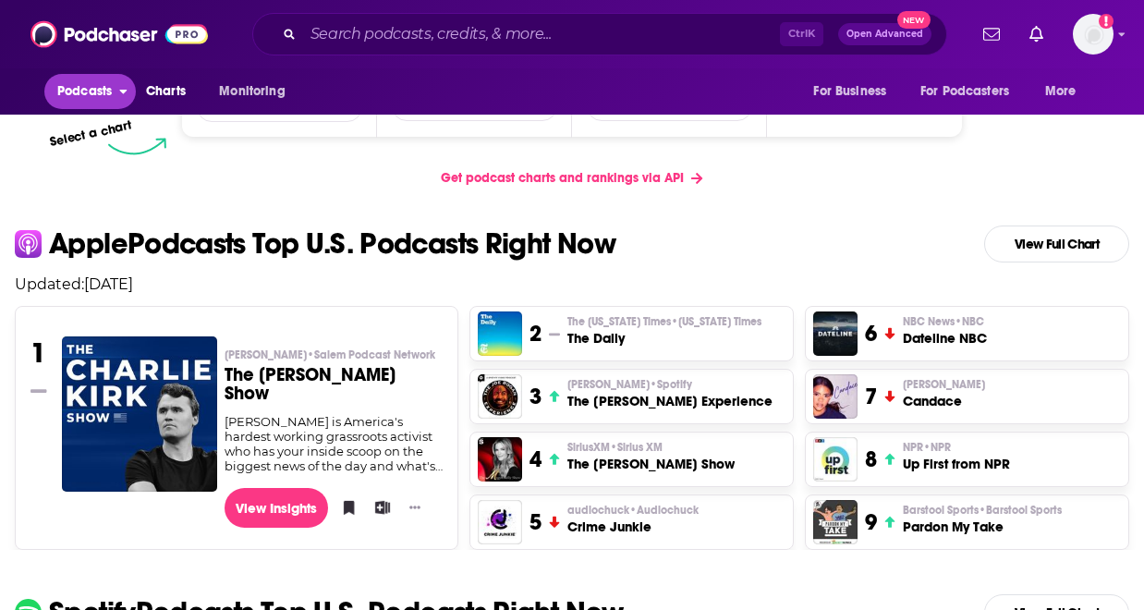
click at [96, 91] on span "Podcasts" at bounding box center [84, 92] width 55 height 26
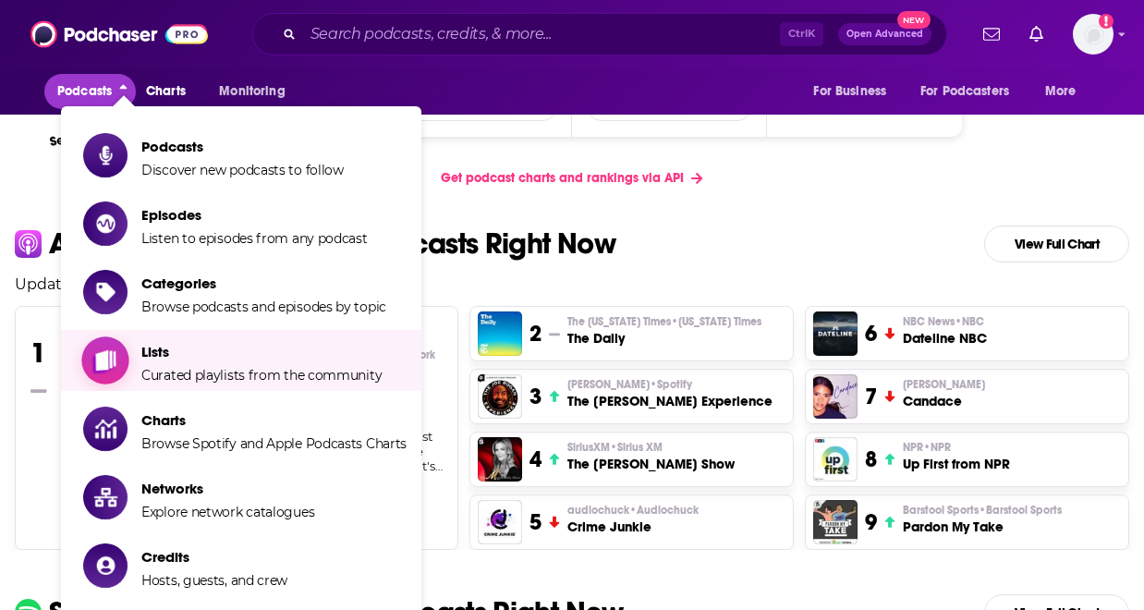
click at [236, 359] on span "Lists" at bounding box center [261, 352] width 240 height 18
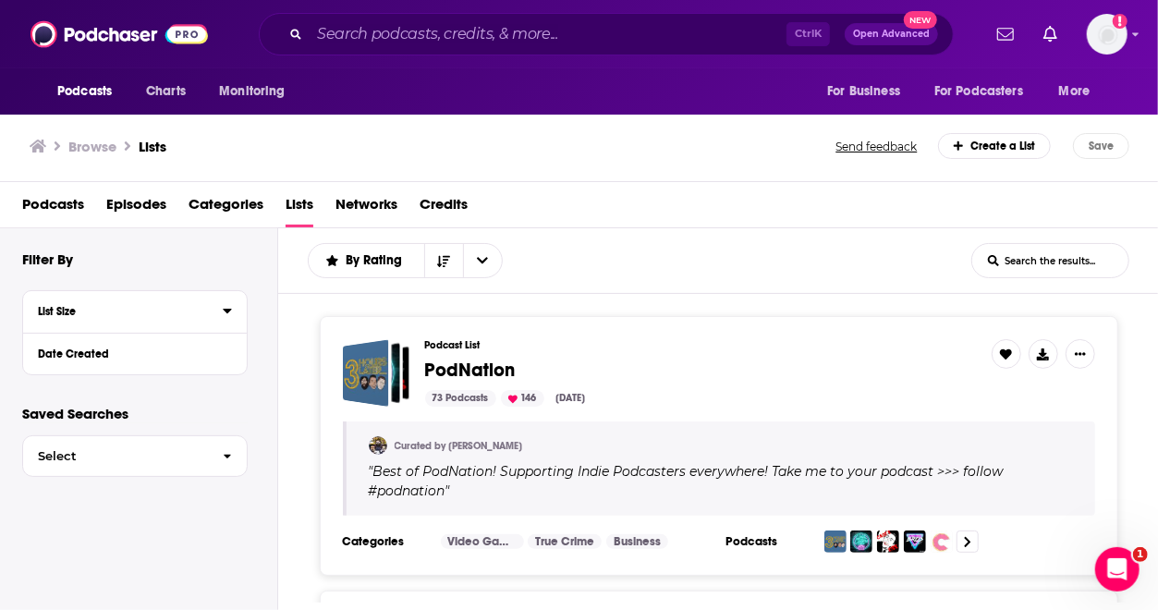
click at [188, 315] on div "List Size" at bounding box center [124, 311] width 173 height 13
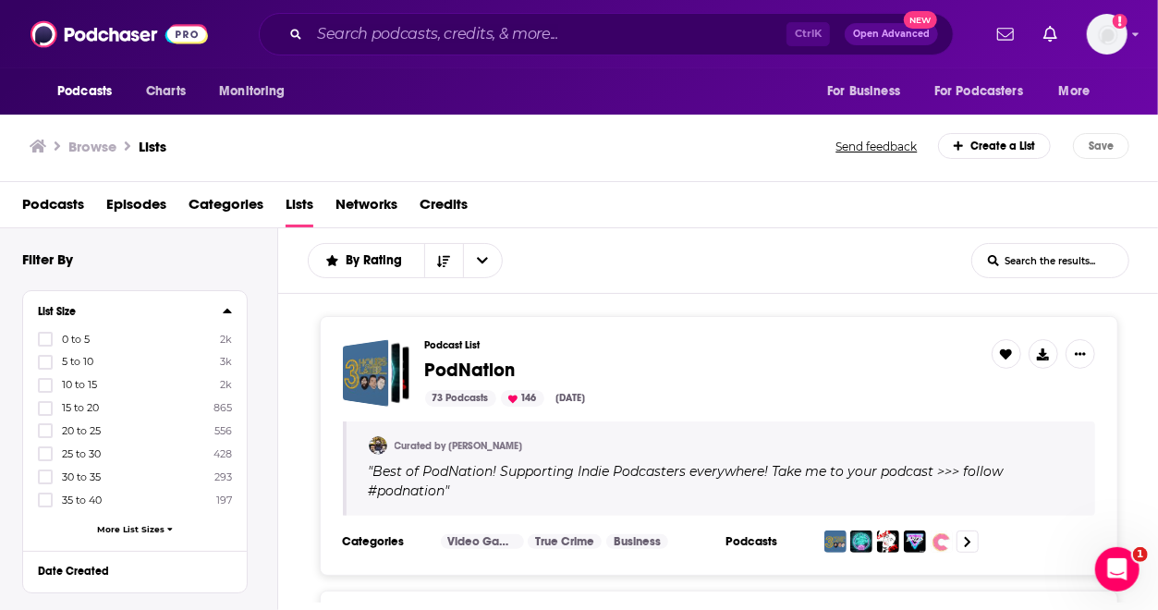
click at [188, 315] on div "List Size" at bounding box center [124, 311] width 173 height 13
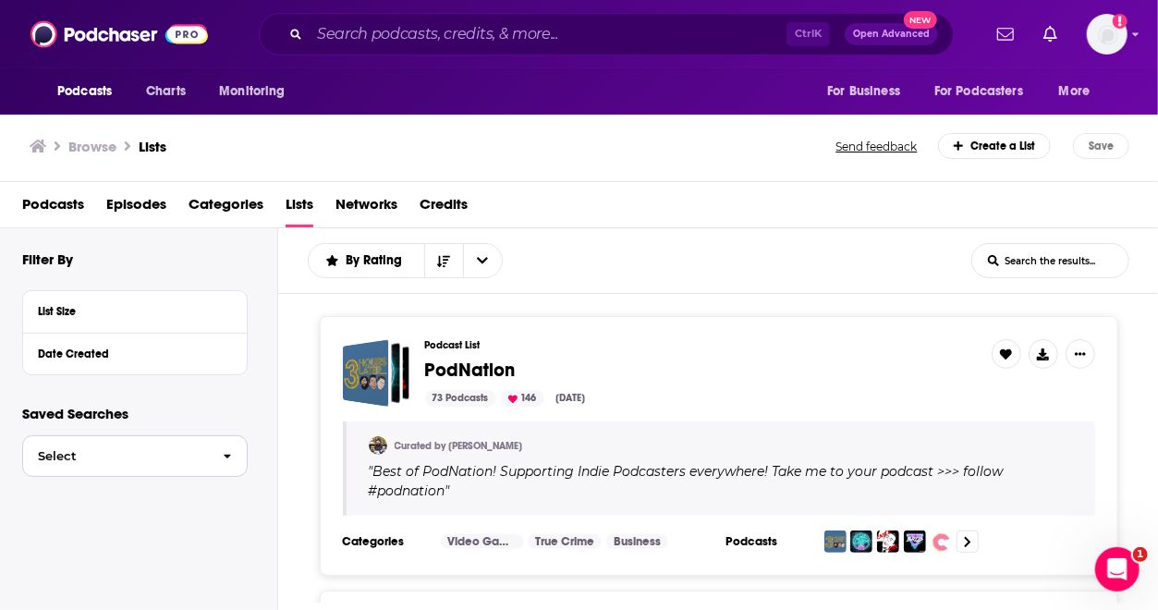
click at [158, 470] on button "Select" at bounding box center [134, 456] width 225 height 42
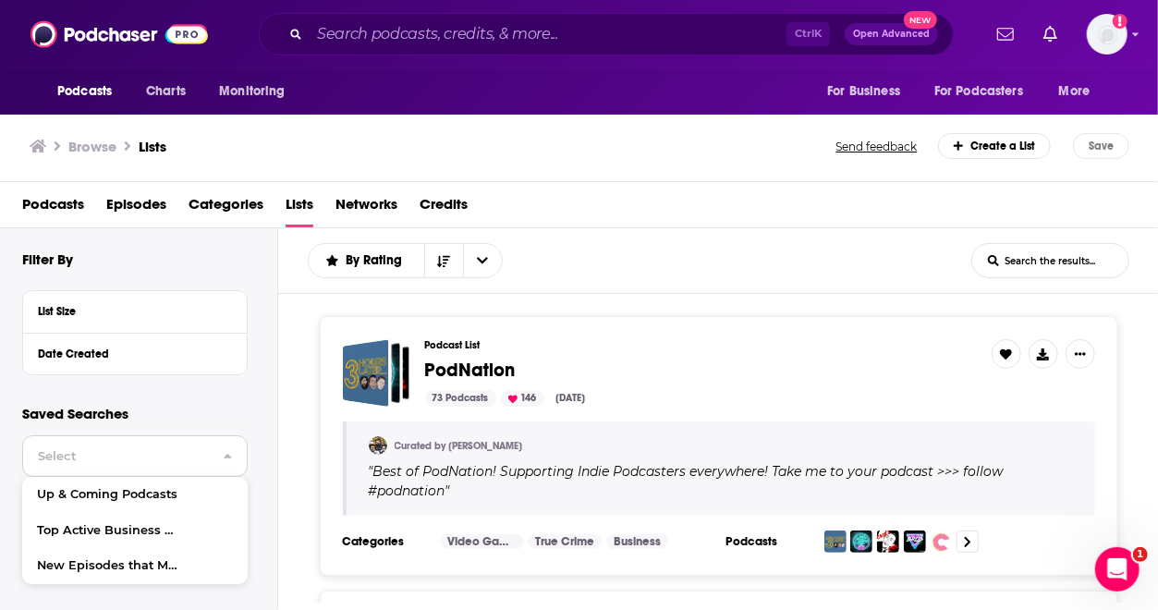
click at [160, 454] on span "Select" at bounding box center [115, 456] width 185 height 12
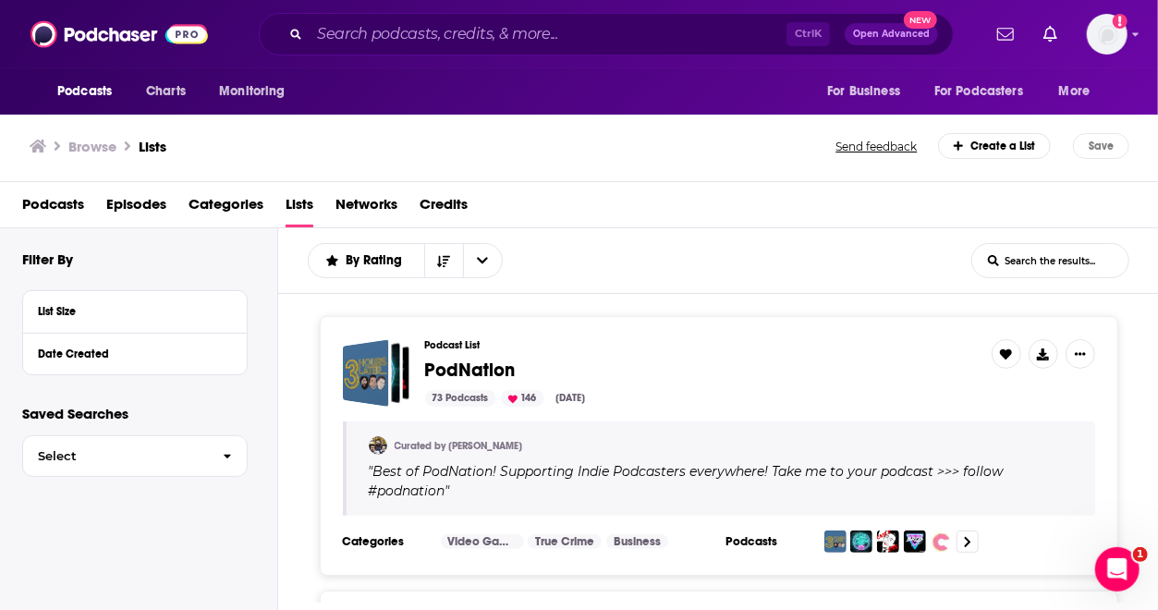
click at [996, 149] on div "Create a List" at bounding box center [995, 146] width 114 height 26
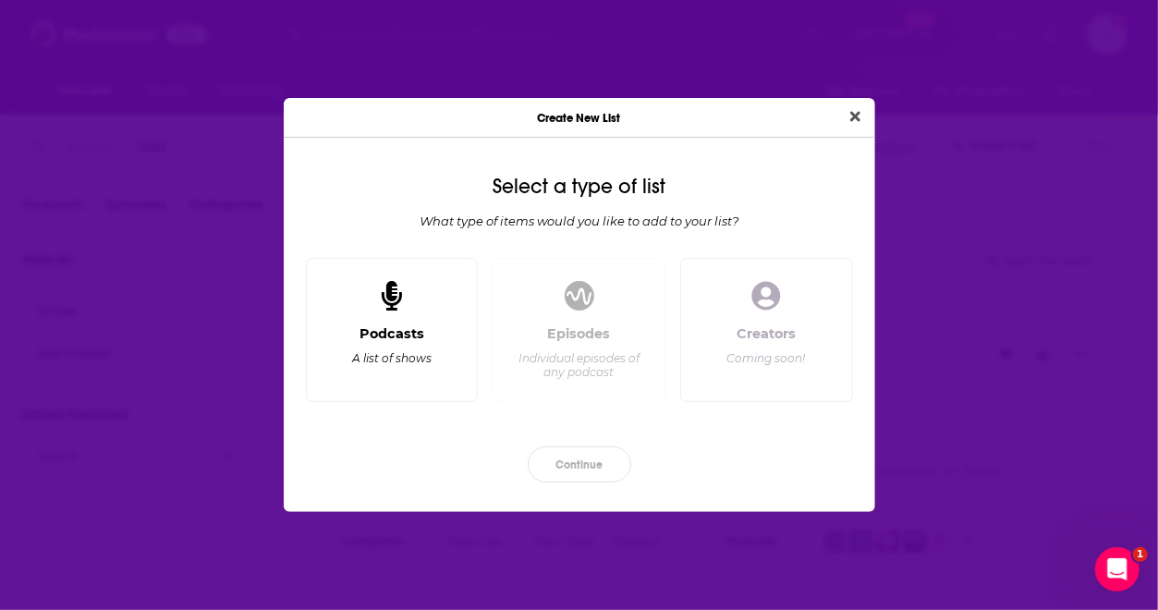
click at [400, 296] on icon "Dialog" at bounding box center [392, 296] width 20 height 30
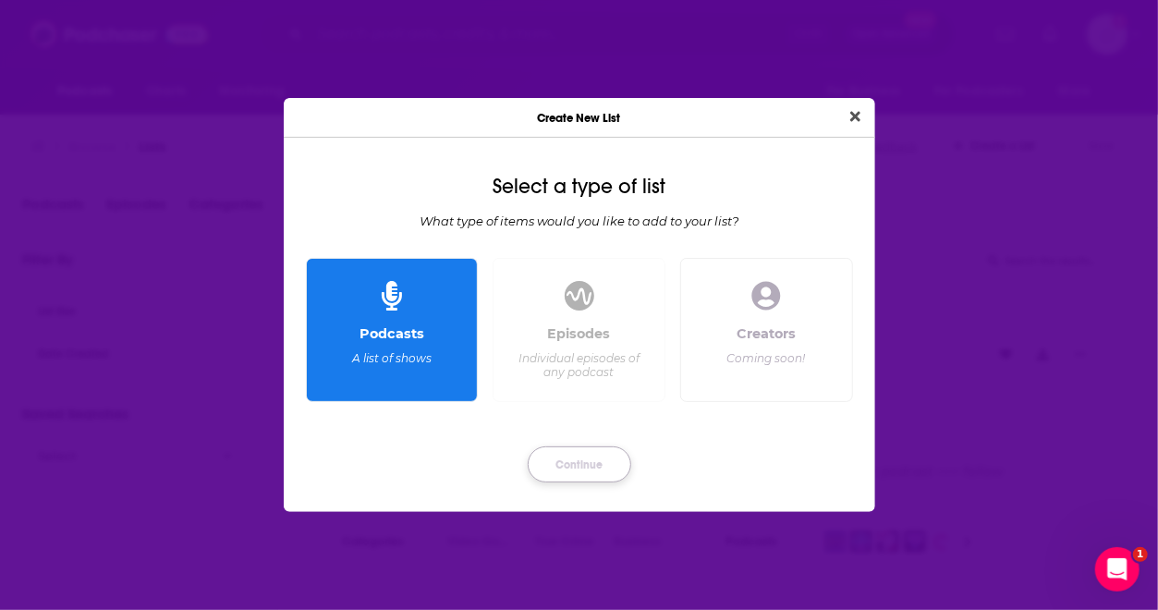
click at [613, 466] on button "Continue" at bounding box center [579, 464] width 103 height 36
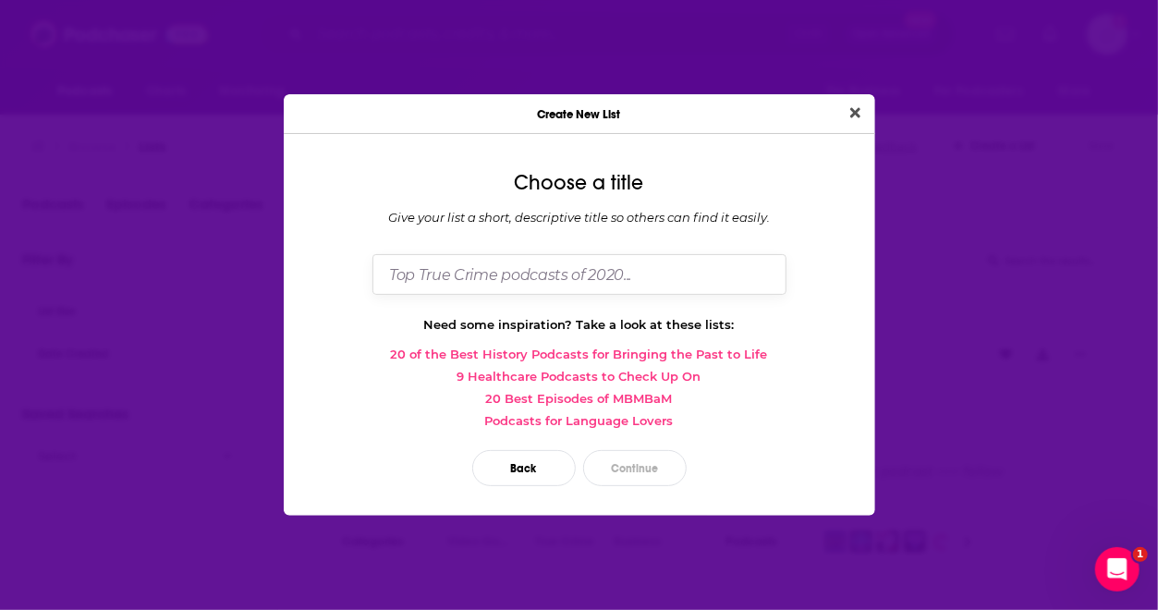
click at [567, 283] on input "Dialog" at bounding box center [579, 274] width 414 height 40
type input "Energy Podcasts Lis"
click at [621, 472] on button "Continue" at bounding box center [634, 468] width 103 height 36
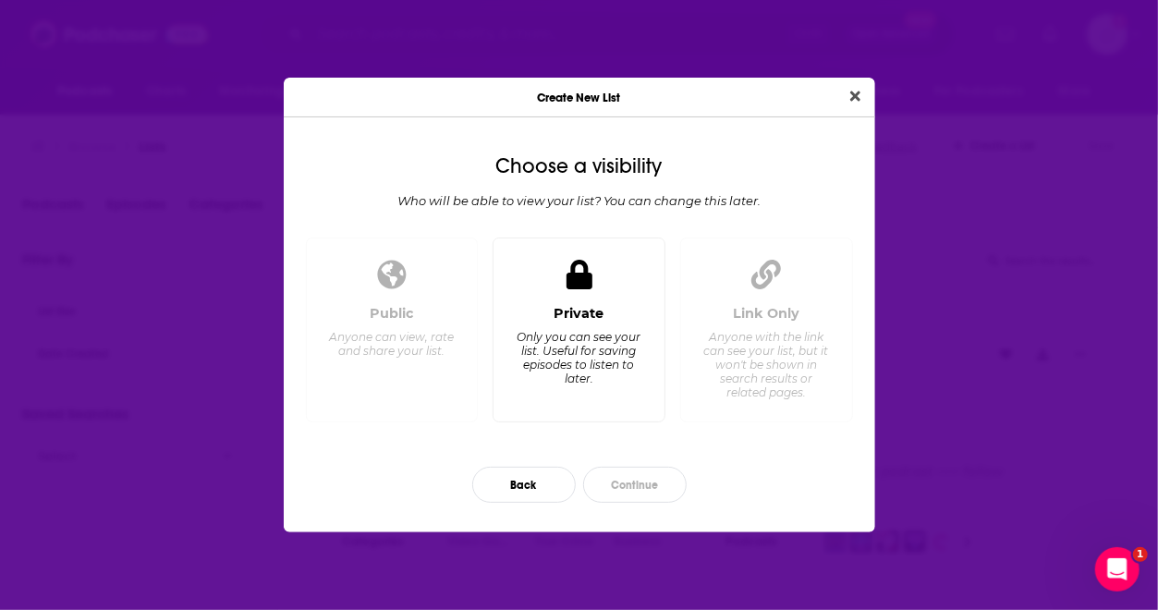
click at [606, 326] on div "Private Only you can see your list. Useful for saving episodes to listen to lat…" at bounding box center [578, 356] width 141 height 103
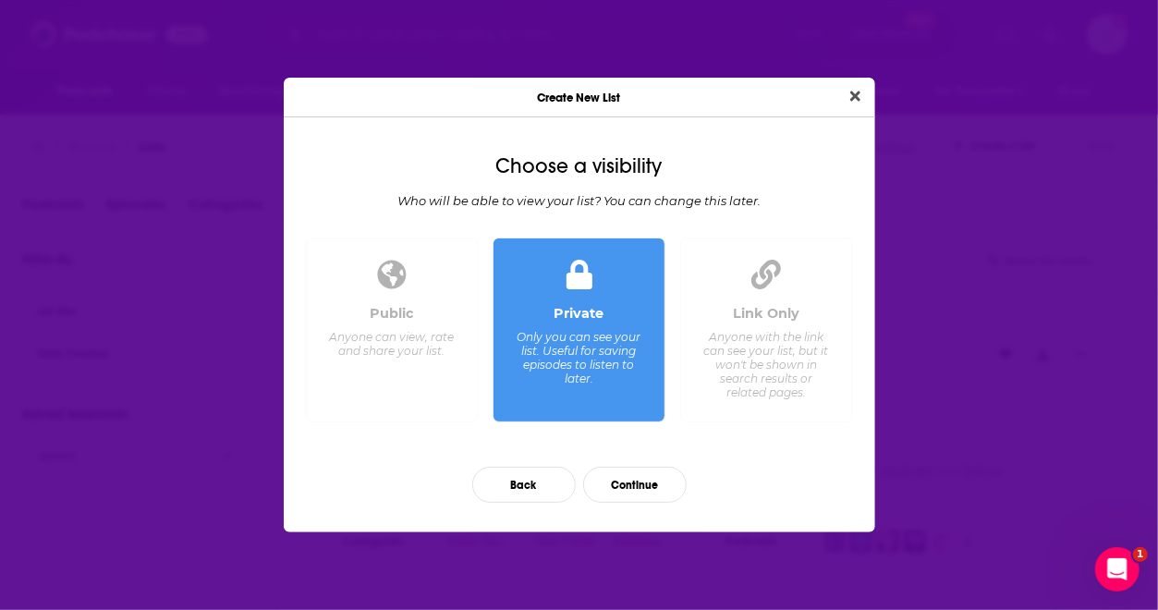
click at [722, 343] on div "Anyone with the link can see your list, but it won't be shown in search results…" at bounding box center [765, 364] width 127 height 69
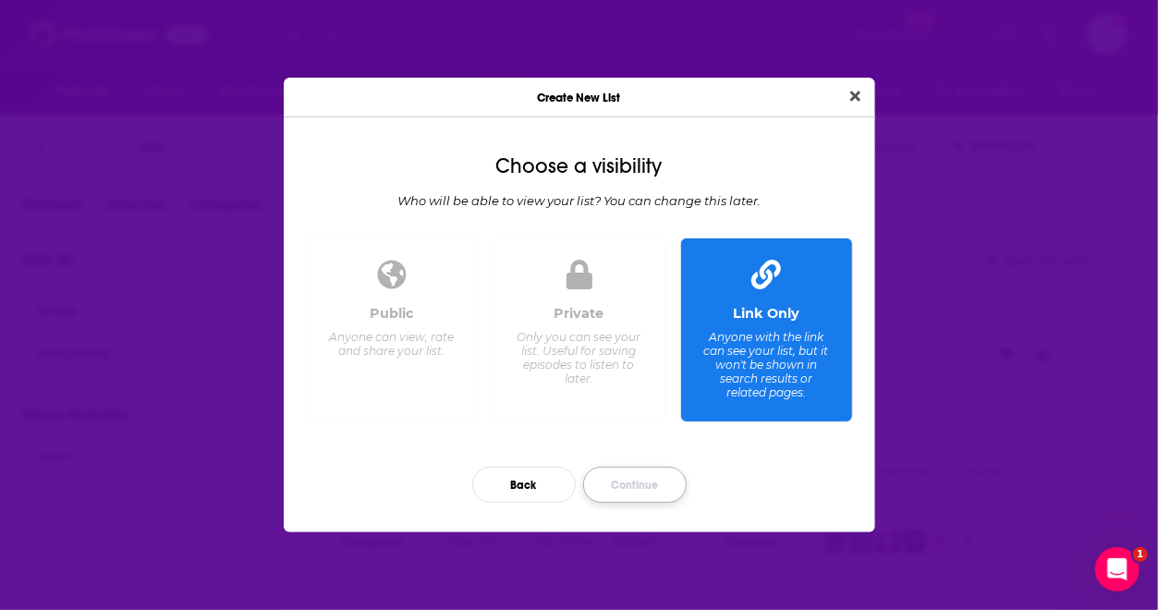
click at [652, 487] on button "Continue" at bounding box center [634, 485] width 103 height 36
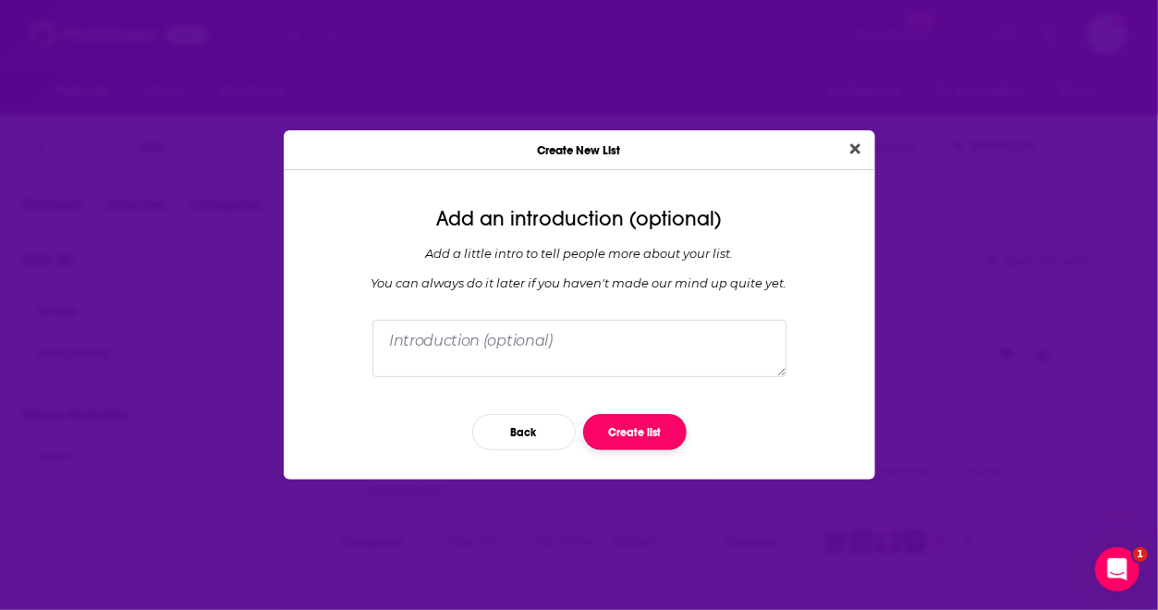
click at [630, 429] on button "Create list" at bounding box center [634, 432] width 103 height 36
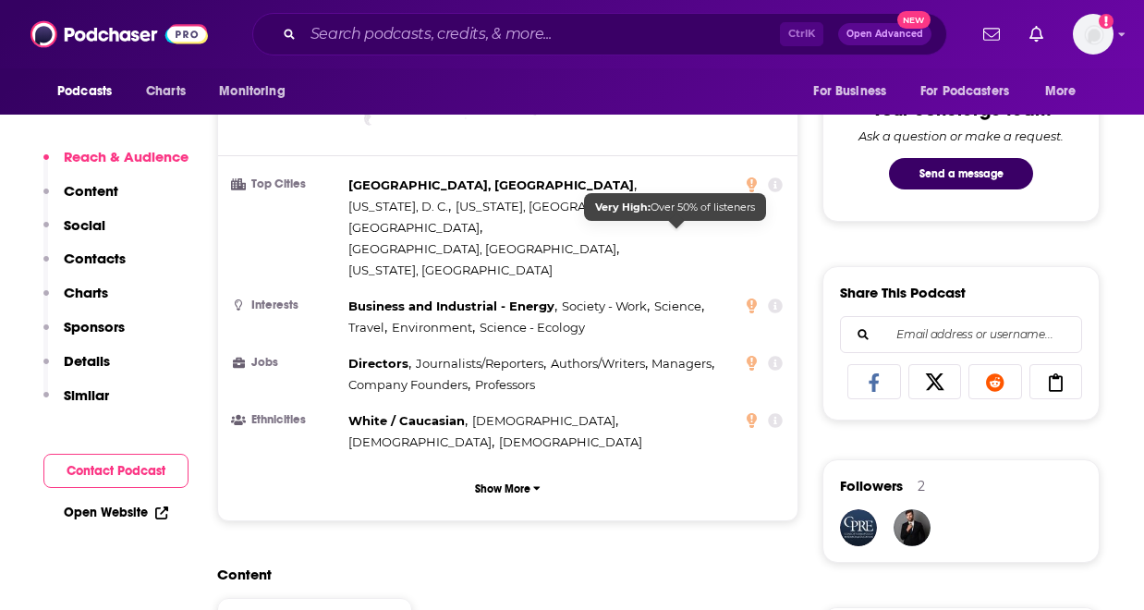
scroll to position [998, 0]
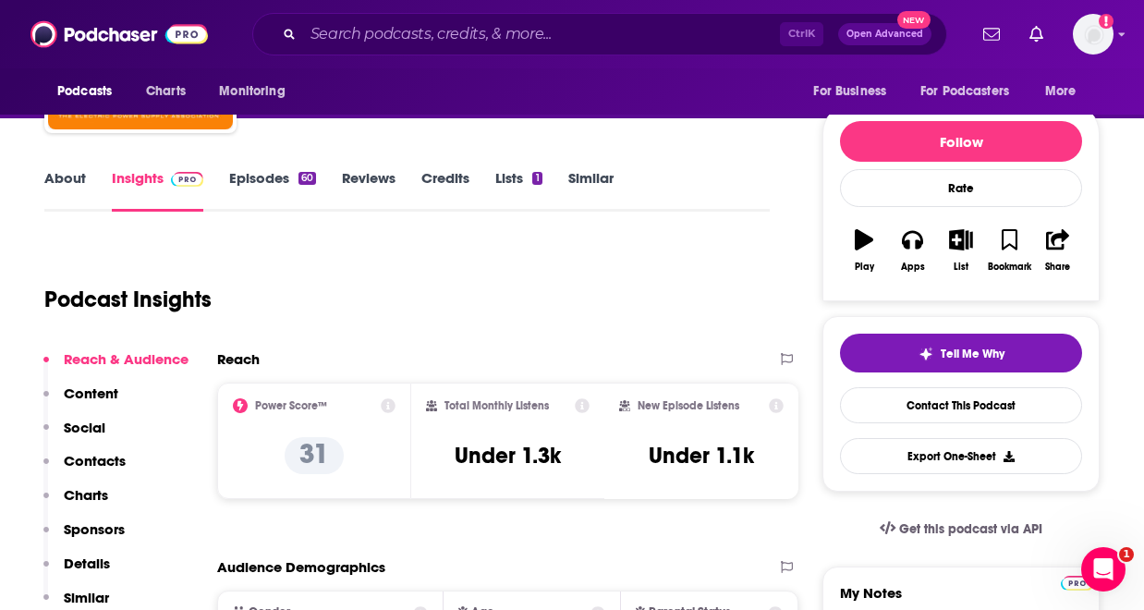
scroll to position [148, 0]
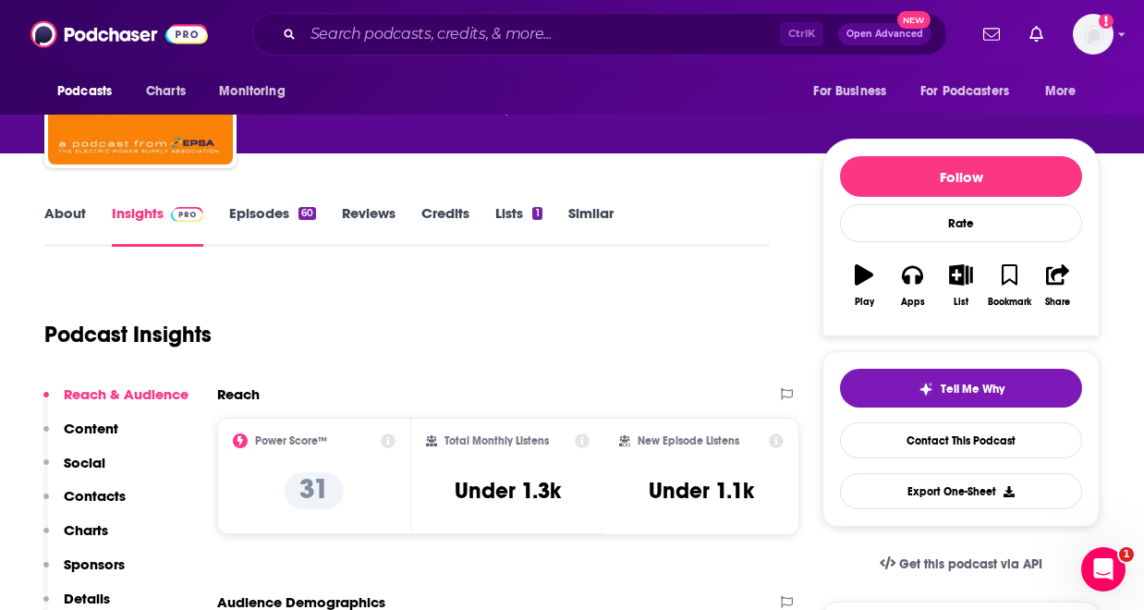
click at [274, 207] on link "Episodes 60" at bounding box center [272, 225] width 87 height 42
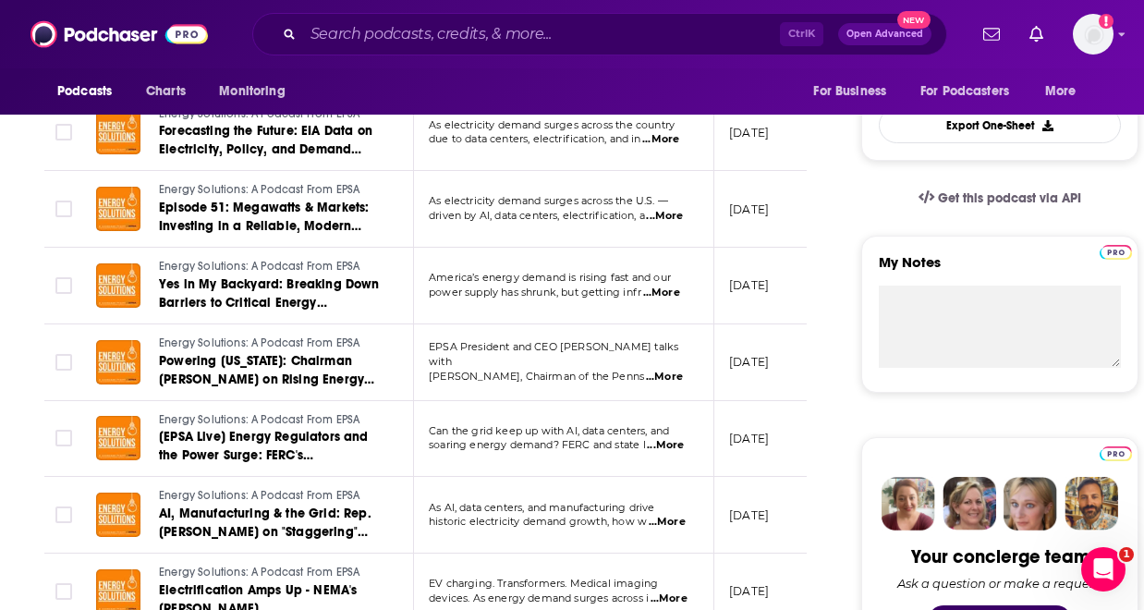
scroll to position [517, 0]
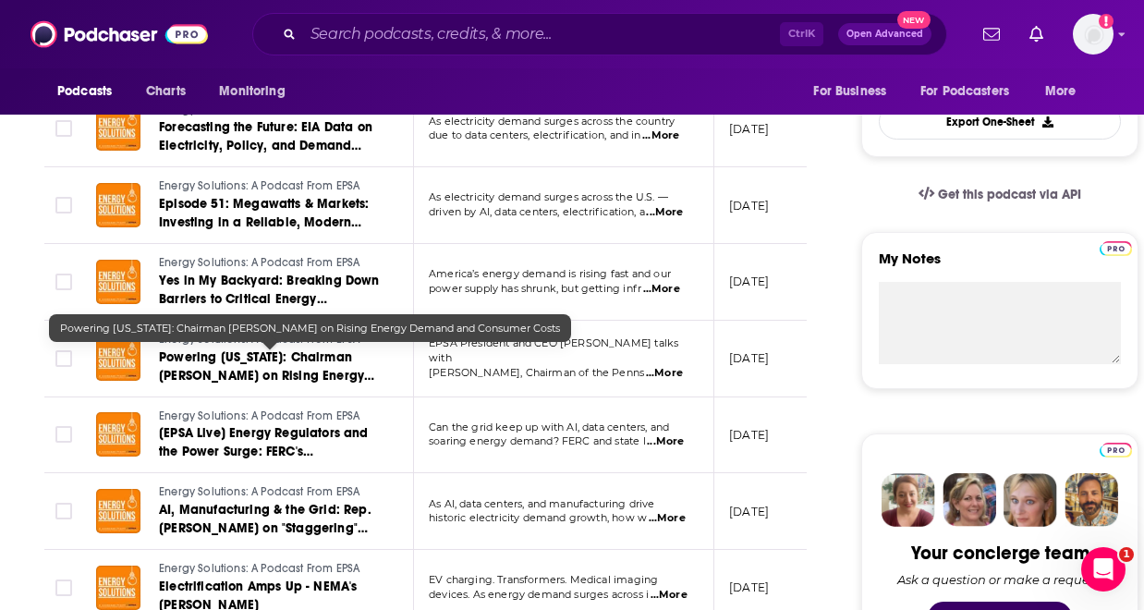
click at [363, 363] on span "Powering [US_STATE]: Chairman [PERSON_NAME] on Rising Energy Demand and Consume…" at bounding box center [266, 375] width 215 height 53
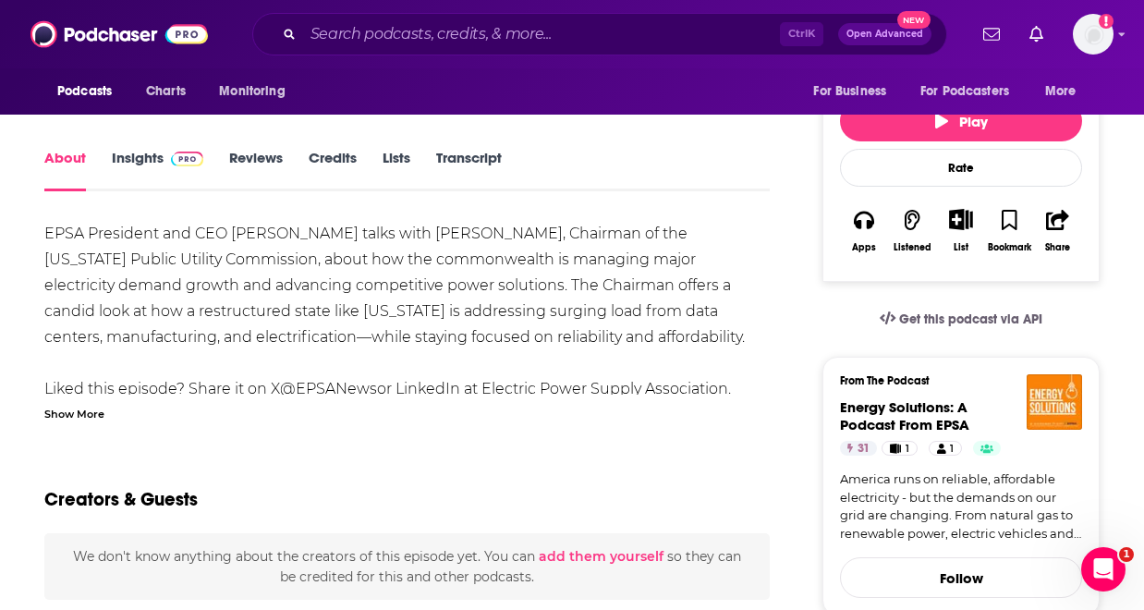
scroll to position [333, 0]
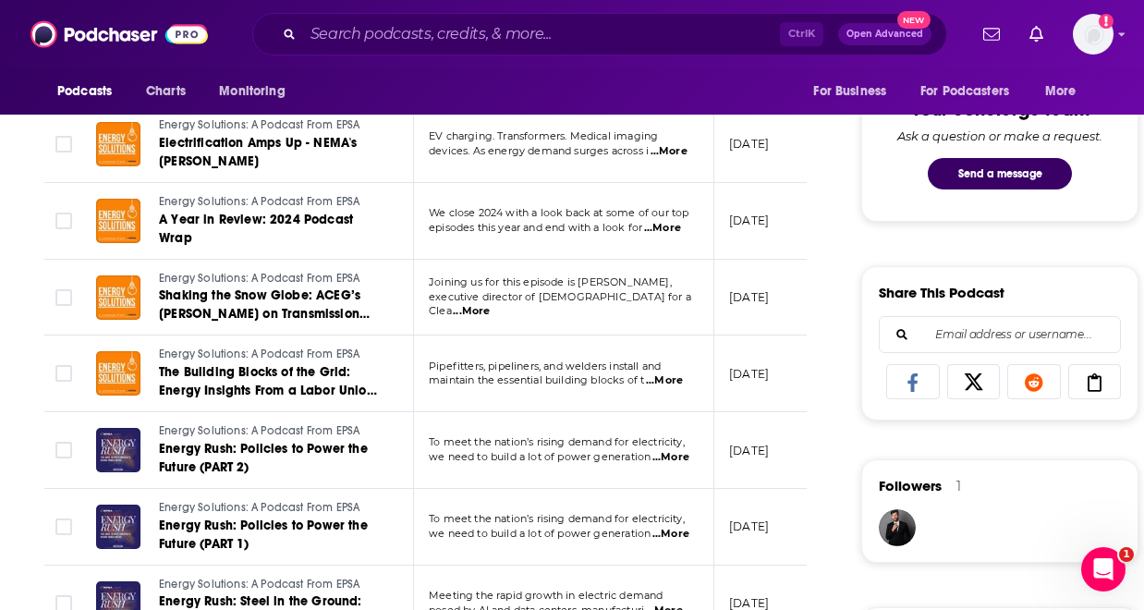
scroll to position [998, 0]
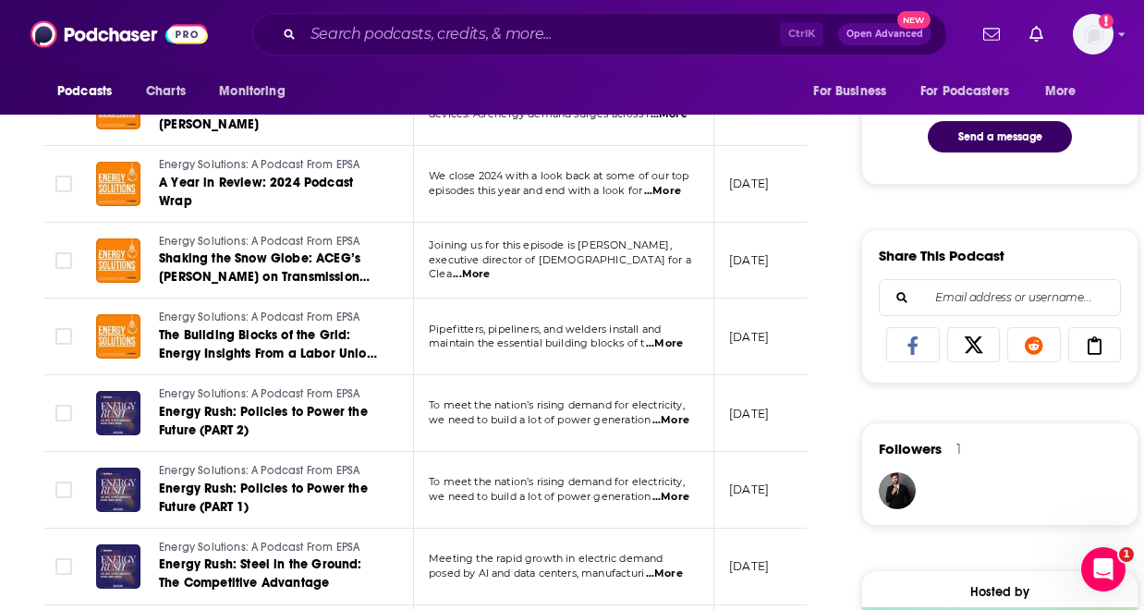
click at [680, 413] on span "...More" at bounding box center [670, 420] width 37 height 15
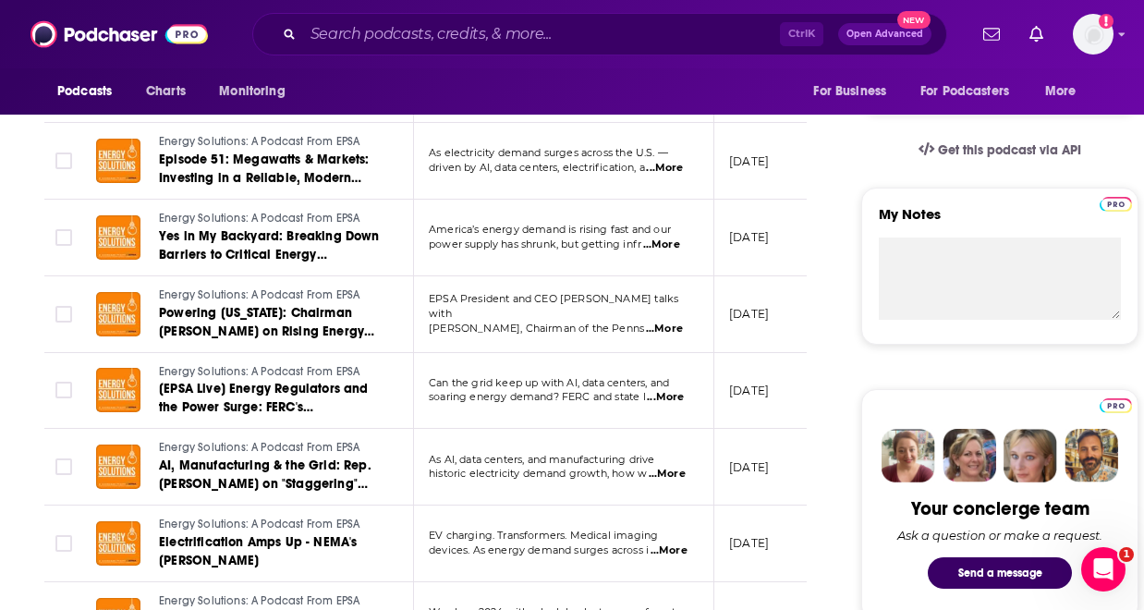
scroll to position [554, 0]
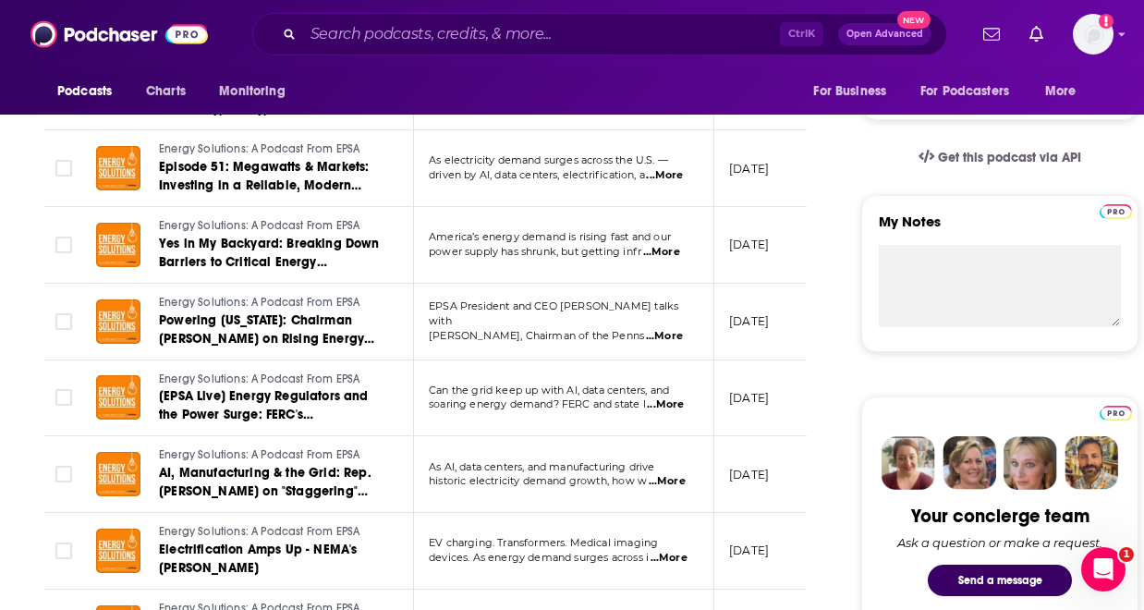
click at [678, 250] on span "...More" at bounding box center [661, 252] width 37 height 15
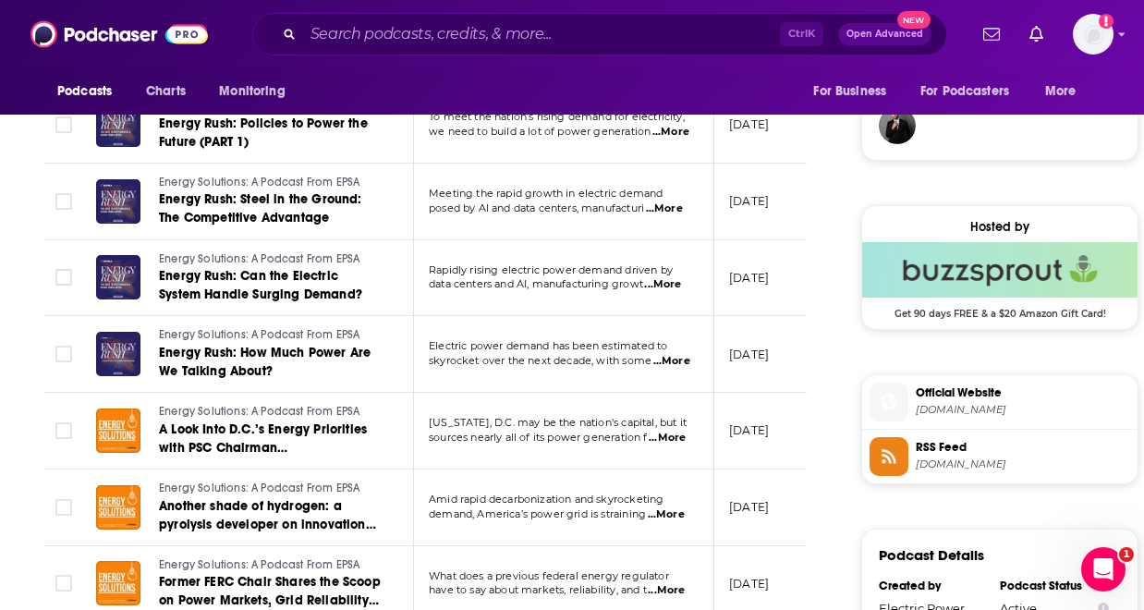
scroll to position [1515, 0]
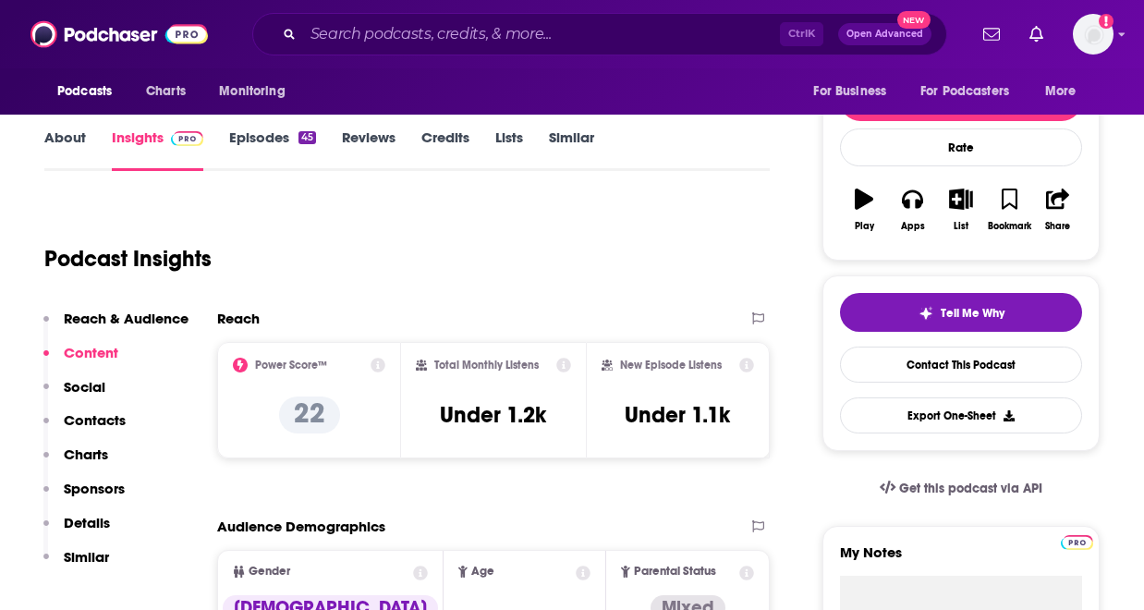
scroll to position [185, 0]
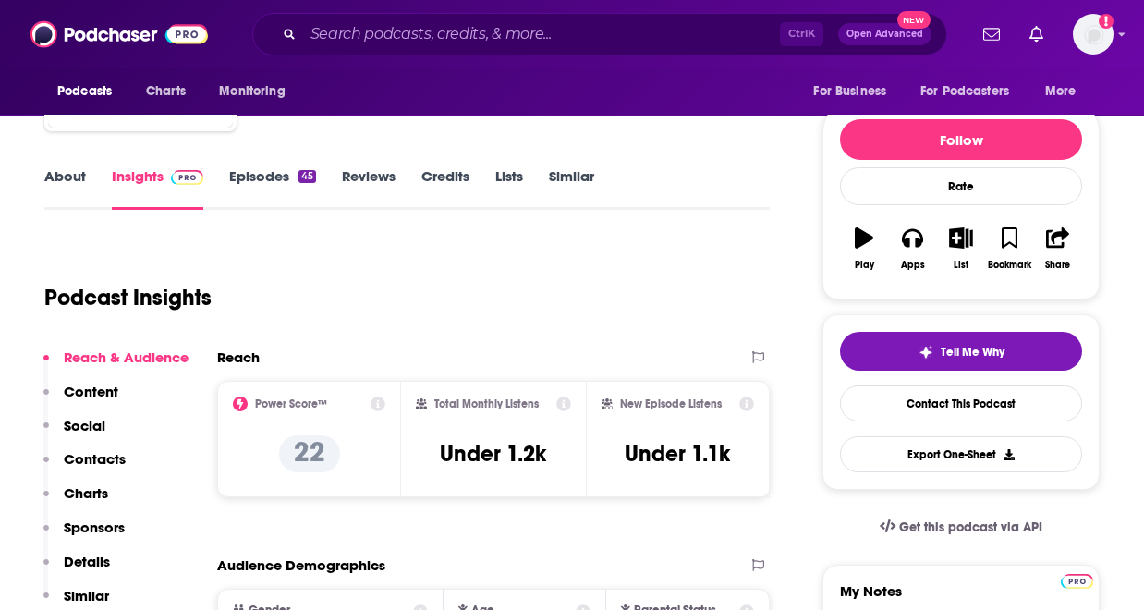
click at [289, 188] on link "Episodes 45" at bounding box center [272, 188] width 87 height 42
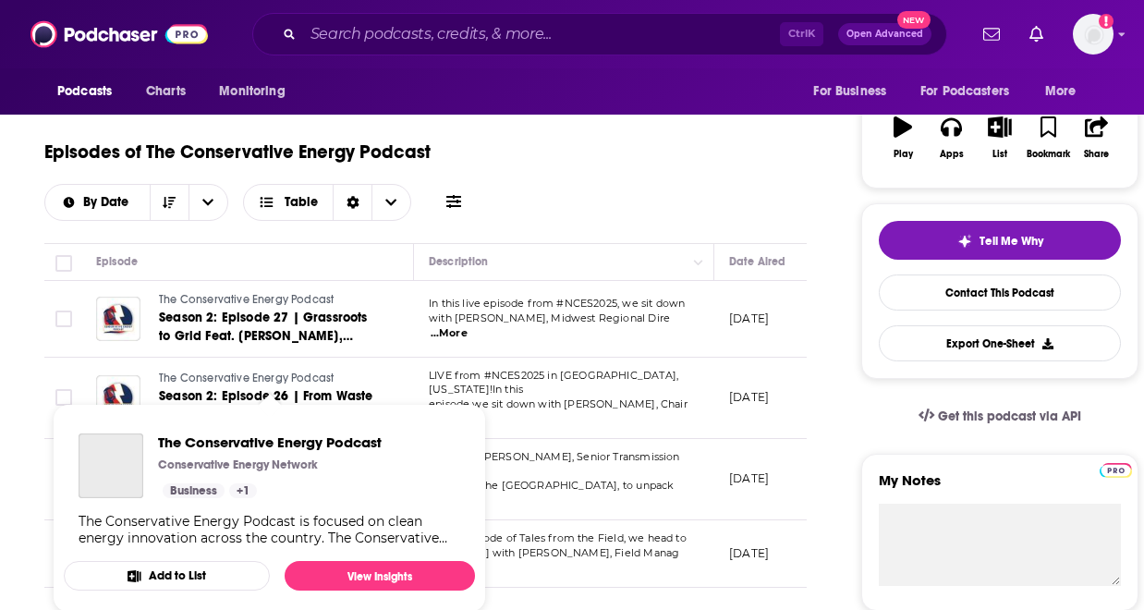
scroll to position [333, 0]
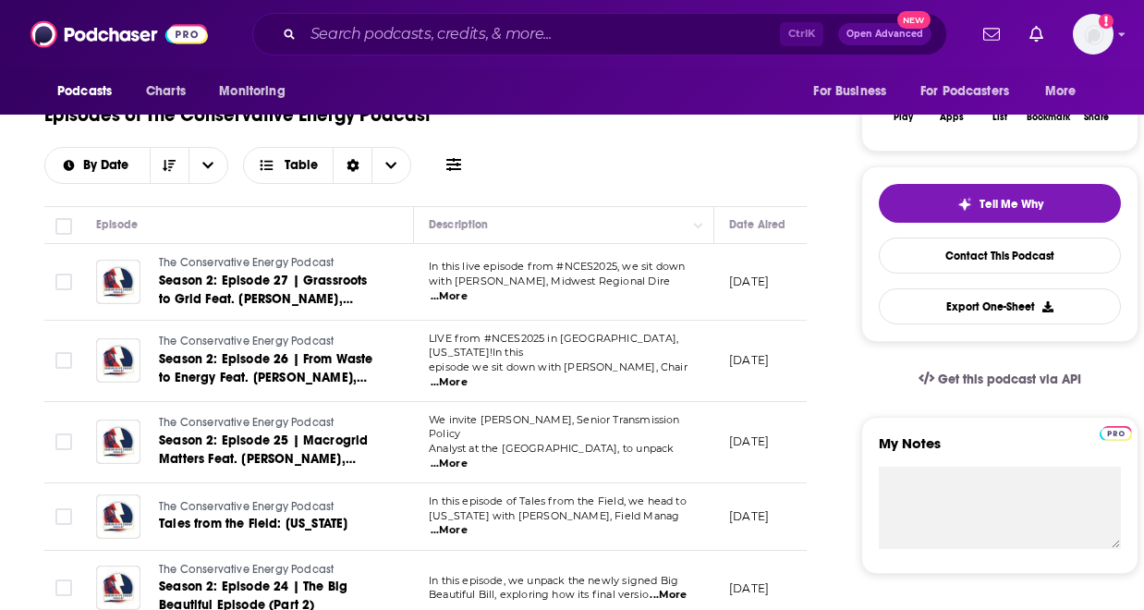
click at [467, 375] on span "...More" at bounding box center [449, 382] width 37 height 15
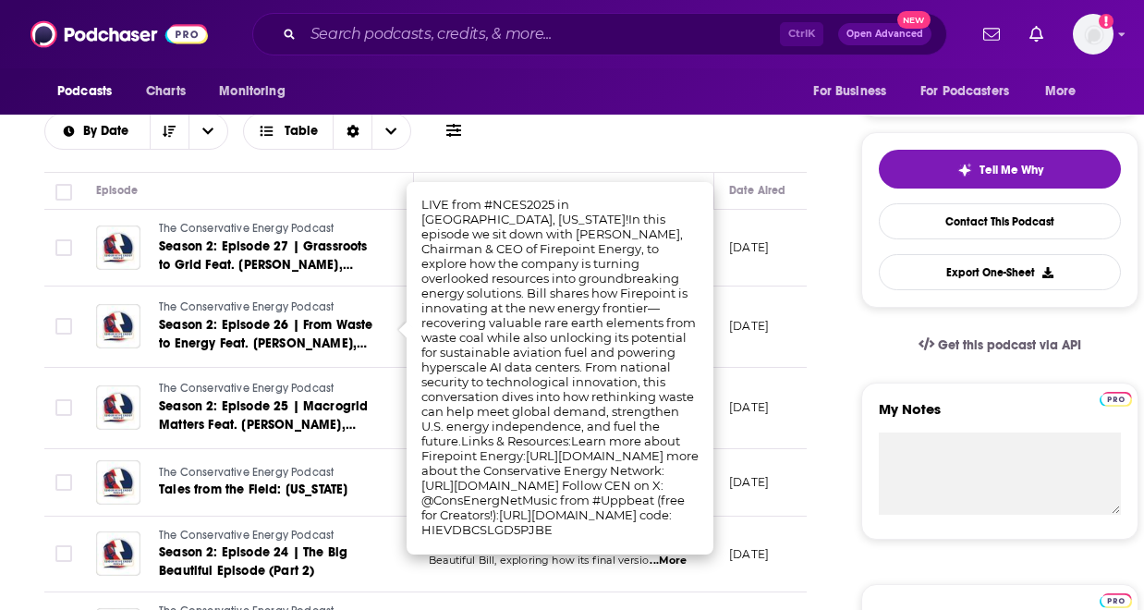
scroll to position [370, 0]
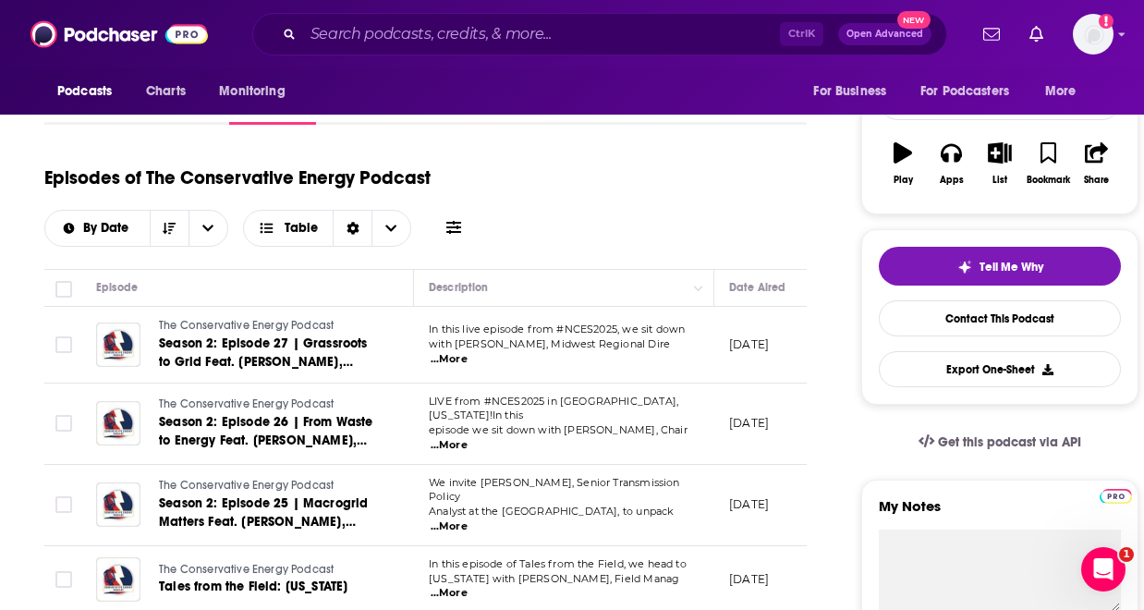
scroll to position [185, 0]
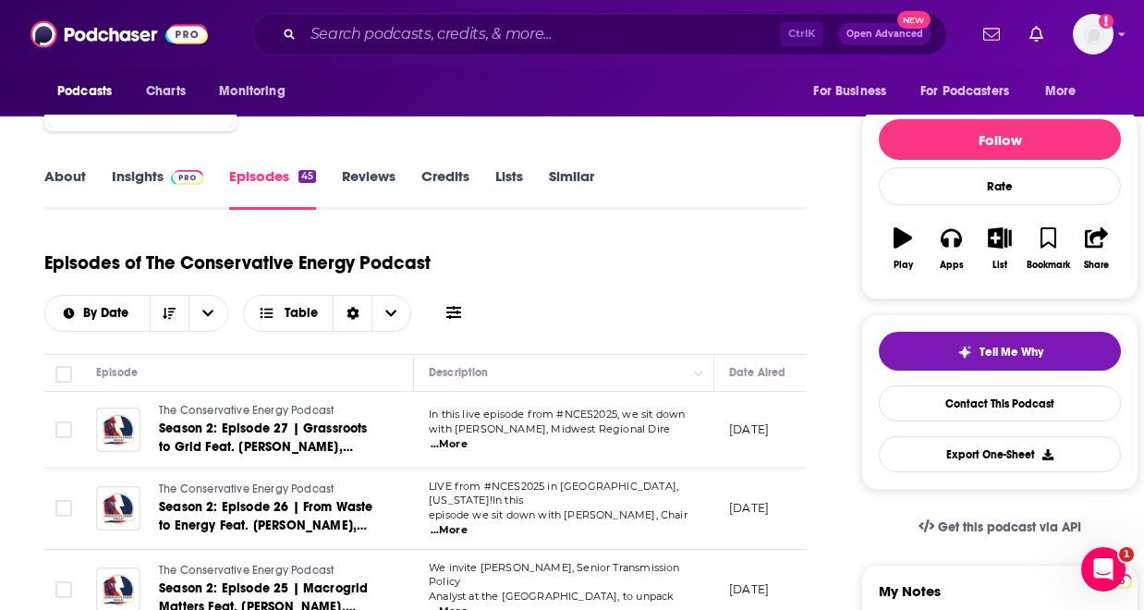
click at [467, 437] on span "...More" at bounding box center [449, 444] width 37 height 15
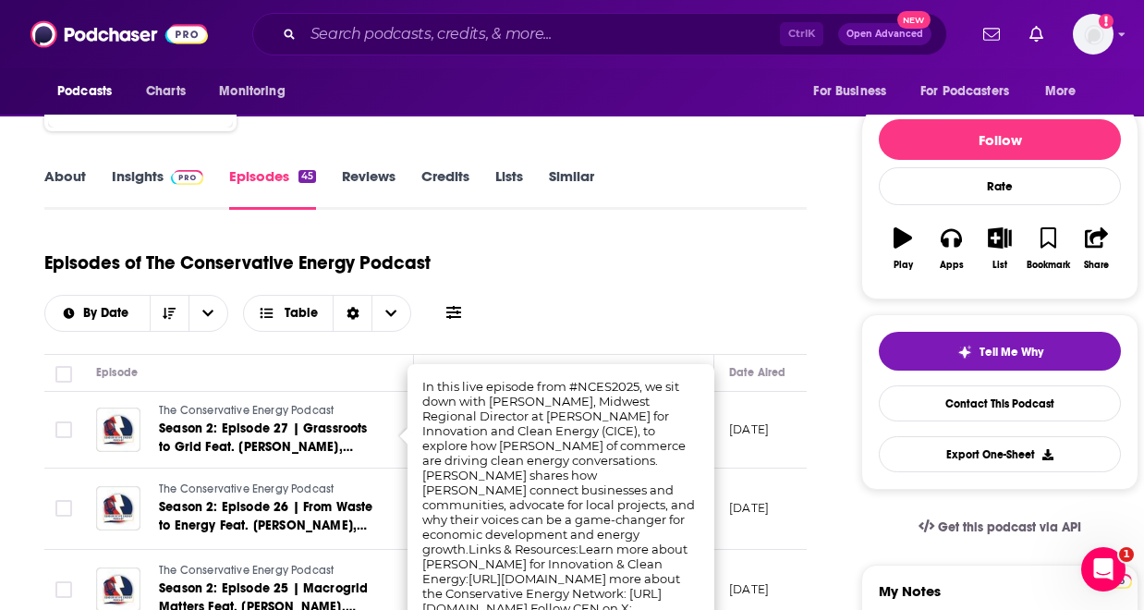
scroll to position [222, 0]
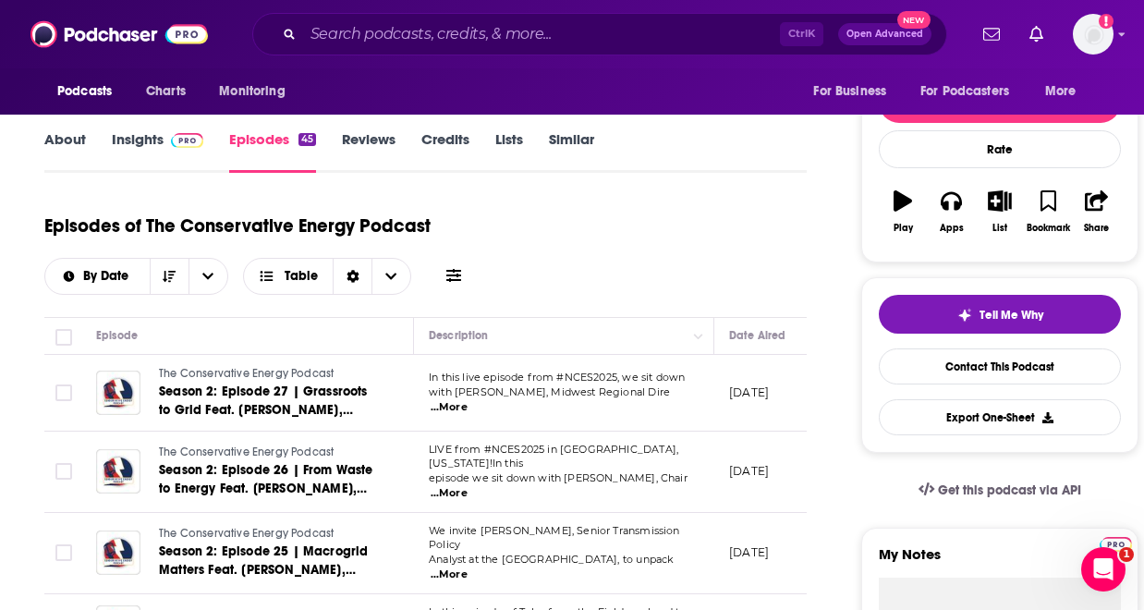
click at [709, 267] on div "Episodes of The Conservative Energy Podcast By Date Table" at bounding box center [425, 248] width 762 height 92
click at [467, 486] on span "...More" at bounding box center [449, 493] width 37 height 15
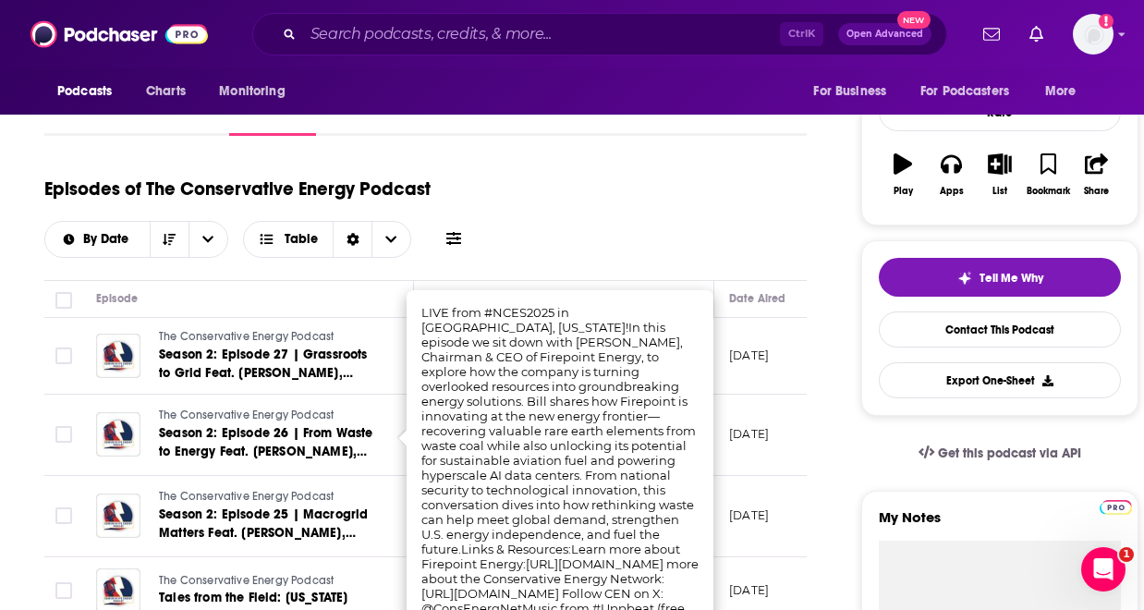
scroll to position [333, 0]
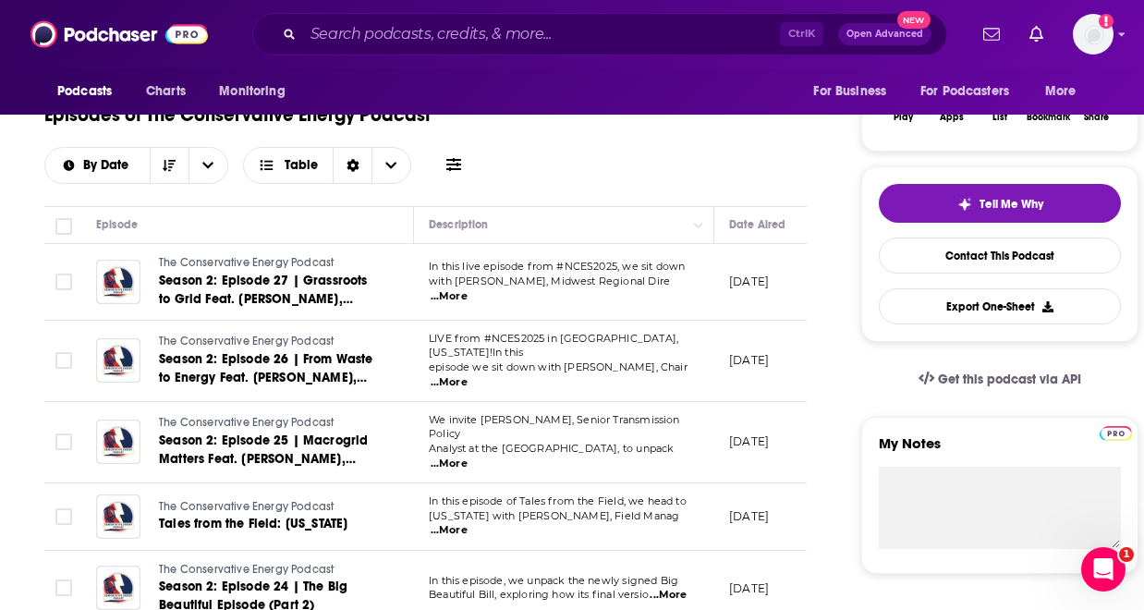
click at [467, 456] on span "...More" at bounding box center [449, 463] width 37 height 15
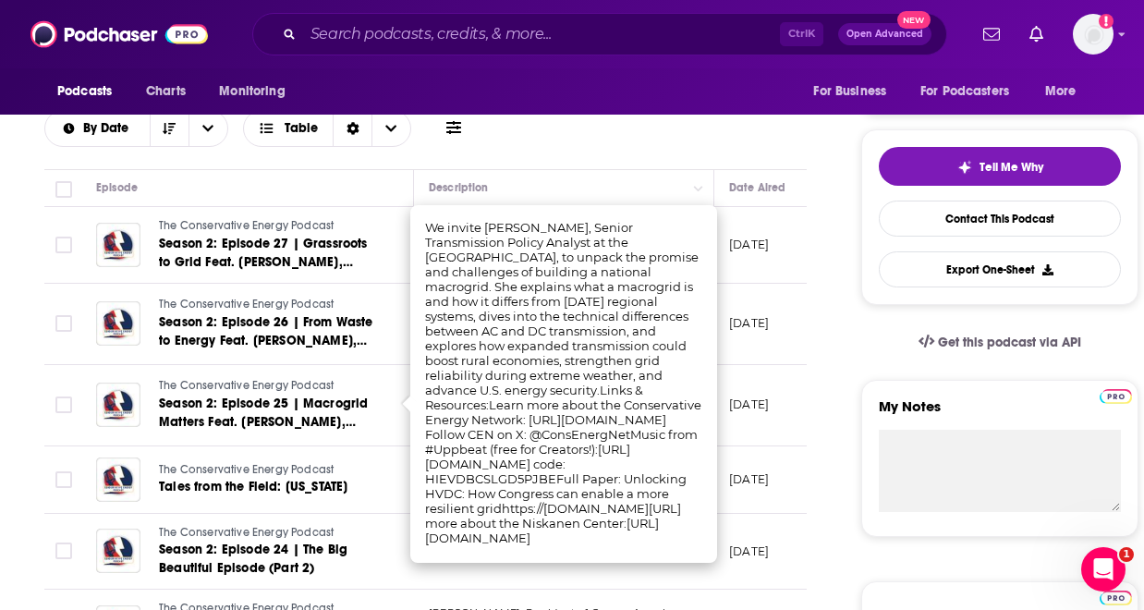
scroll to position [407, 0]
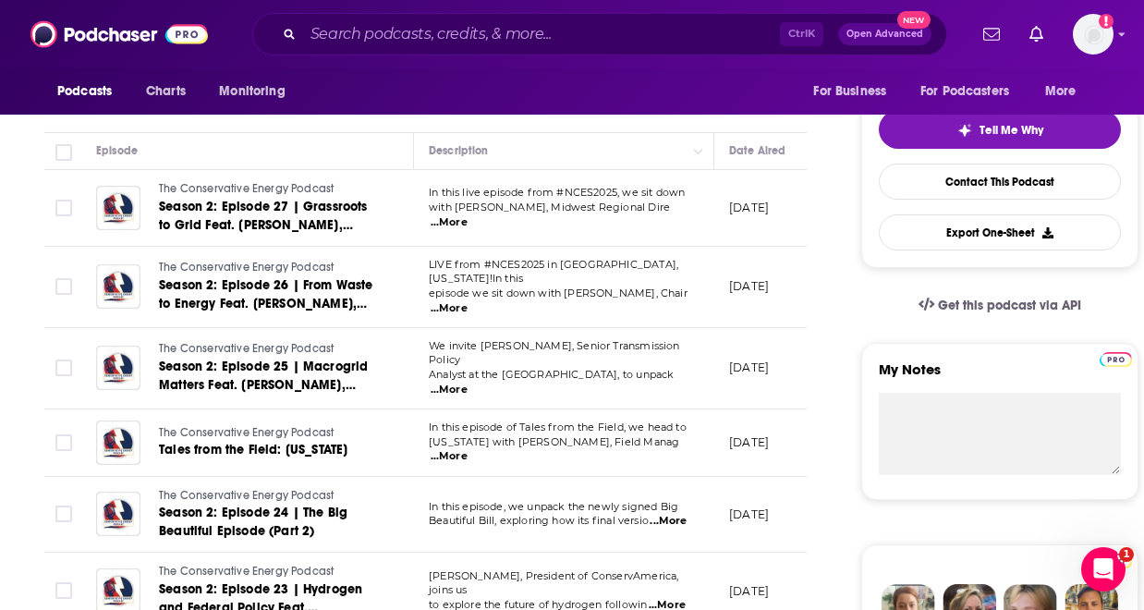
click at [467, 449] on span "...More" at bounding box center [449, 456] width 37 height 15
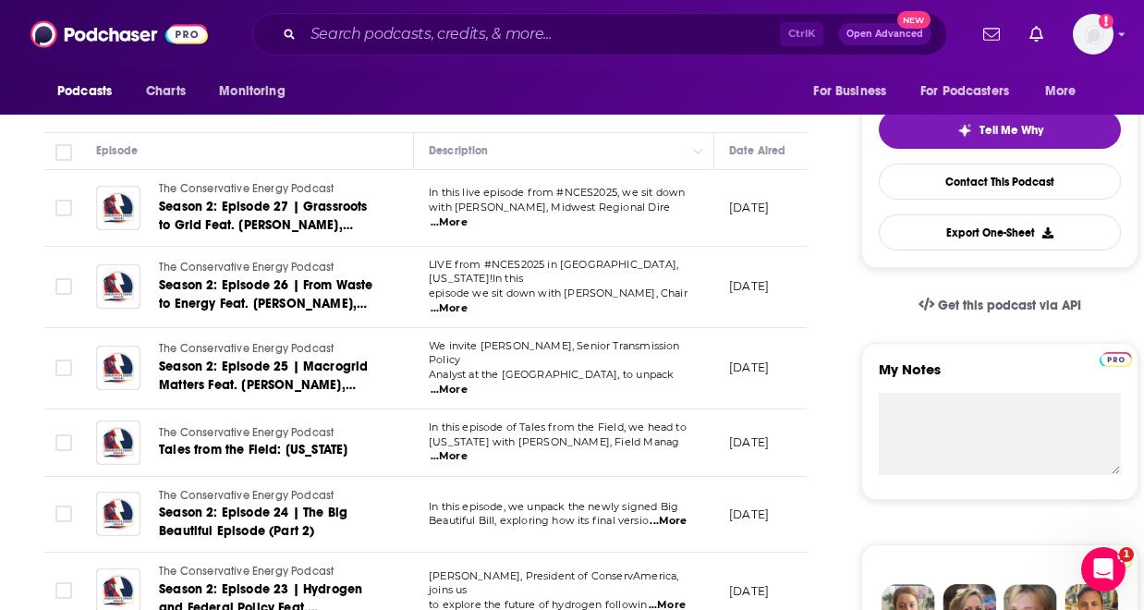
click at [678, 514] on span "...More" at bounding box center [667, 521] width 37 height 15
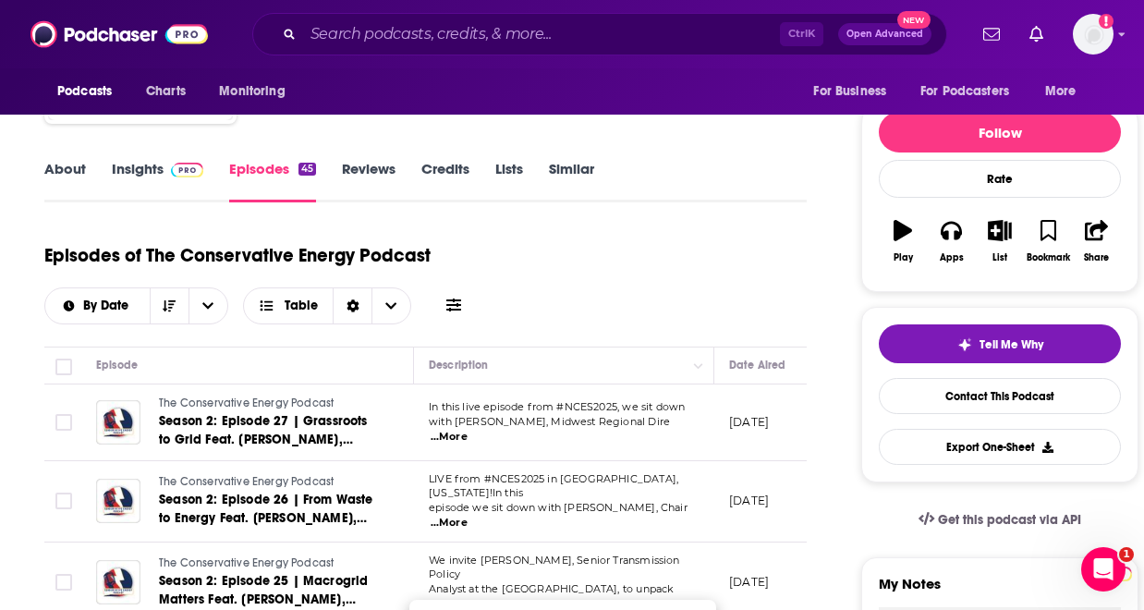
scroll to position [0, 0]
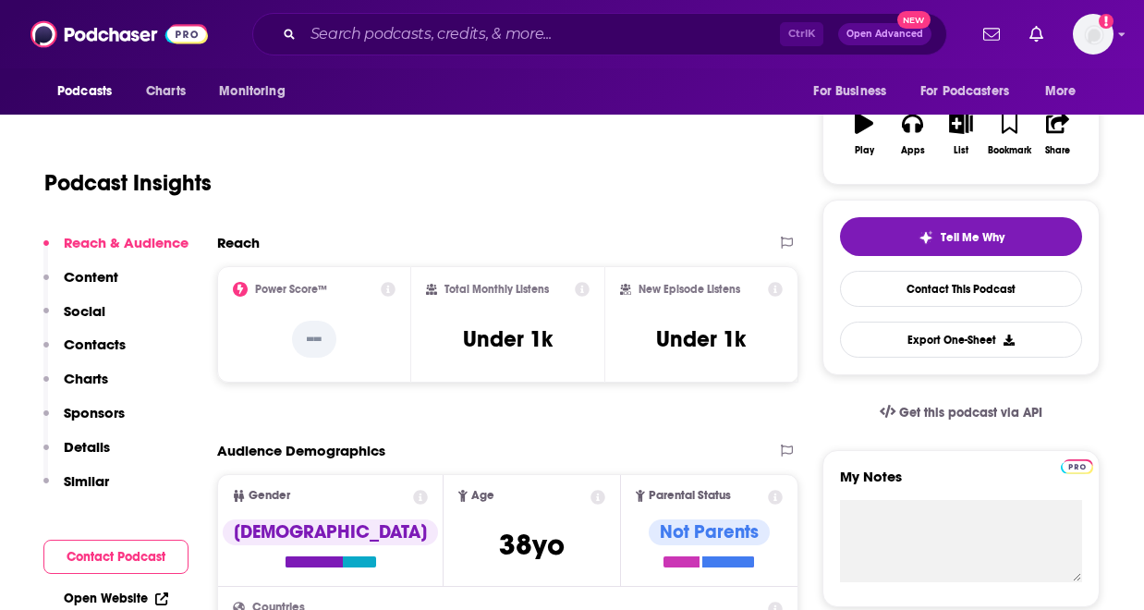
scroll to position [185, 0]
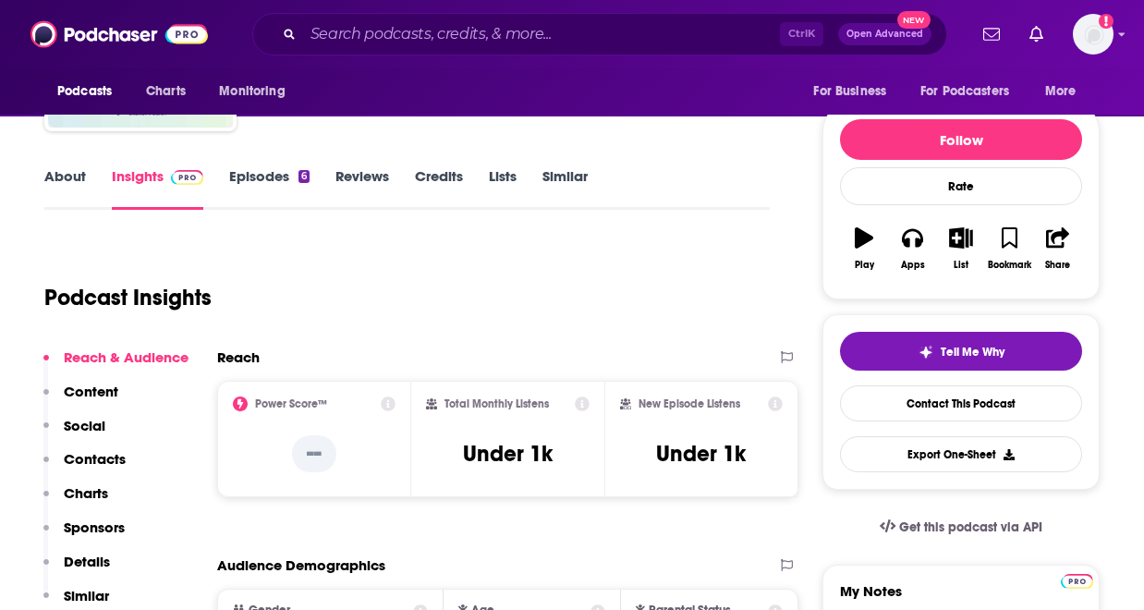
click at [244, 186] on link "Episodes 6" at bounding box center [269, 188] width 80 height 42
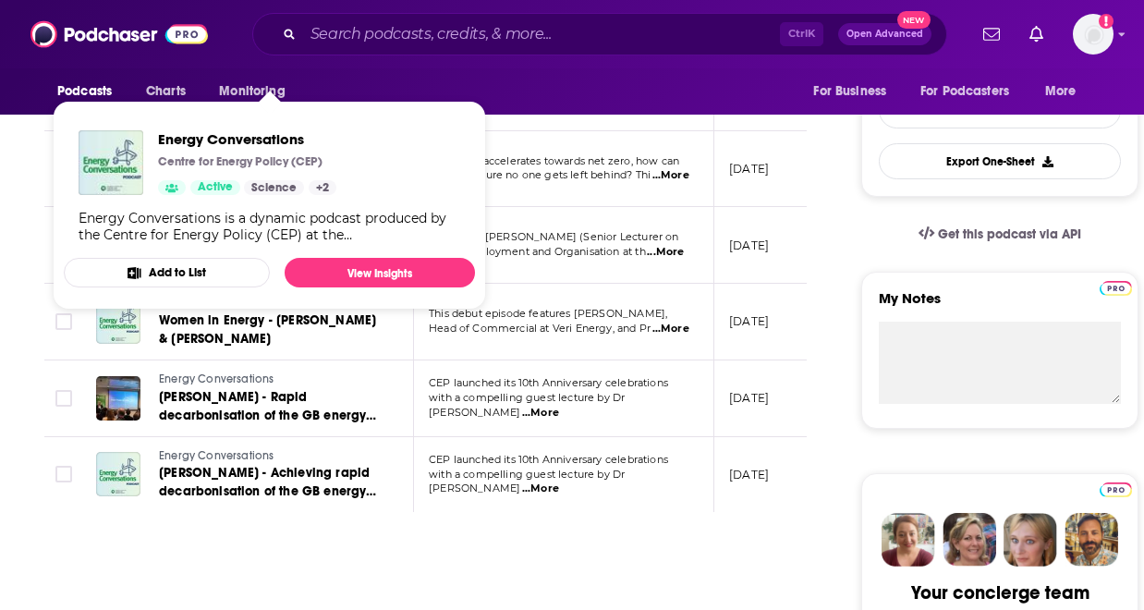
scroll to position [480, 0]
